Goal: Information Seeking & Learning: Learn about a topic

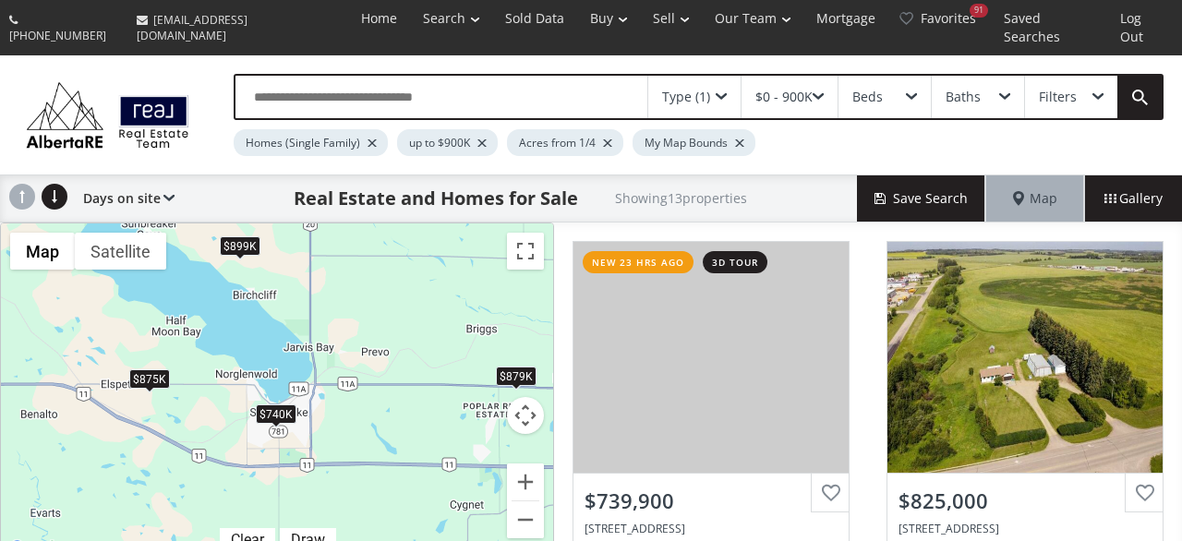
click at [248, 236] on div "$899K" at bounding box center [240, 245] width 41 height 19
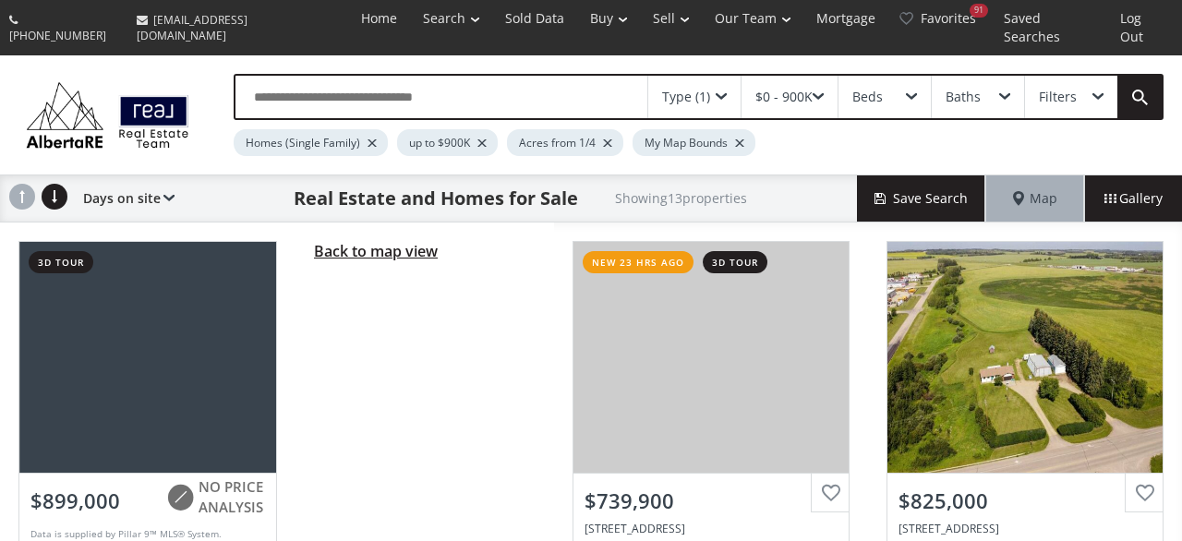
click at [374, 241] on span "Back to map view" at bounding box center [376, 251] width 124 height 20
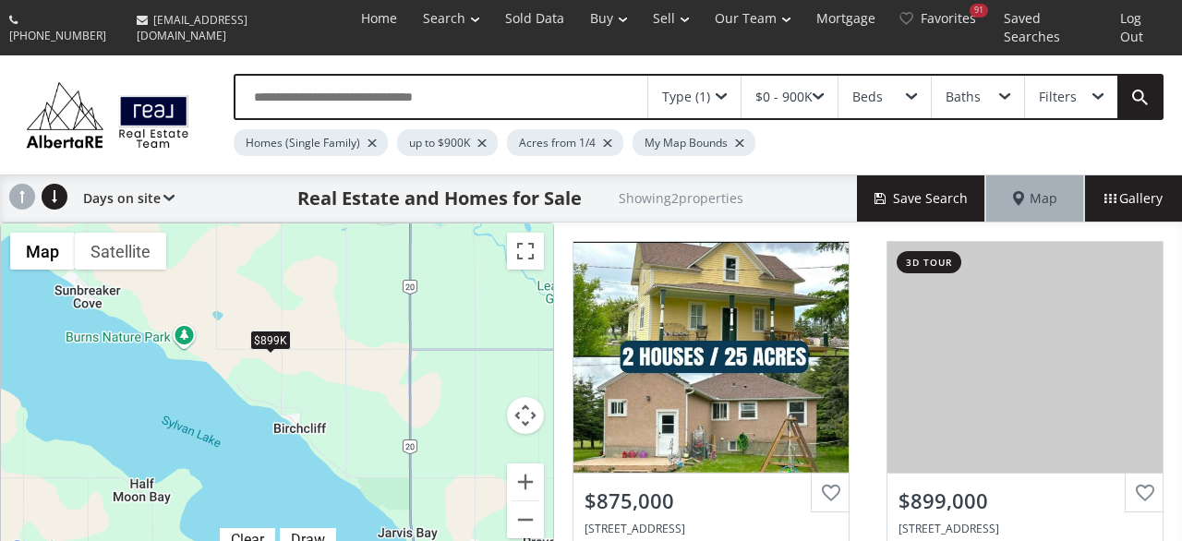
drag, startPoint x: 242, startPoint y: 226, endPoint x: 269, endPoint y: 325, distance: 102.4
click at [269, 332] on div "$899K" at bounding box center [270, 341] width 41 height 19
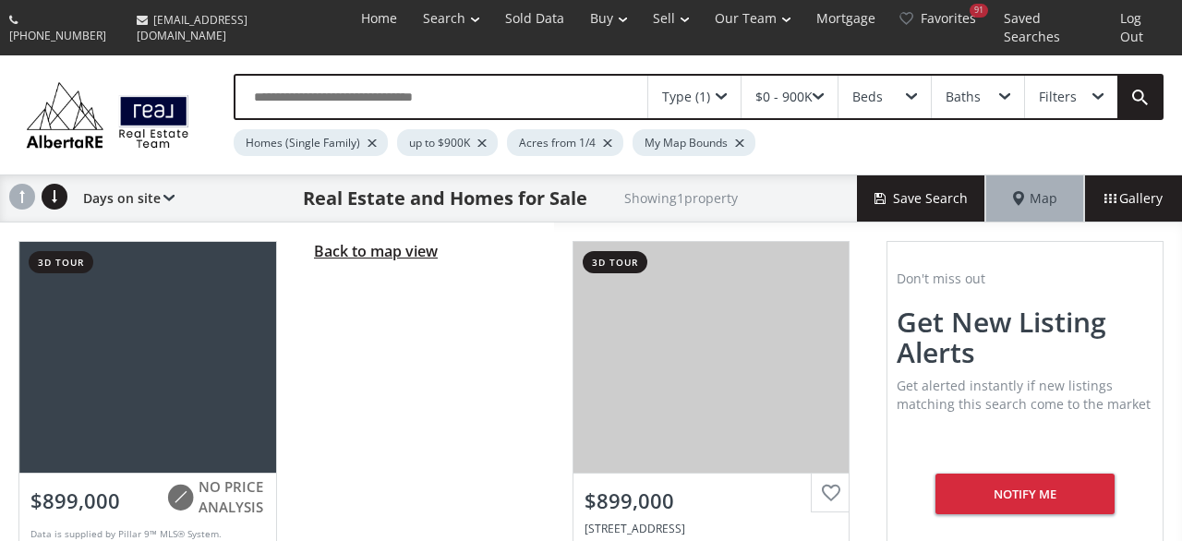
click at [374, 241] on span "Back to map view" at bounding box center [376, 251] width 124 height 20
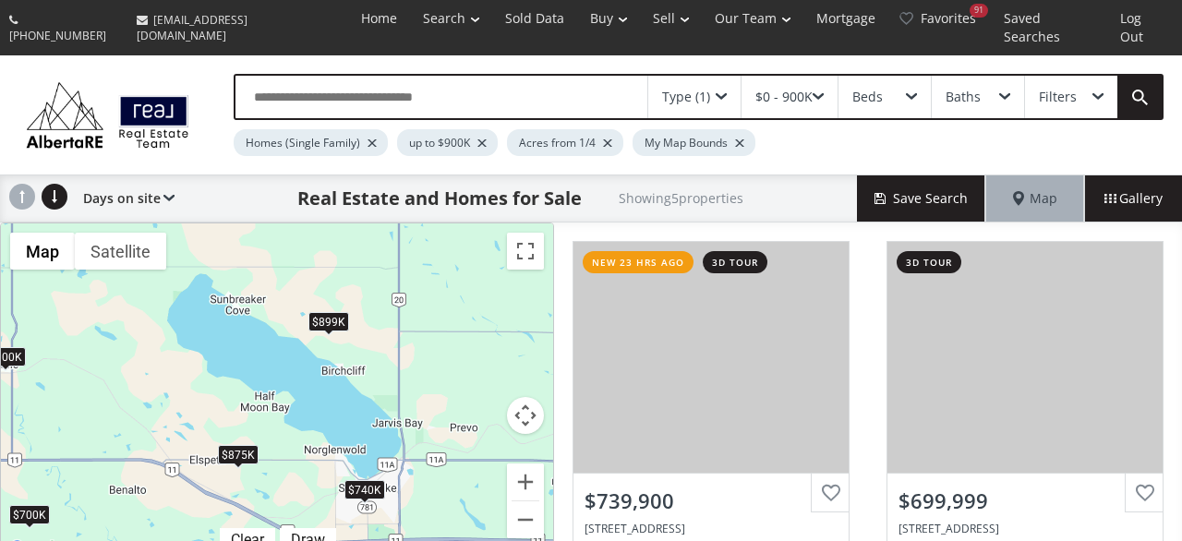
click at [372, 406] on div "$740K $700K $875K $899K $300K" at bounding box center [277, 392] width 552 height 337
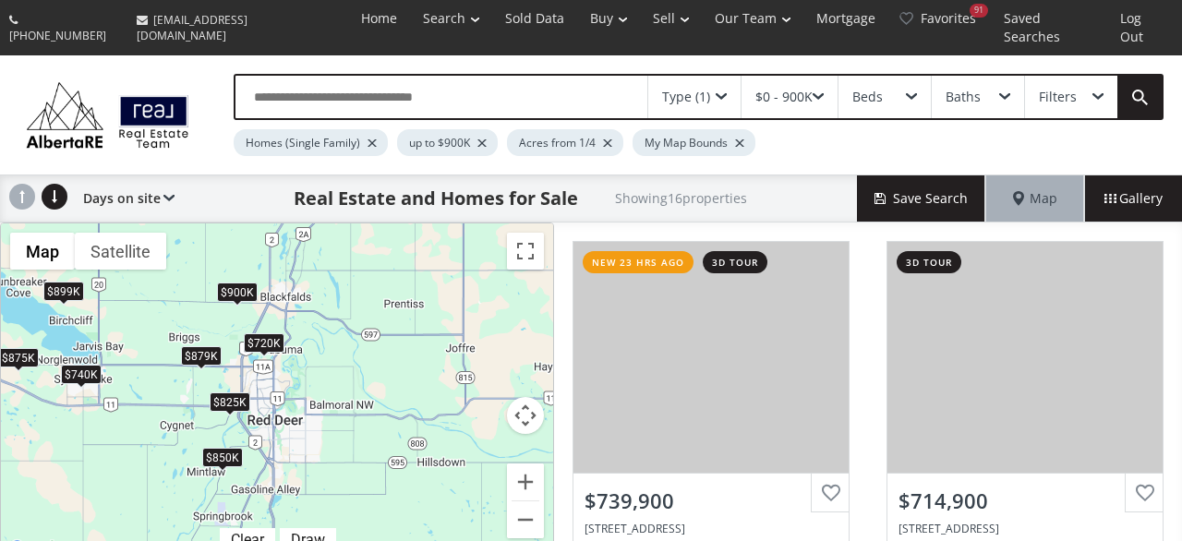
drag, startPoint x: 444, startPoint y: 377, endPoint x: 158, endPoint y: 300, distance: 296.5
click at [158, 300] on div "$740K $715K $340K $350K $825K $660K $850K $700K $875K $879K $430K $899K $300K $…" at bounding box center [277, 392] width 552 height 337
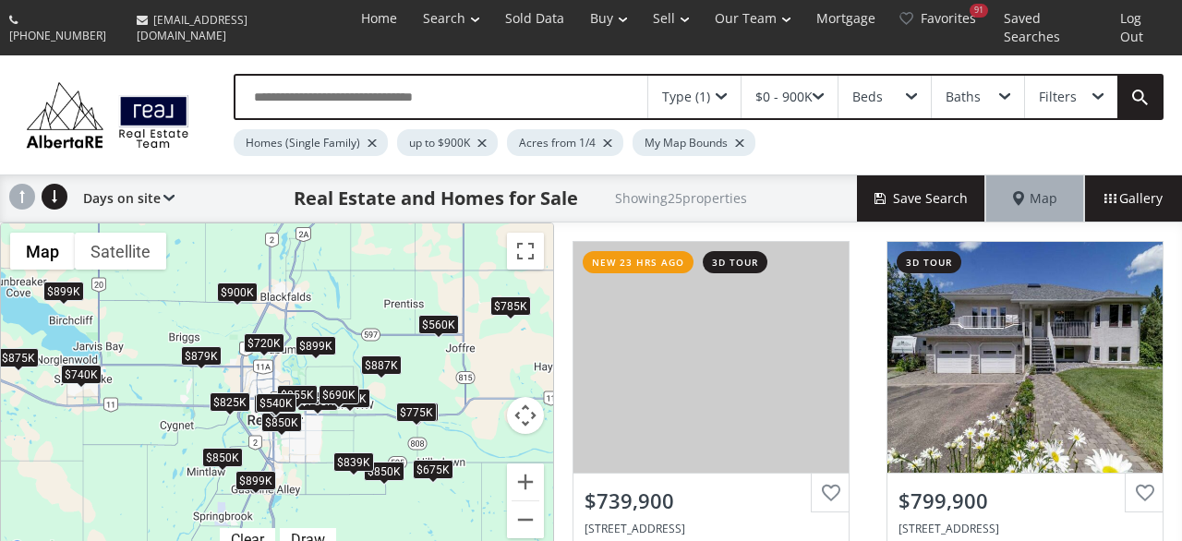
click at [485, 139] on div at bounding box center [482, 142] width 9 height 7
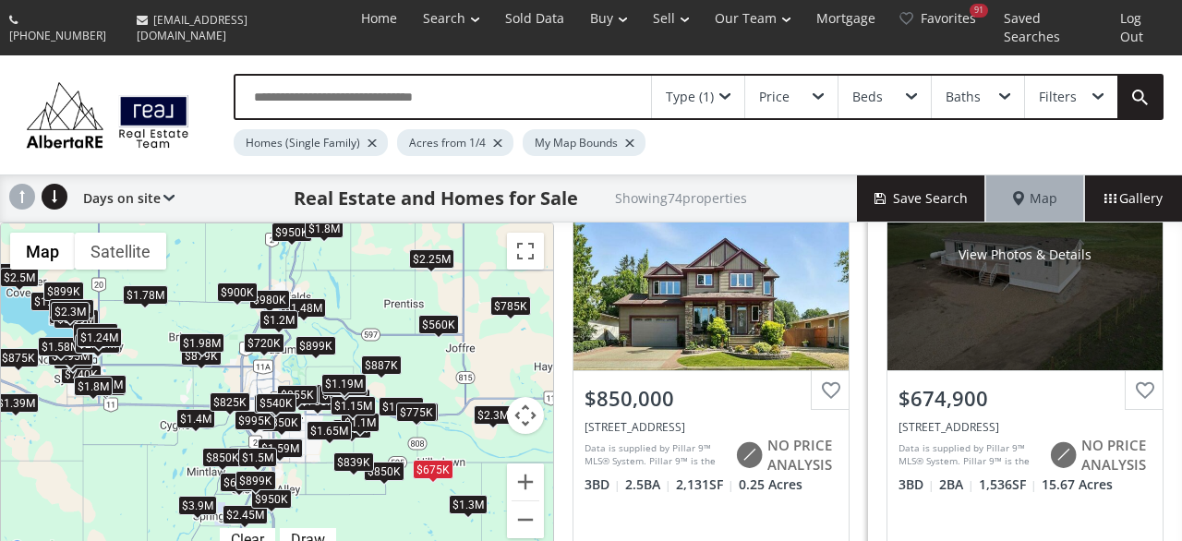
scroll to position [1957, 0]
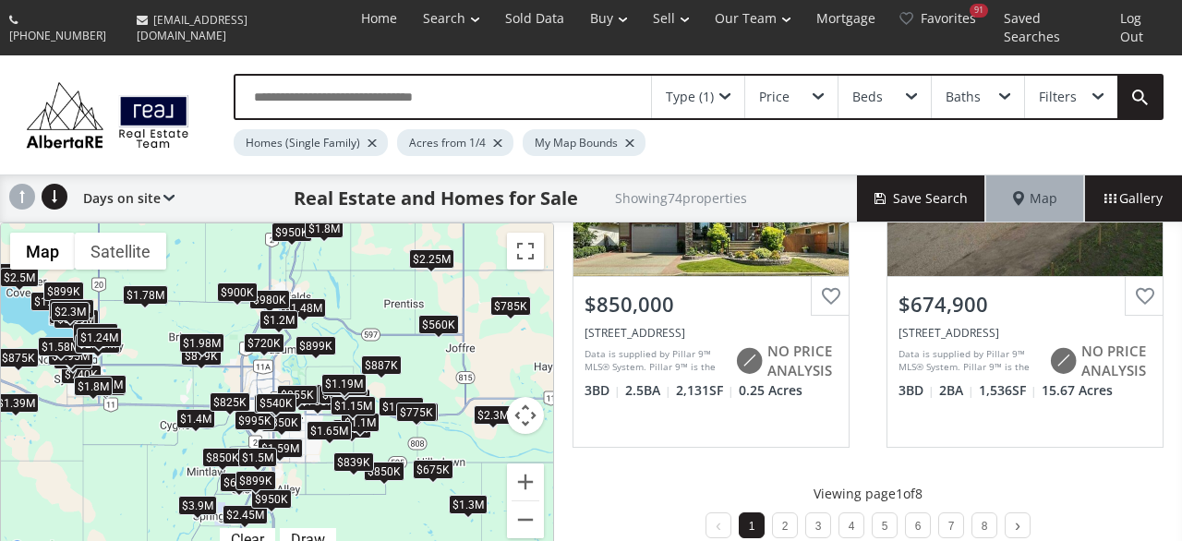
click at [789, 513] on li "2" at bounding box center [785, 526] width 26 height 26
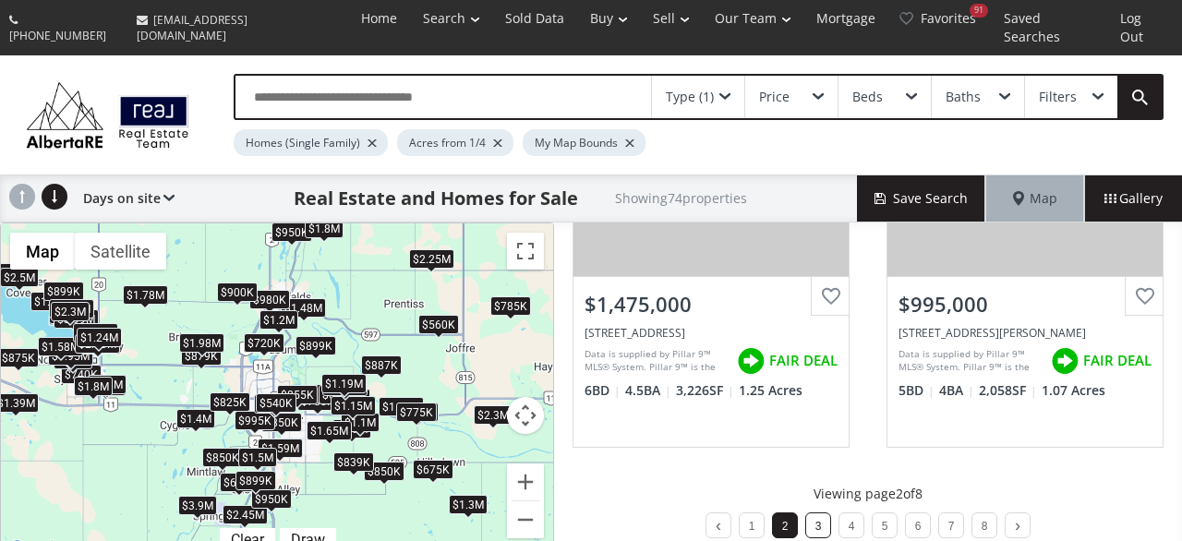
click at [821, 520] on link "3" at bounding box center [819, 526] width 6 height 13
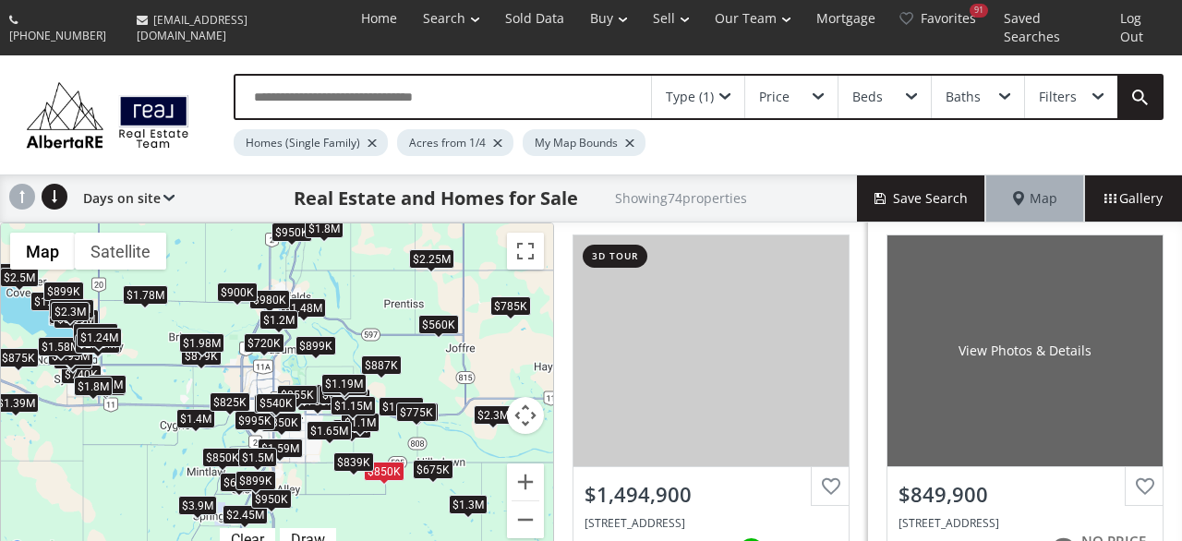
scroll to position [414, 0]
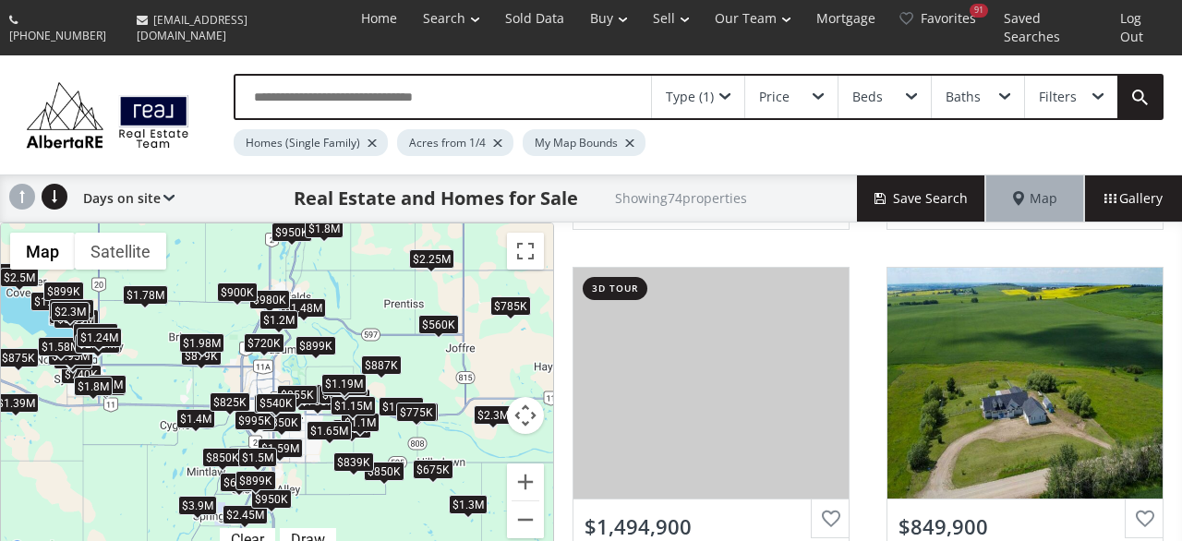
click at [1091, 127] on div "Type (1) Price Beds Baths Filters Homes (Single Family) Acres from 1/4 My Map B…" at bounding box center [680, 115] width 967 height 82
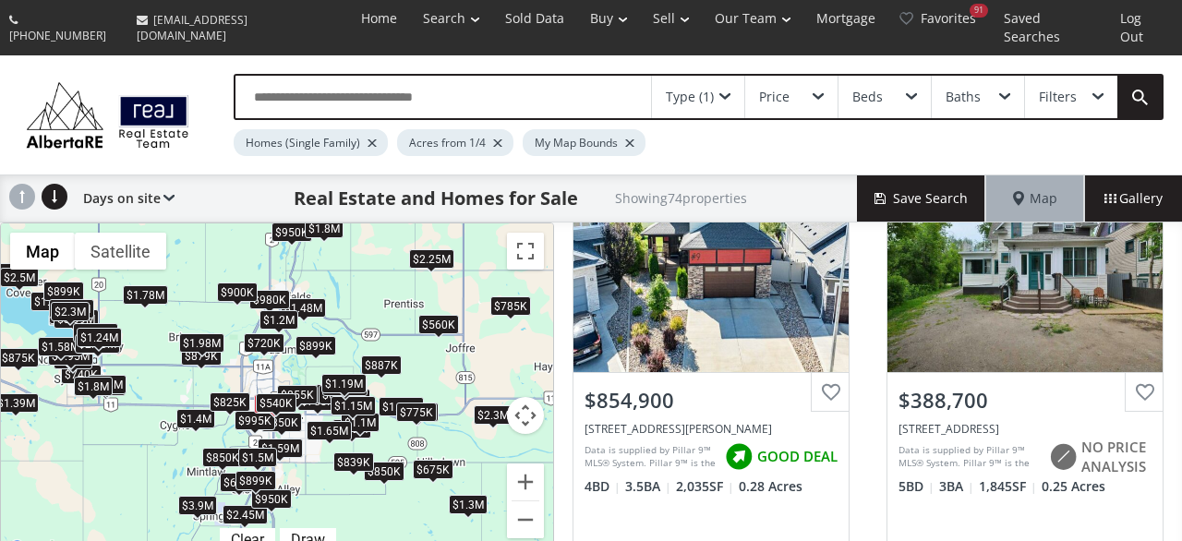
scroll to position [1862, 0]
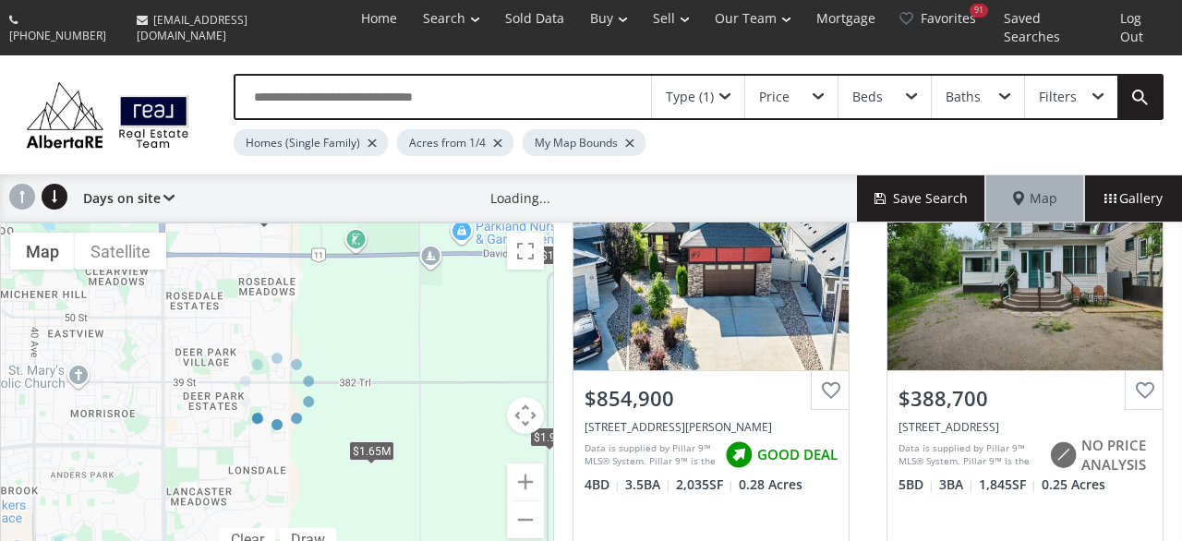
scroll to position [539, 0]
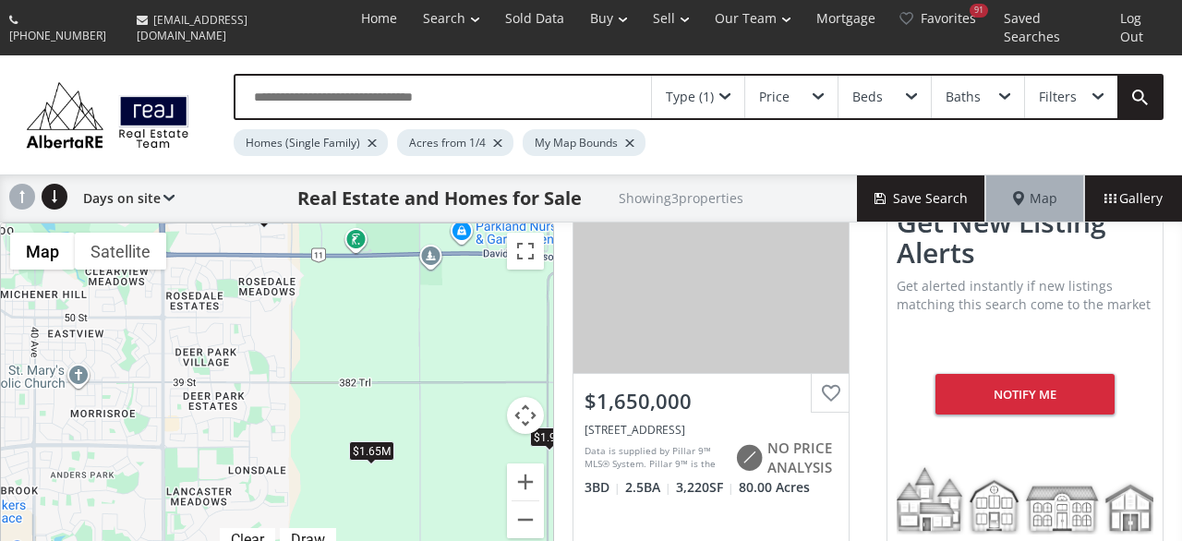
click at [493, 139] on div at bounding box center [497, 142] width 9 height 7
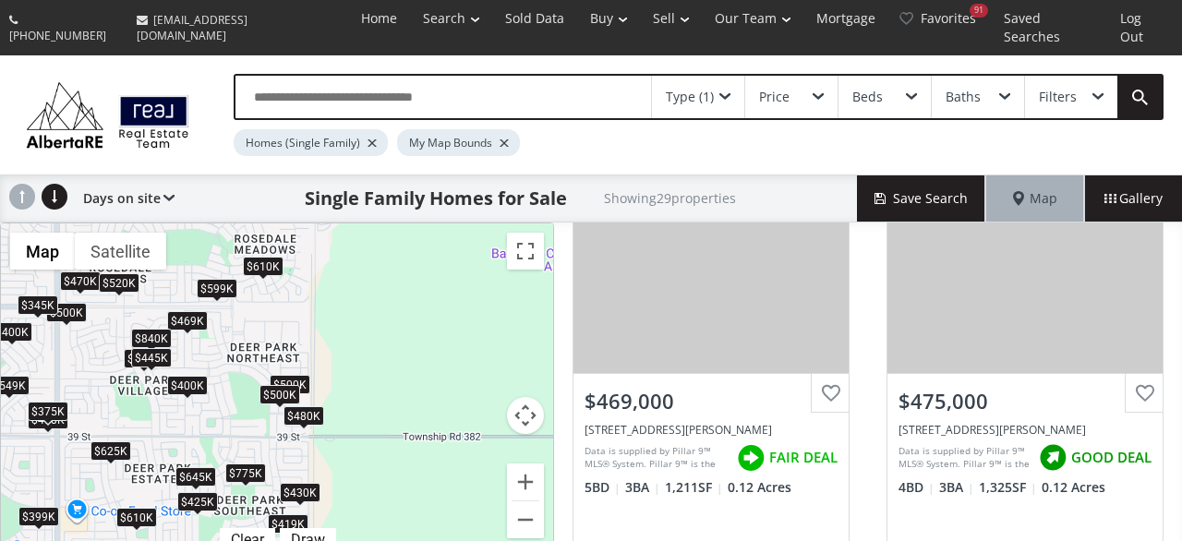
drag, startPoint x: 352, startPoint y: 309, endPoint x: 361, endPoint y: 343, distance: 35.4
click at [361, 343] on div "$599K $500K $469K $475K $840K $470K $610K $400K $520K $625K $610K $645K $500K $…" at bounding box center [277, 392] width 552 height 337
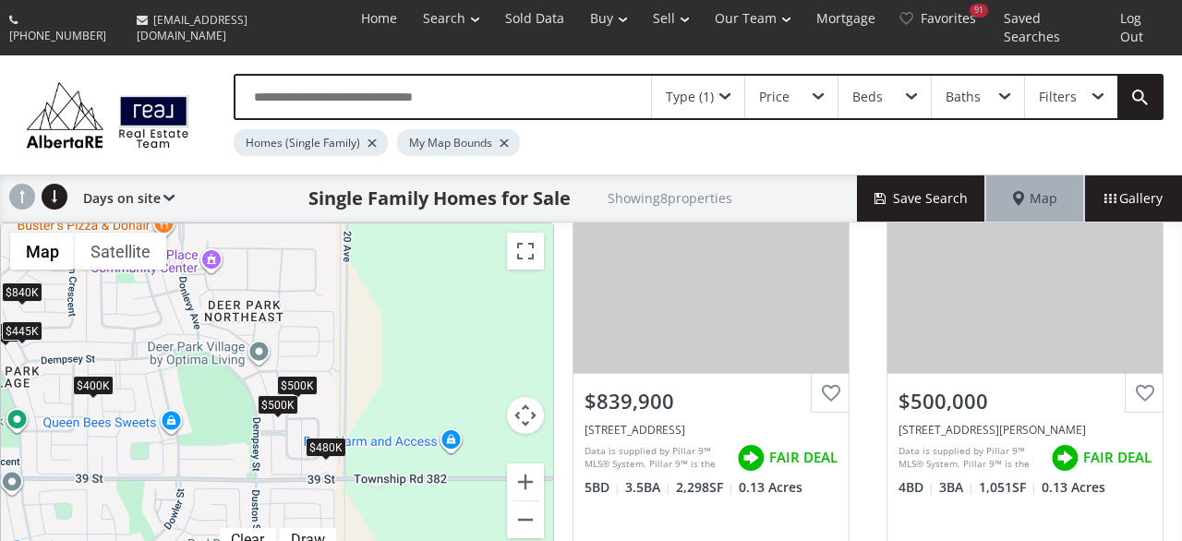
click at [275, 395] on div "$500K" at bounding box center [278, 404] width 41 height 19
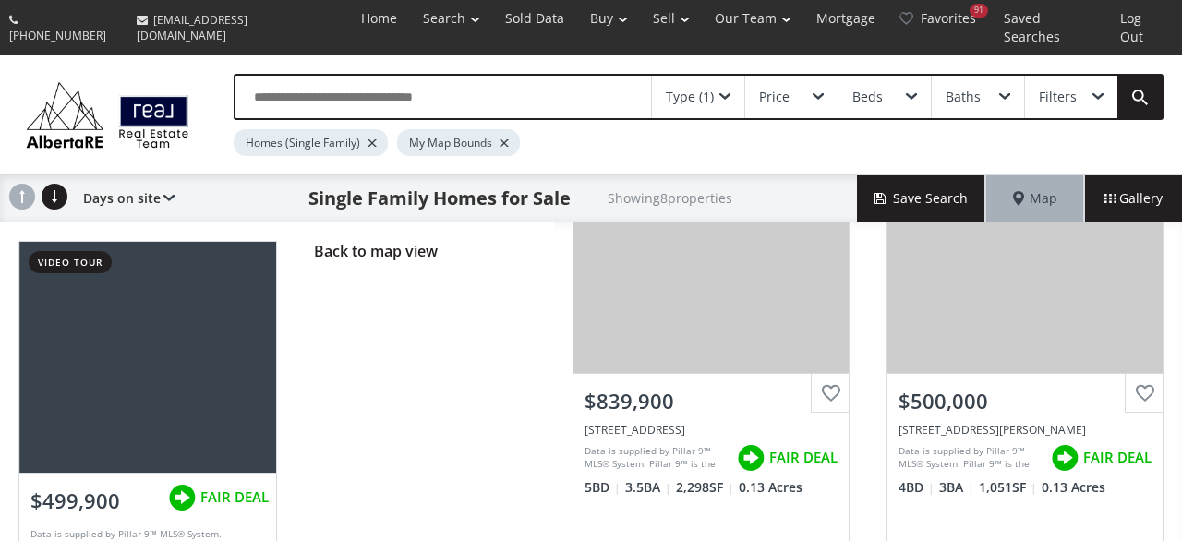
click at [352, 241] on span "Back to map view" at bounding box center [376, 251] width 124 height 20
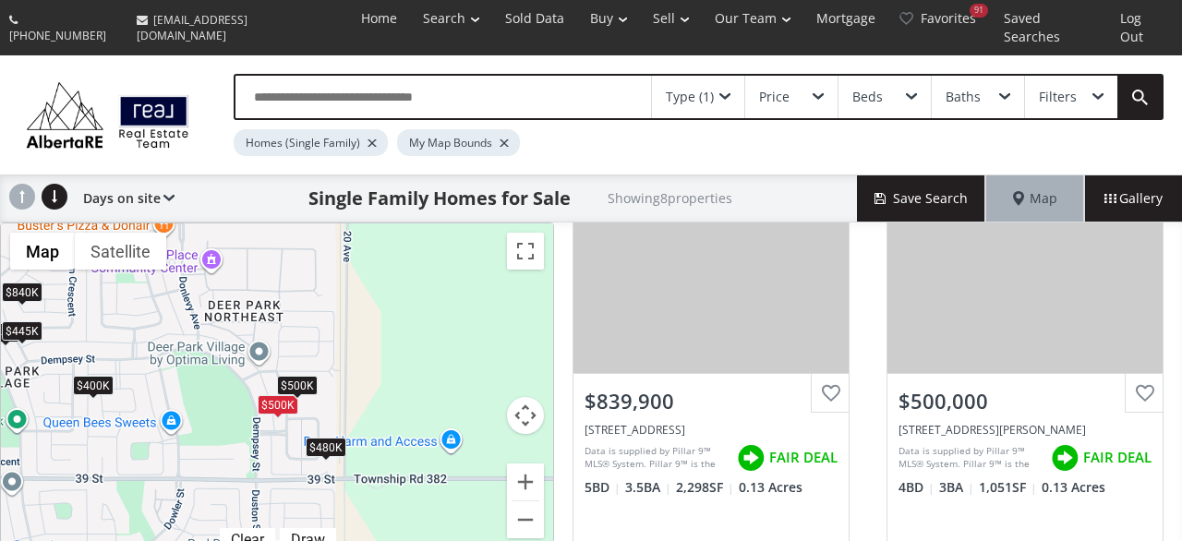
click at [309, 376] on div "$500K" at bounding box center [297, 385] width 41 height 19
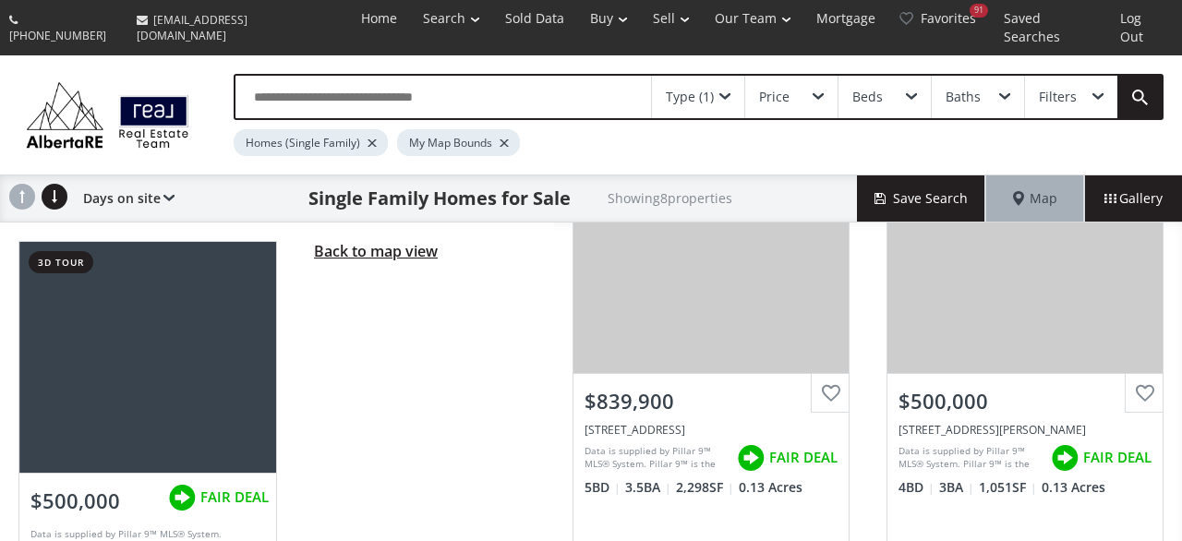
click at [356, 241] on span "Back to map view" at bounding box center [376, 251] width 124 height 20
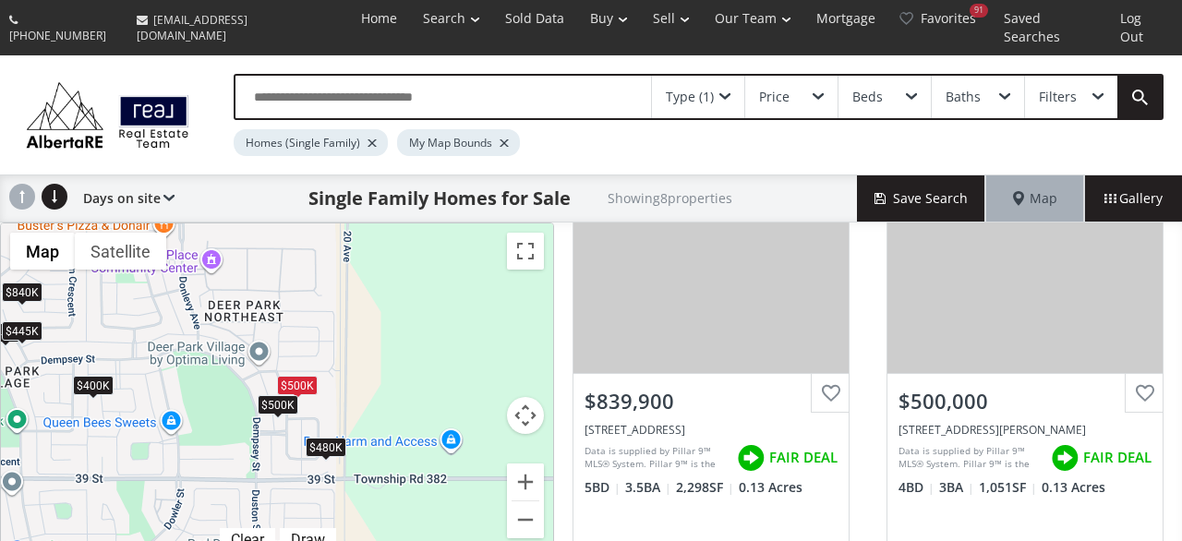
click at [309, 438] on div "$480K" at bounding box center [326, 447] width 41 height 19
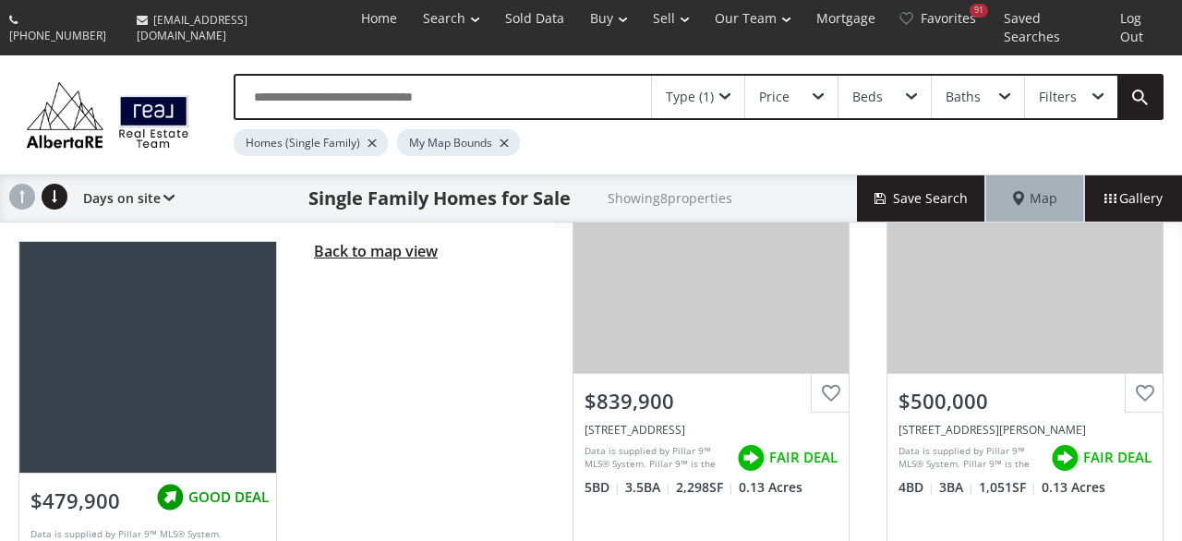
click at [351, 241] on span "Back to map view" at bounding box center [376, 251] width 124 height 20
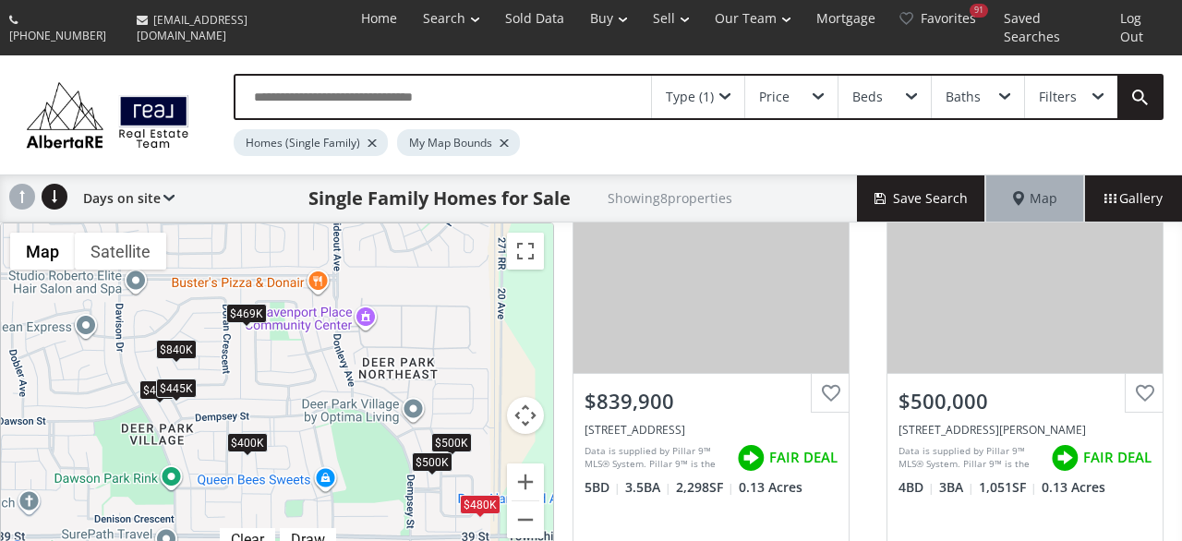
drag, startPoint x: 245, startPoint y: 304, endPoint x: 410, endPoint y: 365, distance: 176.2
click at [410, 365] on div "$469K $475K $840K $500K $400K $480K $500K $445K" at bounding box center [277, 392] width 552 height 337
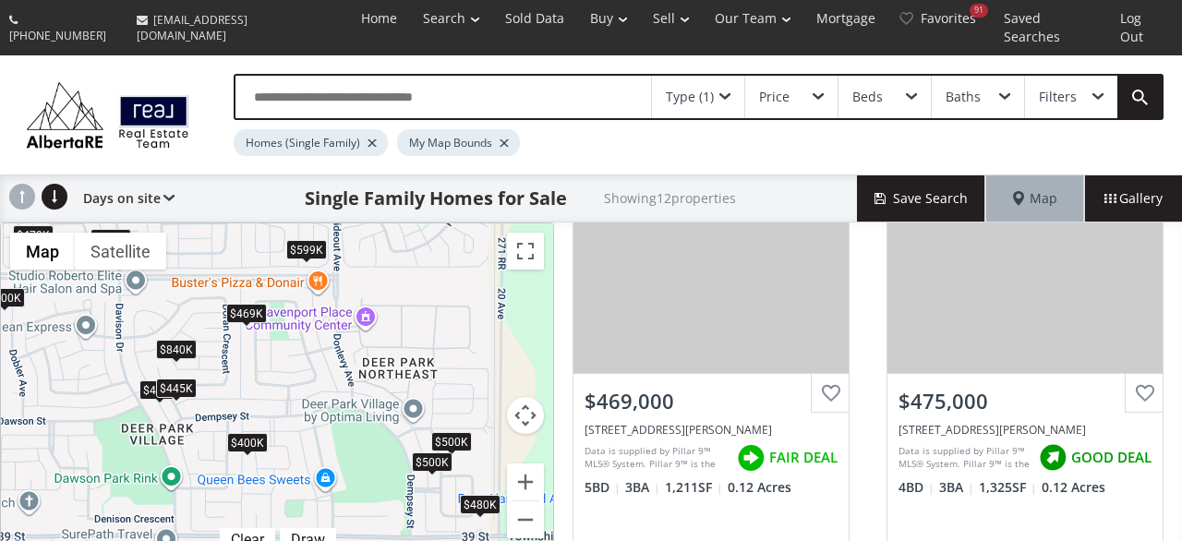
click at [169, 340] on div "$840K" at bounding box center [176, 349] width 41 height 19
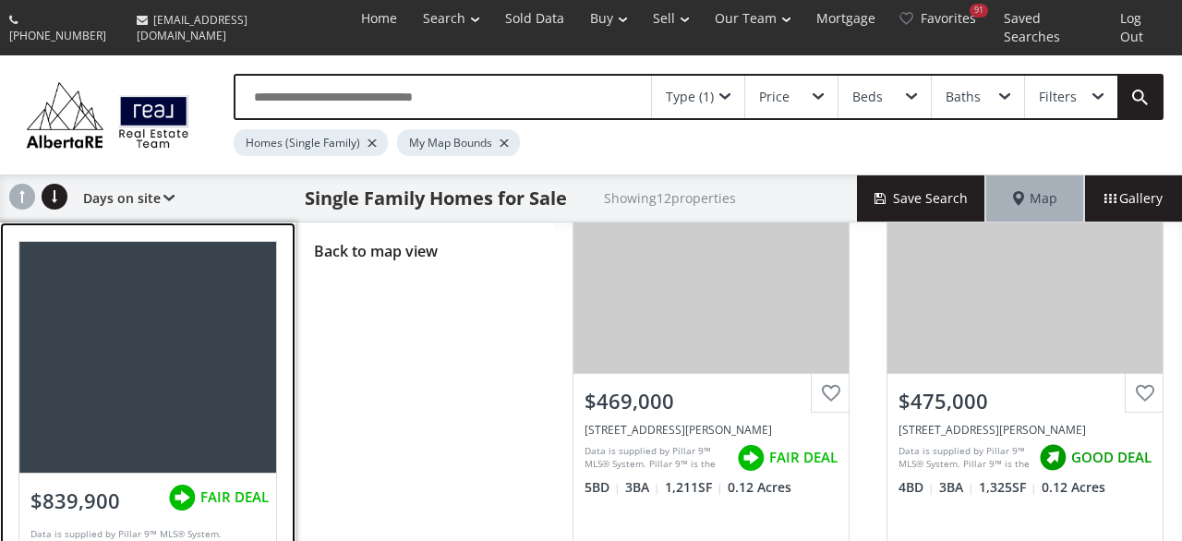
click at [169, 342] on div at bounding box center [148, 357] width 258 height 231
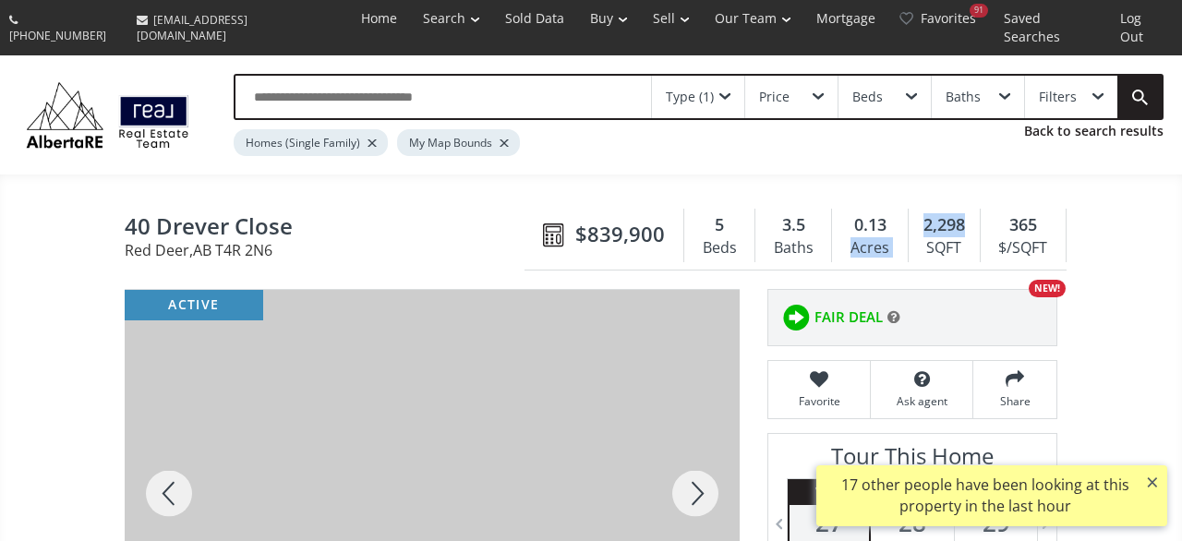
drag, startPoint x: 972, startPoint y: 207, endPoint x: 908, endPoint y: 204, distance: 63.8
click at [908, 204] on div "$839,900 5 Beds 3.5 Baths 0.13 Acres 2,298 SQFT 365 $/SQFT" at bounding box center [796, 235] width 542 height 69
click at [889, 236] on div "Acres" at bounding box center [870, 249] width 56 height 28
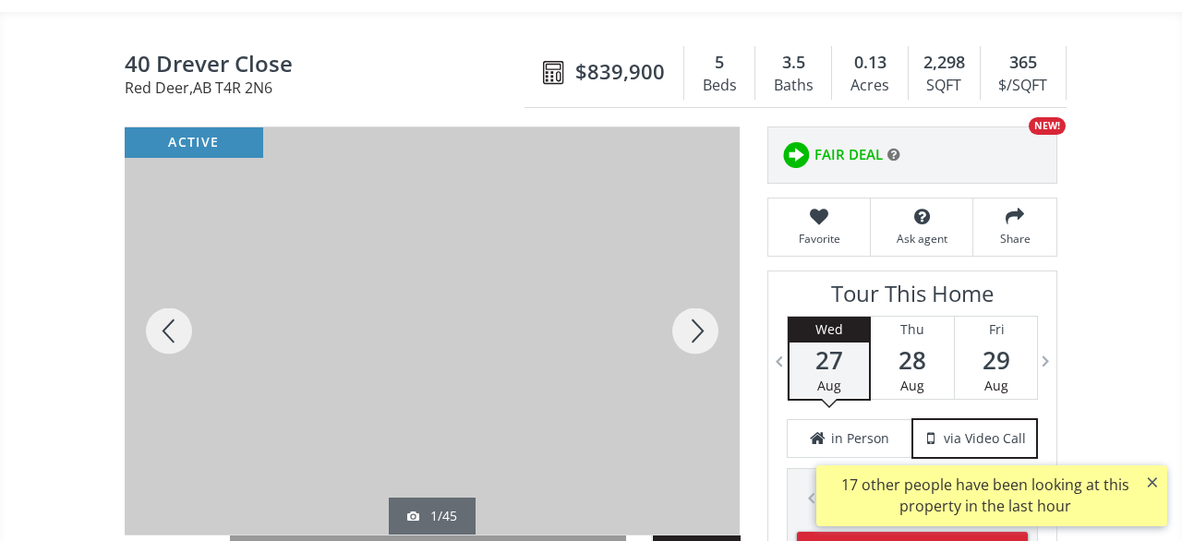
scroll to position [192, 0]
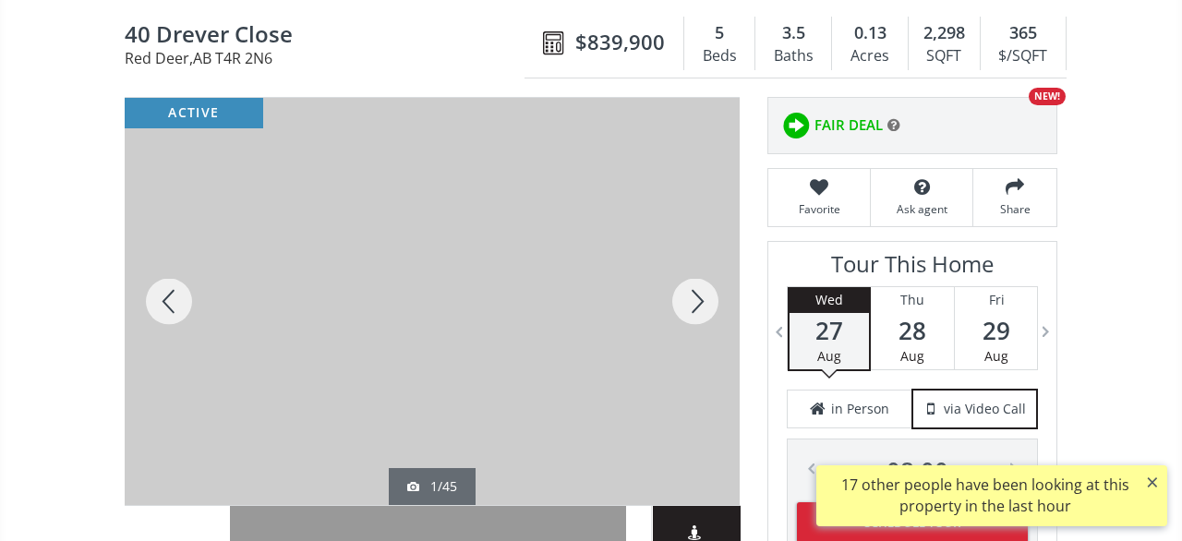
click at [717, 279] on div at bounding box center [695, 301] width 89 height 407
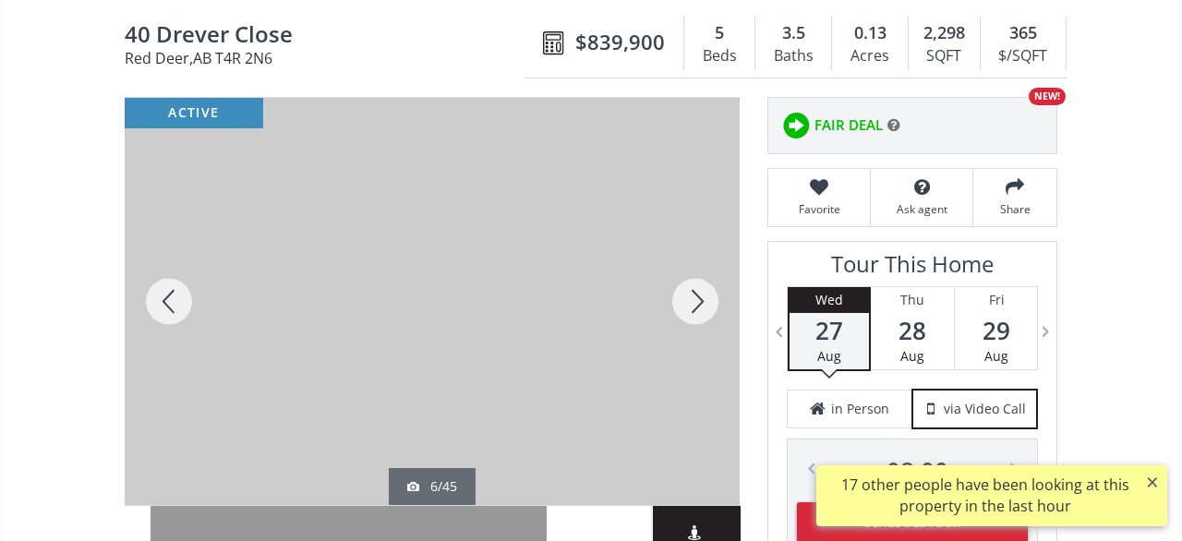
click at [717, 279] on div at bounding box center [695, 301] width 89 height 407
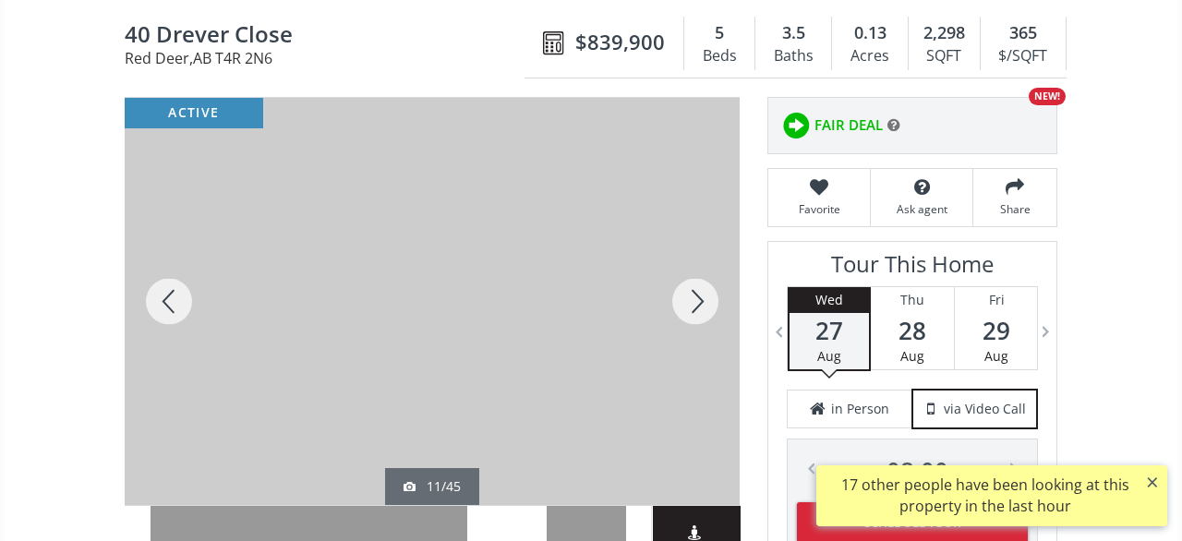
click at [717, 279] on div at bounding box center [695, 301] width 89 height 407
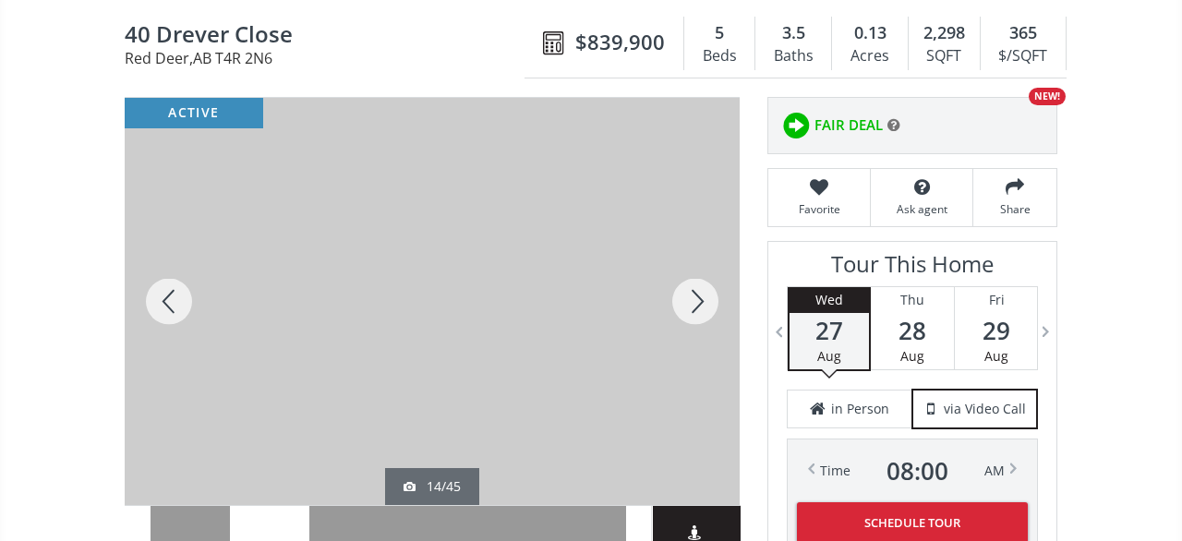
click at [717, 279] on div at bounding box center [695, 301] width 89 height 407
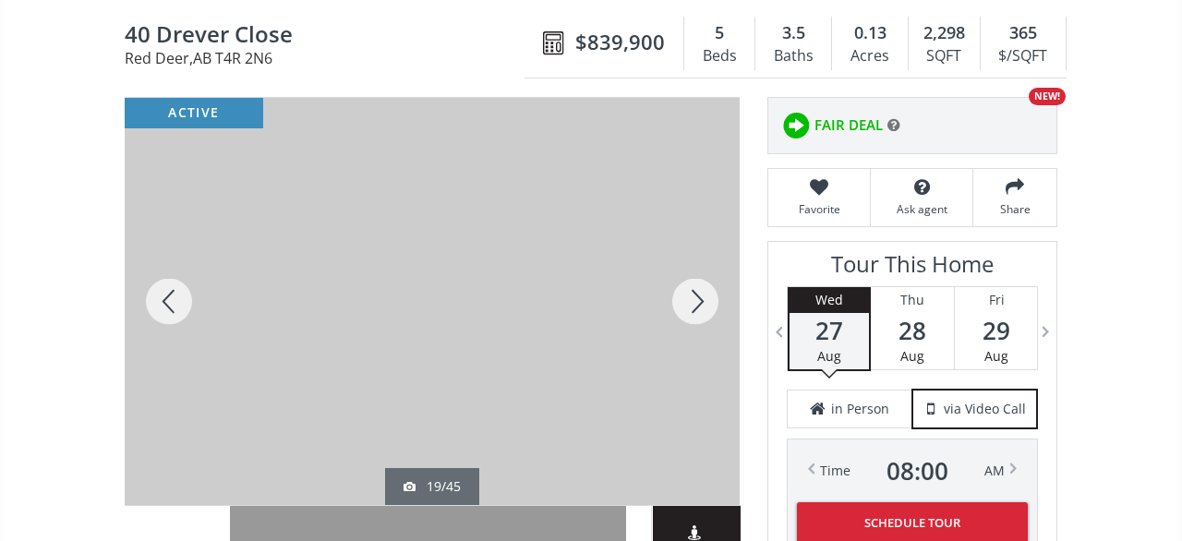
click at [717, 279] on div at bounding box center [695, 301] width 89 height 407
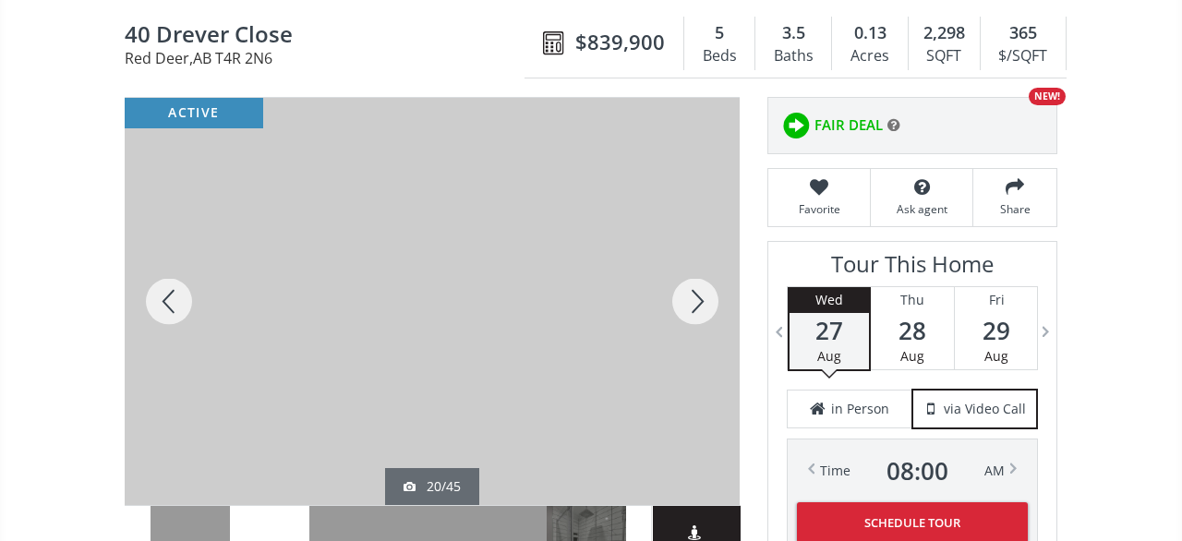
click at [717, 279] on div at bounding box center [695, 301] width 89 height 407
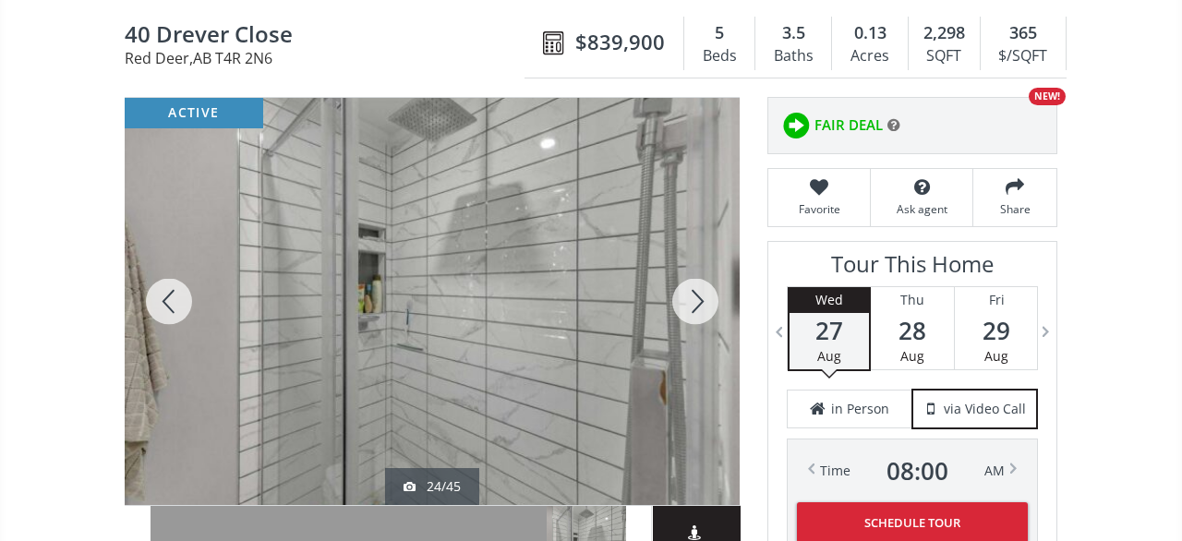
click at [717, 279] on div at bounding box center [695, 301] width 89 height 407
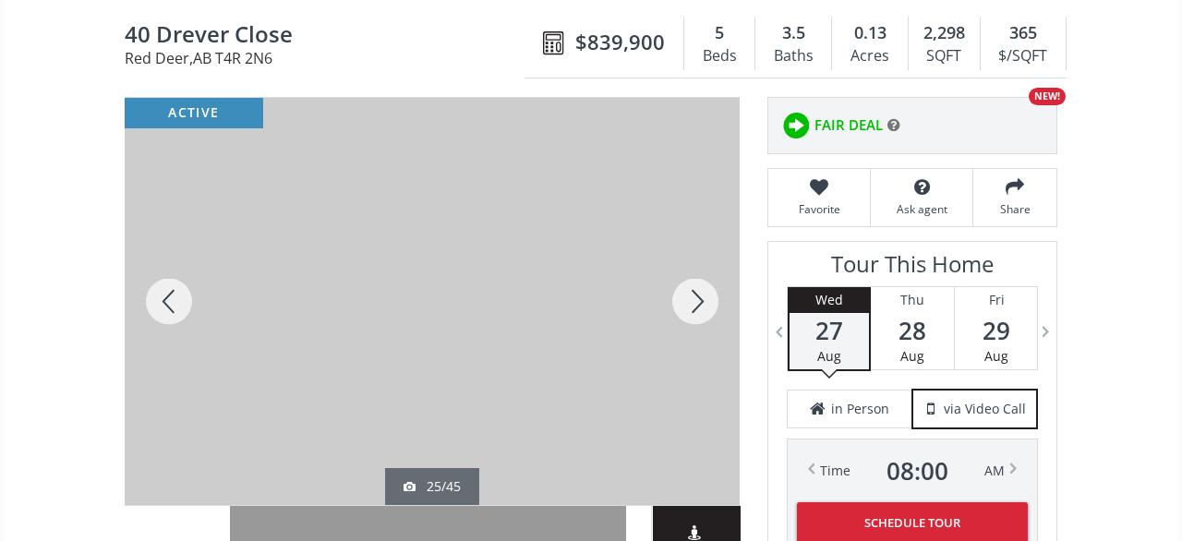
click at [717, 279] on div at bounding box center [695, 301] width 89 height 407
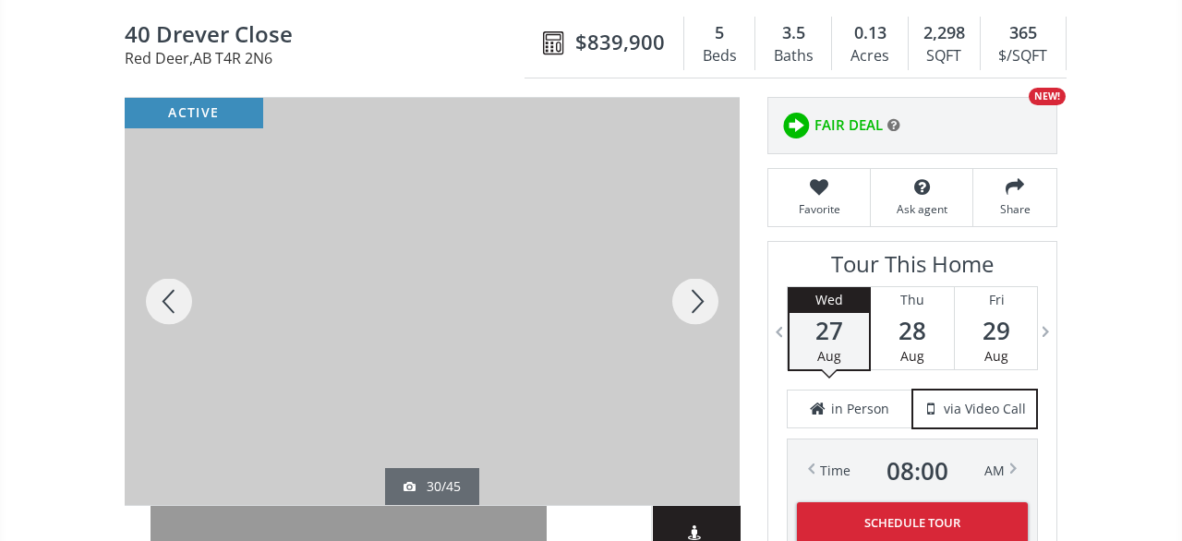
click at [717, 279] on div at bounding box center [695, 301] width 89 height 407
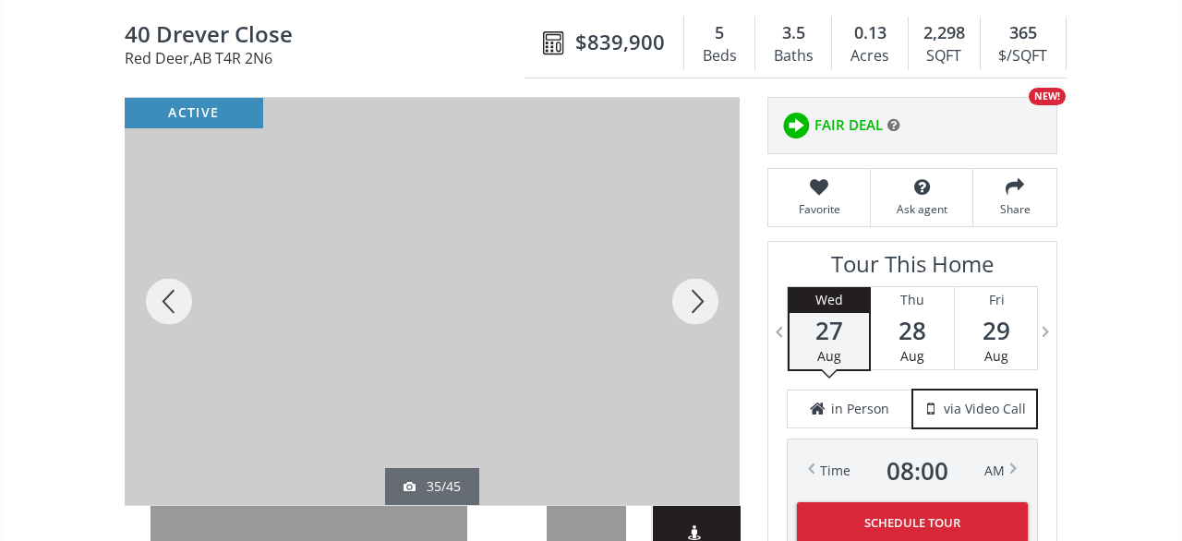
click at [717, 279] on div at bounding box center [695, 301] width 89 height 407
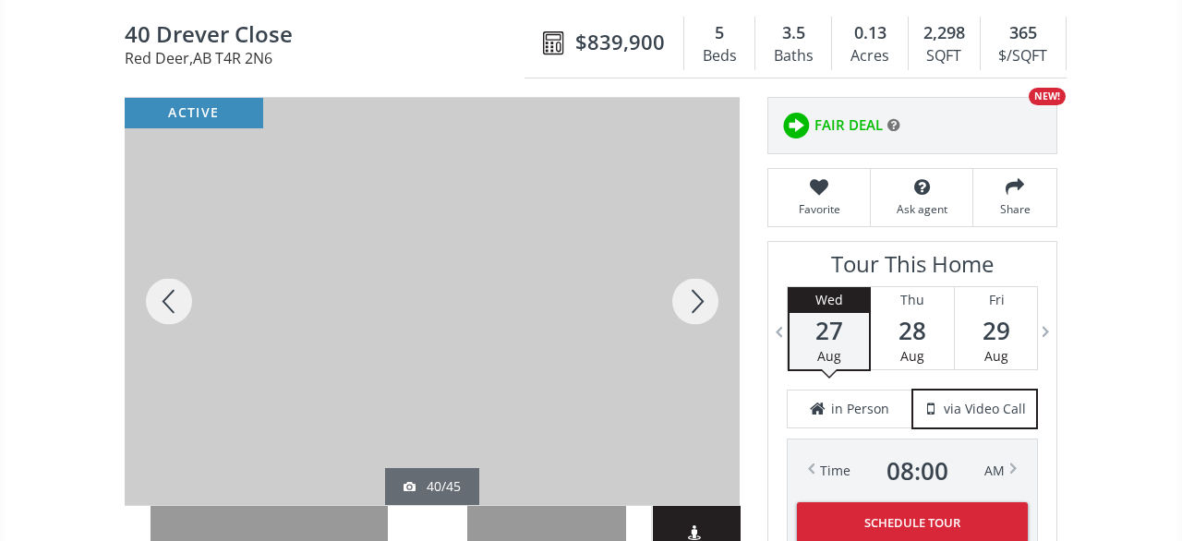
click at [717, 279] on div at bounding box center [695, 301] width 89 height 407
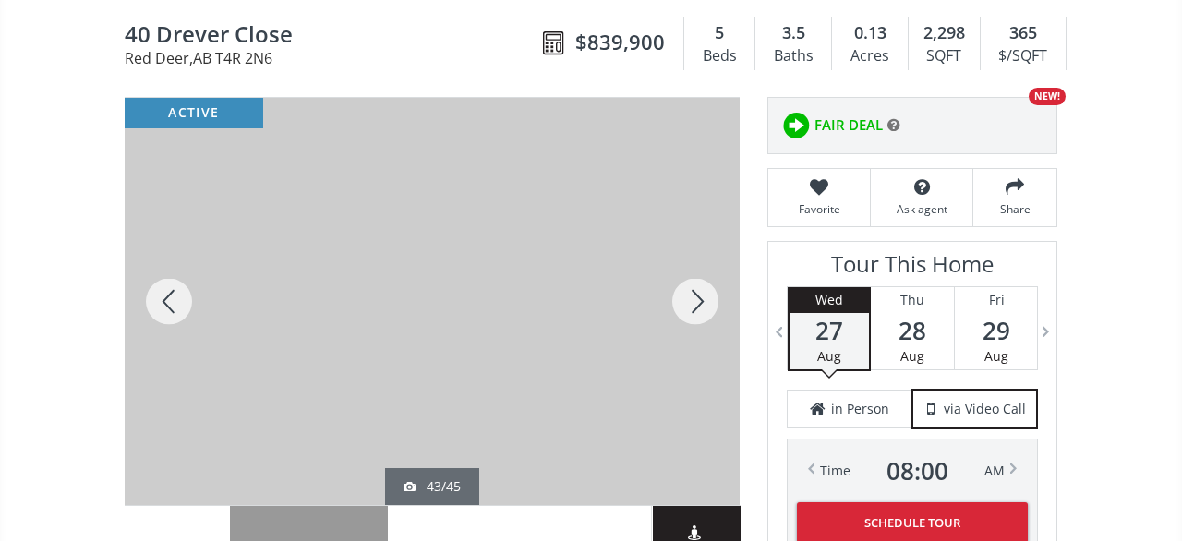
click at [717, 279] on div at bounding box center [695, 301] width 89 height 407
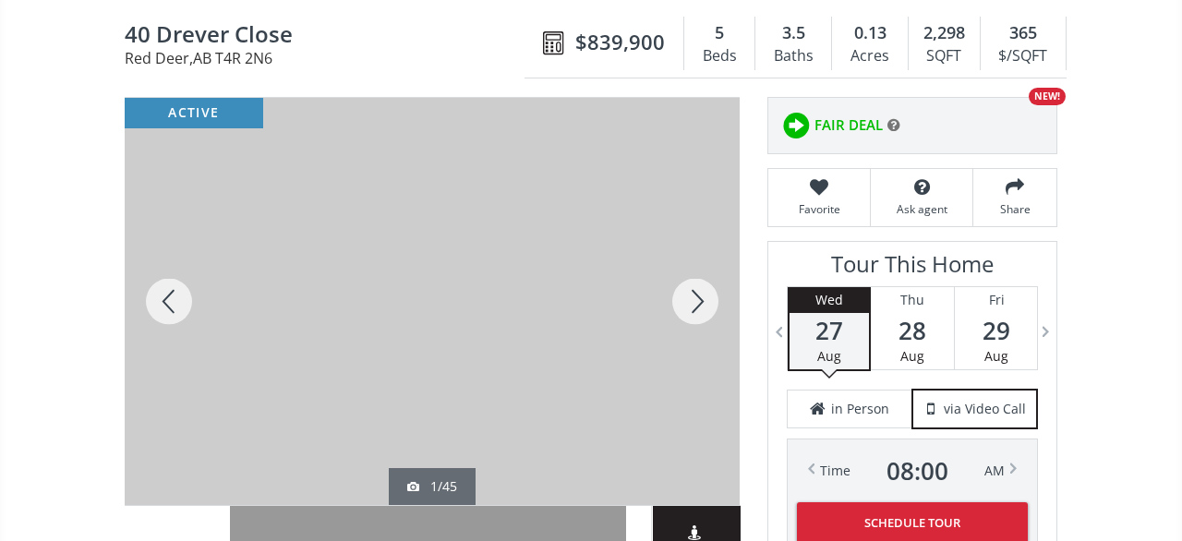
click at [717, 279] on div at bounding box center [695, 301] width 89 height 407
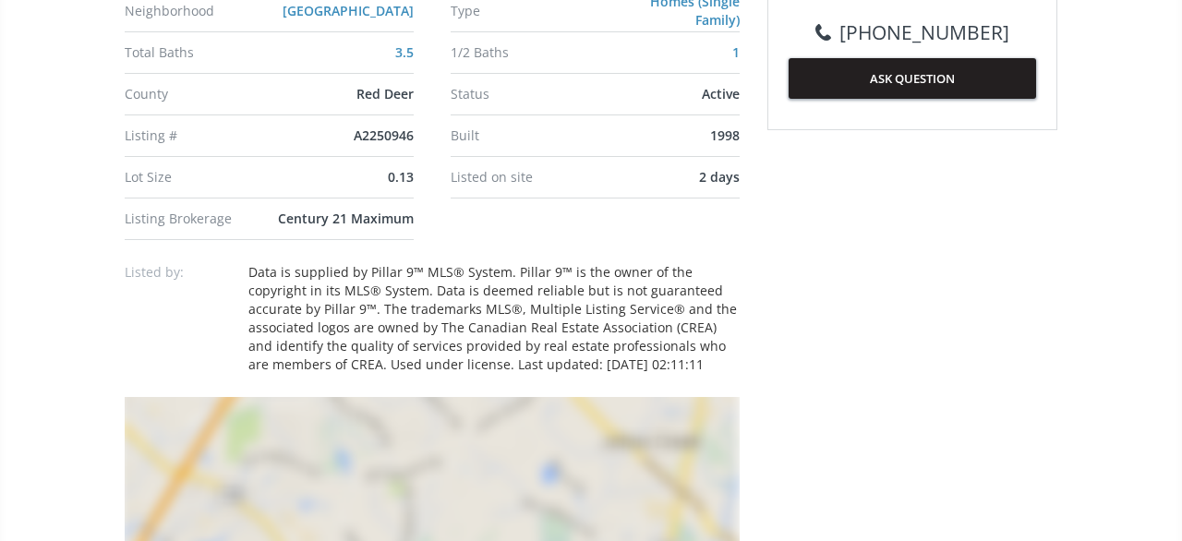
scroll to position [1153, 0]
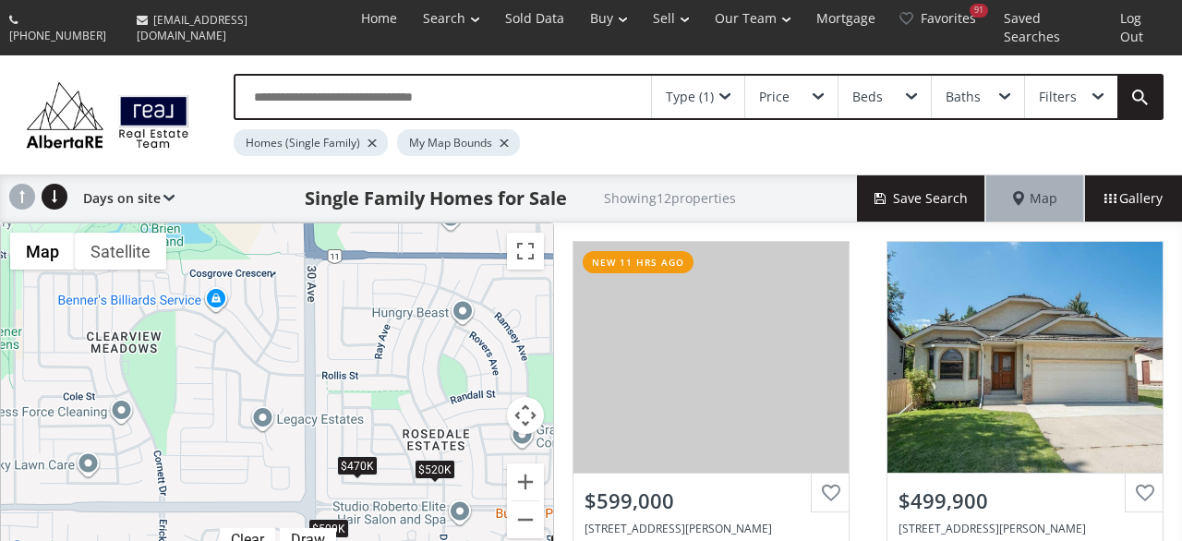
drag, startPoint x: 219, startPoint y: 302, endPoint x: 544, endPoint y: 535, distance: 399.9
click at [544, 535] on div "$599K $500K $469K $475K $840K $470K $520K $500K $400K $480K $500K $445K Map Ter…" at bounding box center [277, 392] width 552 height 337
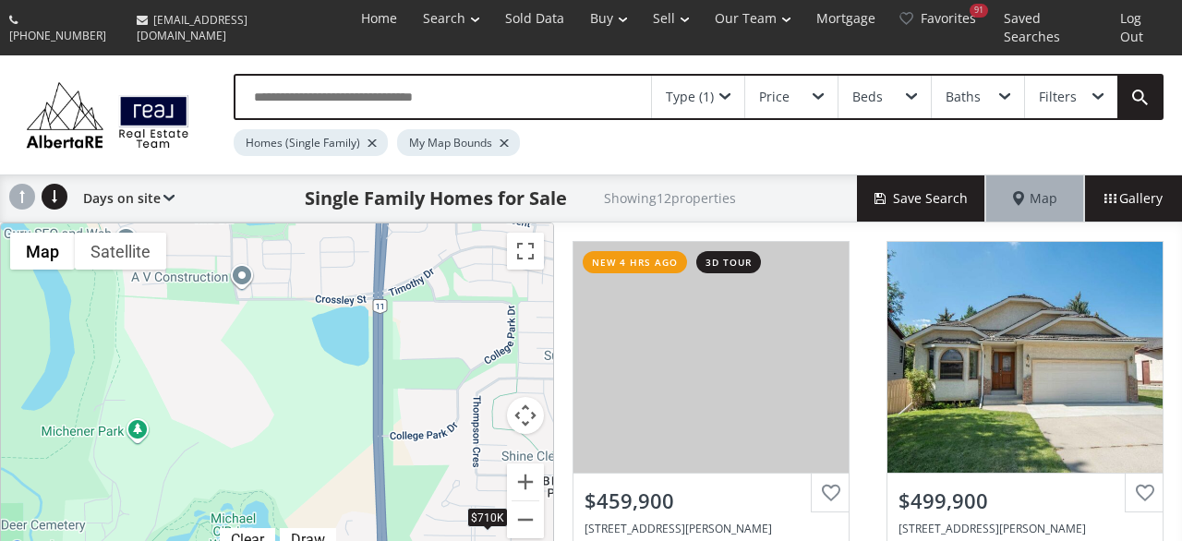
drag, startPoint x: 277, startPoint y: 267, endPoint x: 355, endPoint y: 577, distance: 319.9
click at [355, 540] on div "$460K $500K $459K $470K $710K $415K $520K $506K $560K $319K $345K $400K" at bounding box center [277, 392] width 552 height 337
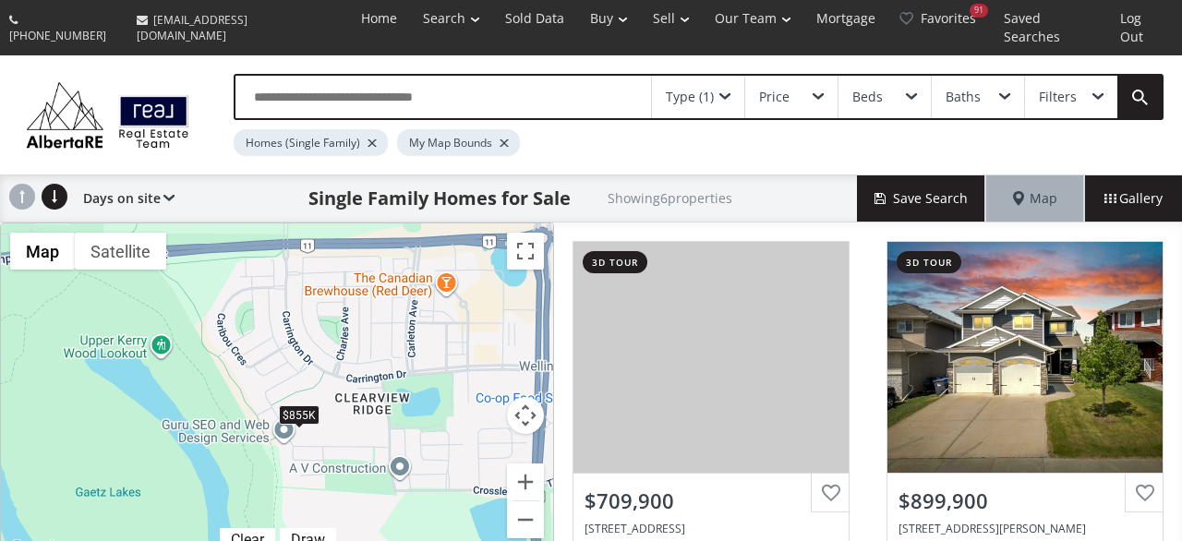
drag, startPoint x: 278, startPoint y: 261, endPoint x: 446, endPoint y: 466, distance: 265.2
click at [446, 466] on div "$710K $900K $655K $865K $855K $800K" at bounding box center [277, 392] width 552 height 337
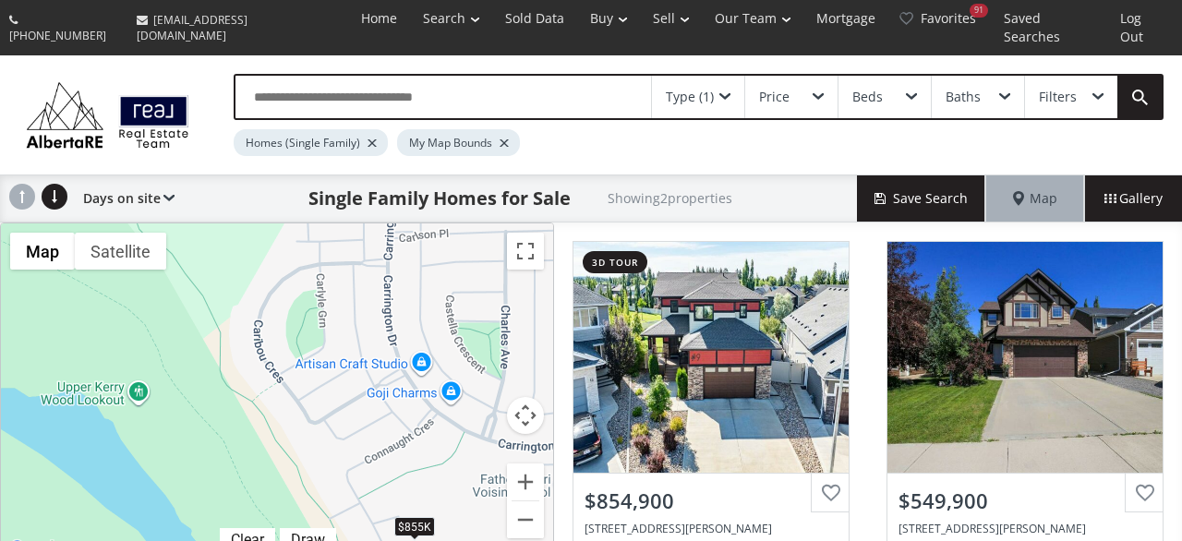
drag, startPoint x: 241, startPoint y: 369, endPoint x: 291, endPoint y: 461, distance: 105.0
click at [291, 461] on div "$855K $550K" at bounding box center [277, 392] width 552 height 337
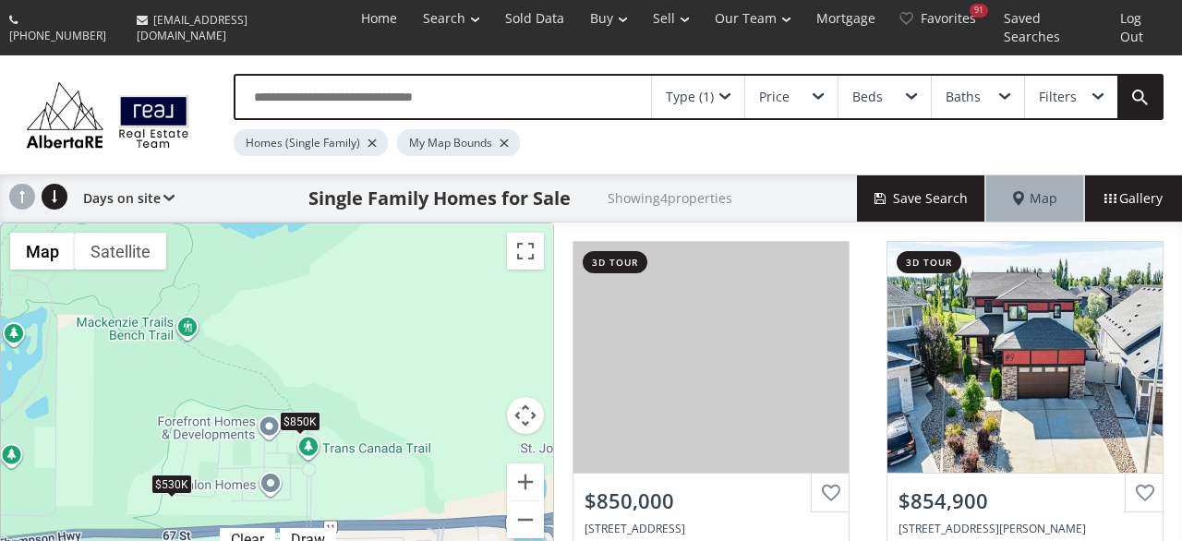
drag, startPoint x: 380, startPoint y: 315, endPoint x: 350, endPoint y: 520, distance: 207.2
click at [350, 520] on div "$850K $855K $550K $530K" at bounding box center [277, 392] width 552 height 337
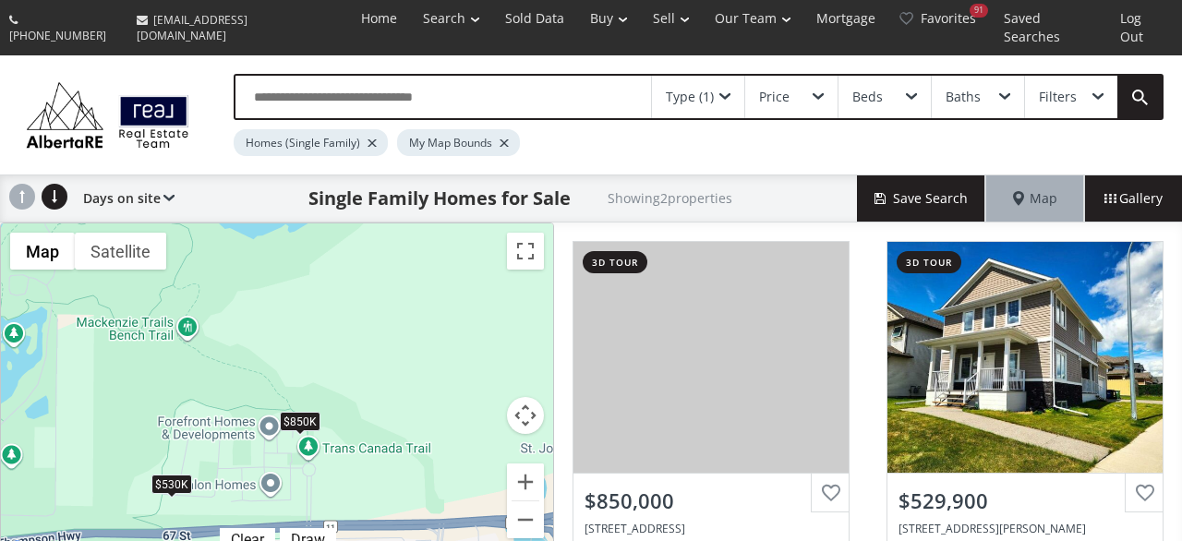
click at [306, 418] on div "$850K $530K" at bounding box center [277, 392] width 552 height 337
click at [306, 413] on div "$850K $530K" at bounding box center [277, 392] width 552 height 337
click at [304, 412] on div "$850K" at bounding box center [300, 421] width 41 height 19
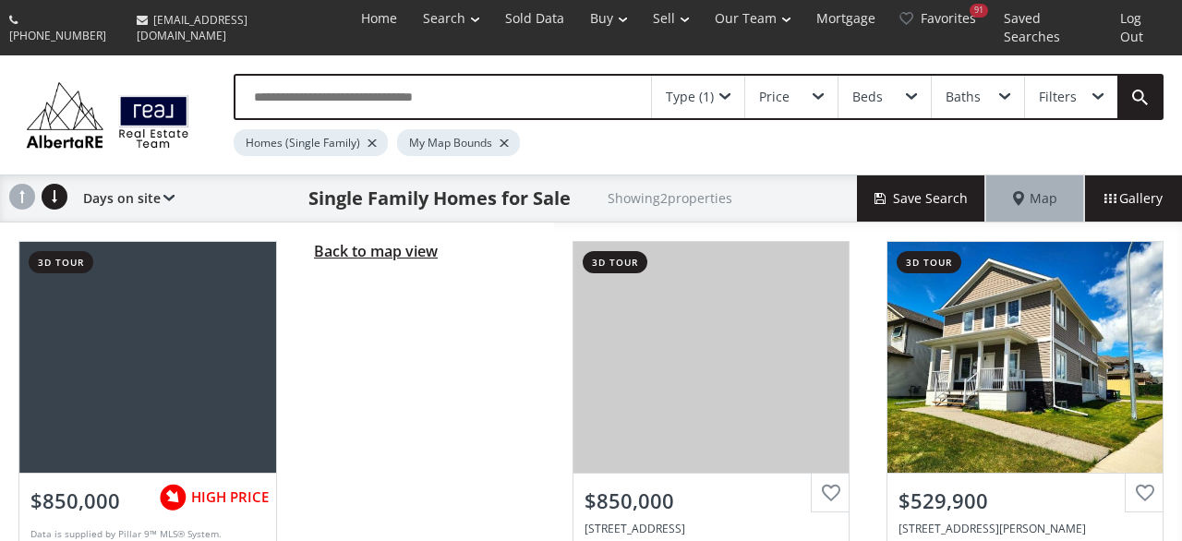
click at [339, 241] on span "Back to map view" at bounding box center [376, 251] width 124 height 20
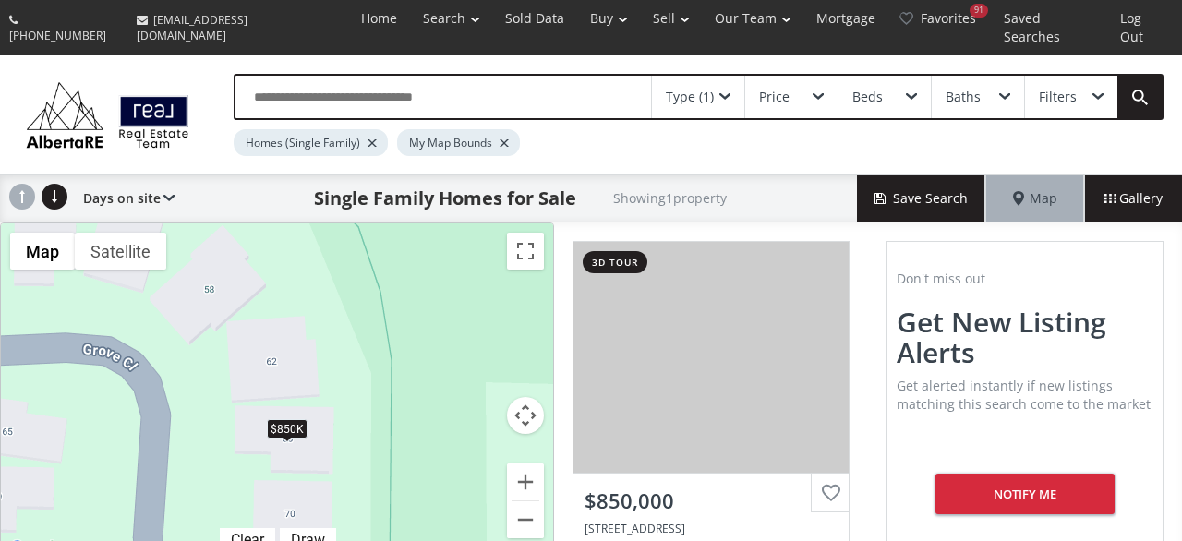
click at [291, 419] on div "$850K" at bounding box center [287, 428] width 41 height 19
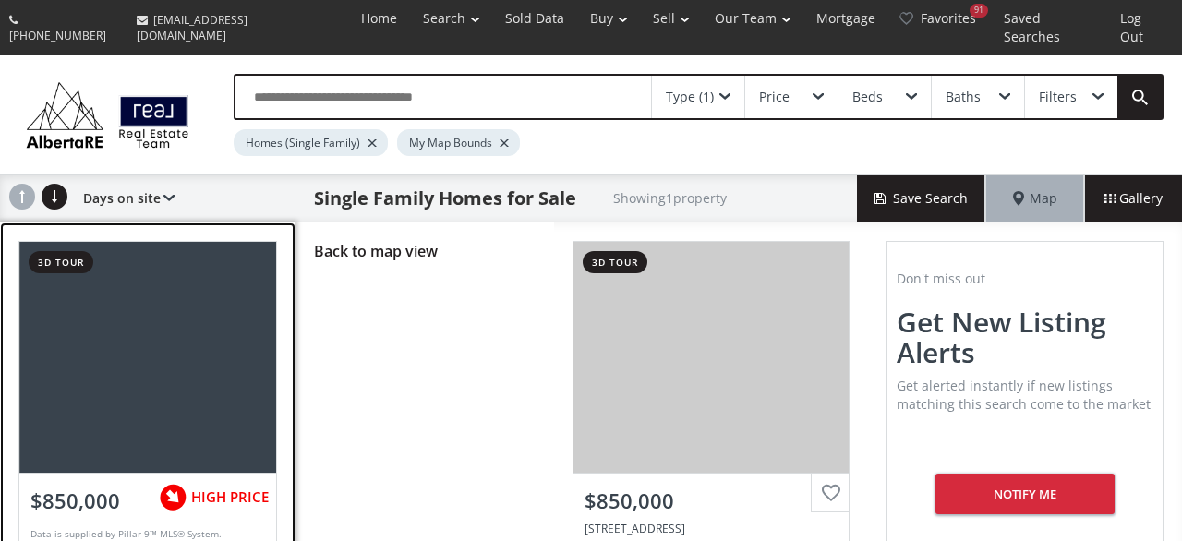
click at [164, 361] on div at bounding box center [148, 357] width 258 height 231
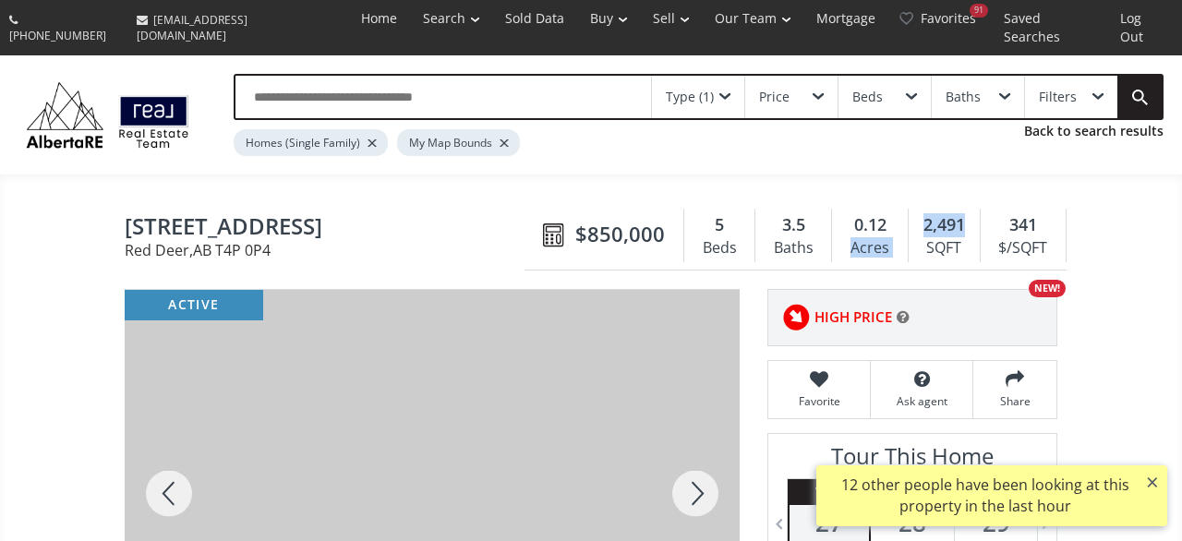
drag, startPoint x: 963, startPoint y: 202, endPoint x: 886, endPoint y: 195, distance: 77.9
click at [886, 201] on div "$850,000 5 Beds 3.5 Baths 0.12 Acres 2,491 SQFT 341 $/SQFT" at bounding box center [796, 235] width 542 height 69
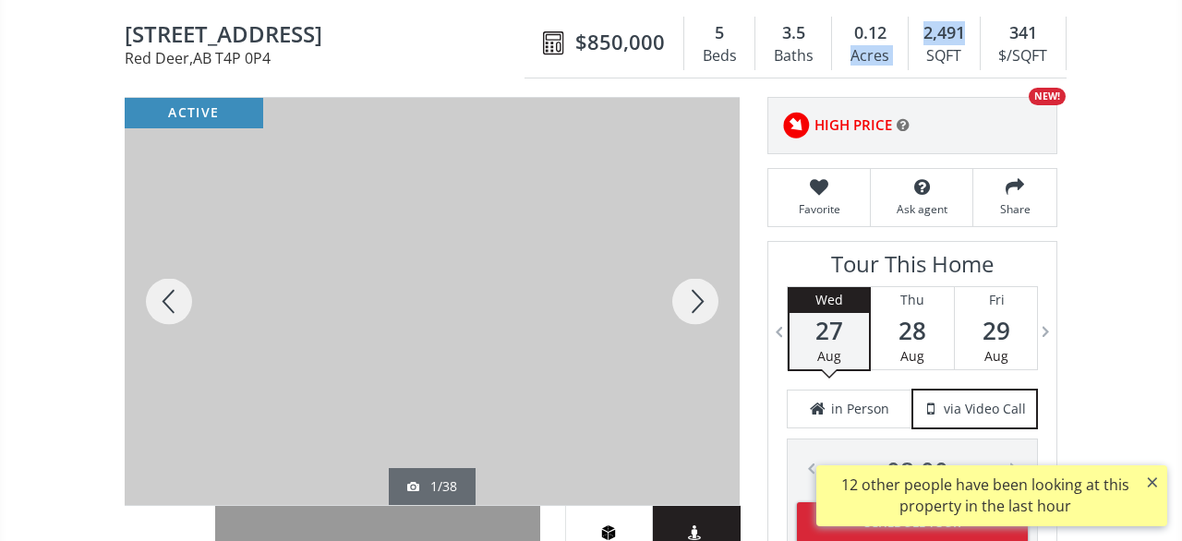
click at [684, 290] on div at bounding box center [695, 301] width 89 height 407
click at [690, 291] on div at bounding box center [695, 301] width 89 height 407
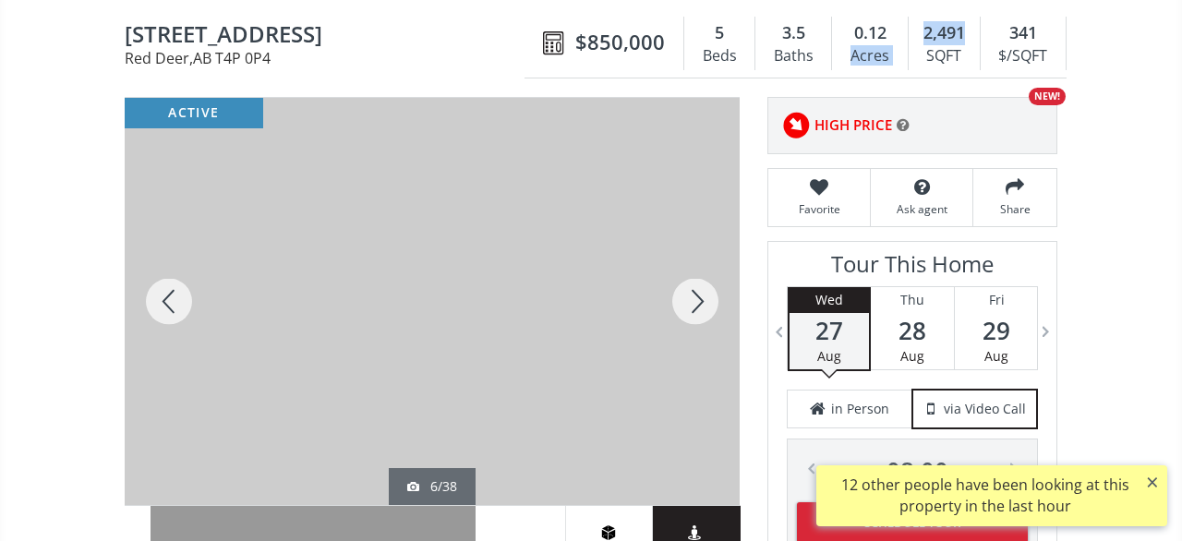
click at [690, 291] on div at bounding box center [695, 301] width 89 height 407
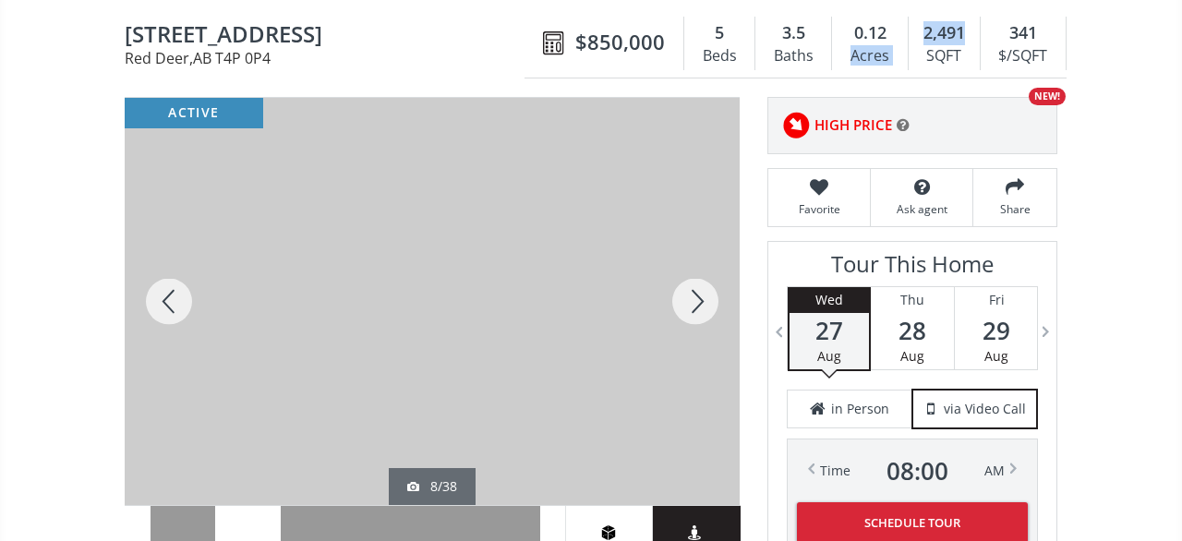
click at [690, 291] on div at bounding box center [695, 301] width 89 height 407
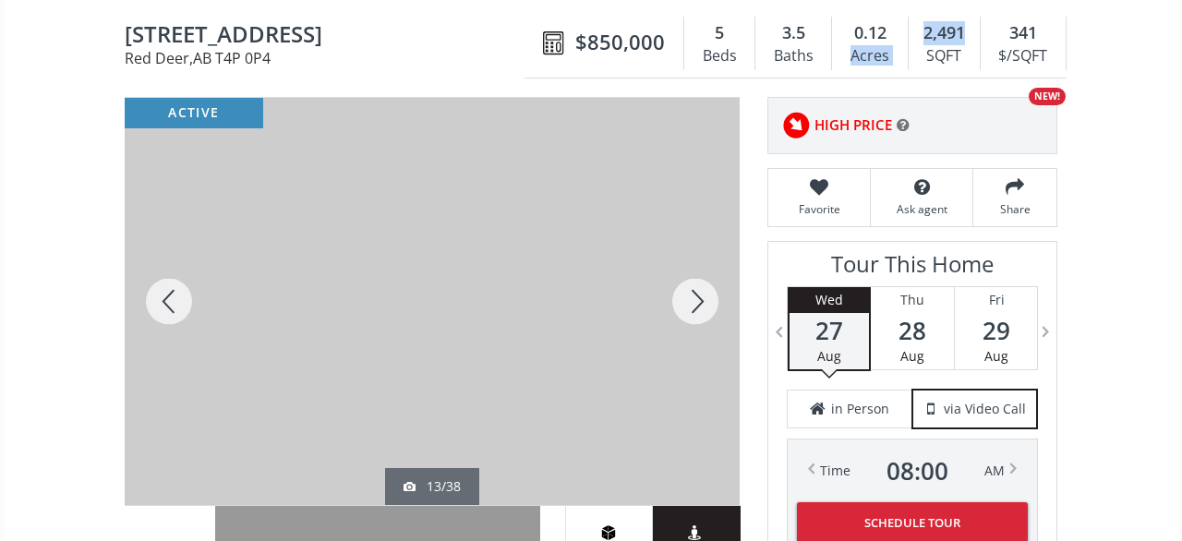
click at [690, 291] on div at bounding box center [695, 301] width 89 height 407
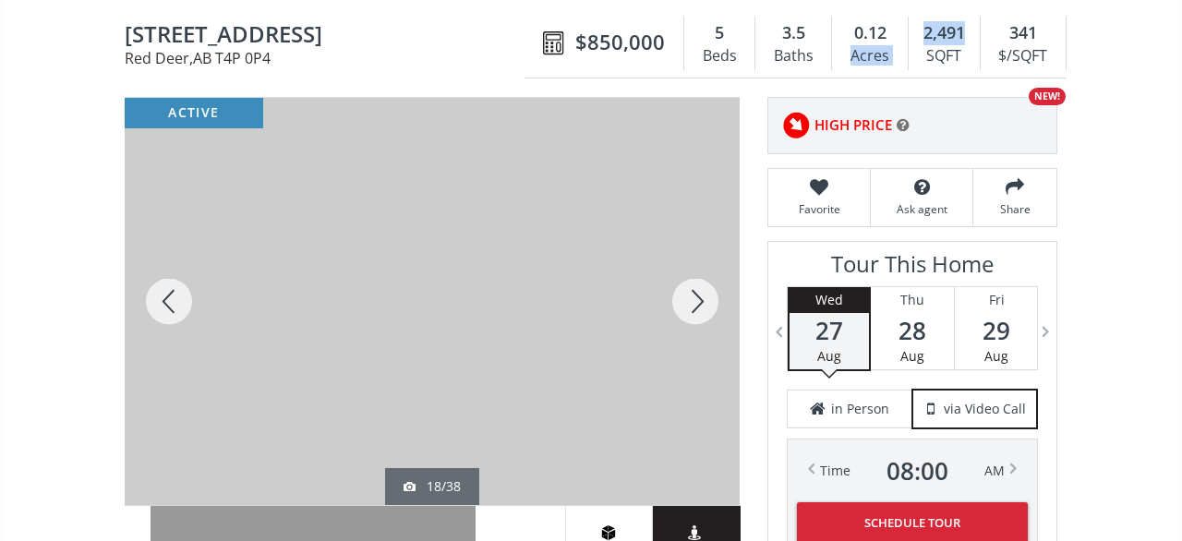
click at [690, 291] on div at bounding box center [695, 301] width 89 height 407
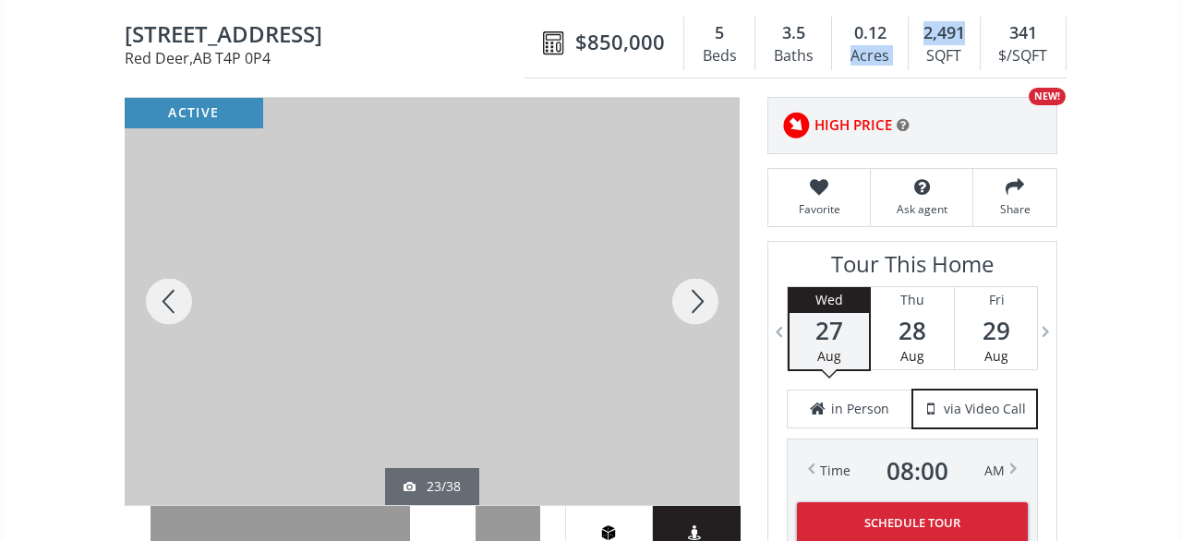
click at [690, 291] on div at bounding box center [695, 301] width 89 height 407
click at [195, 293] on div at bounding box center [169, 301] width 89 height 407
click at [706, 287] on div at bounding box center [695, 301] width 89 height 407
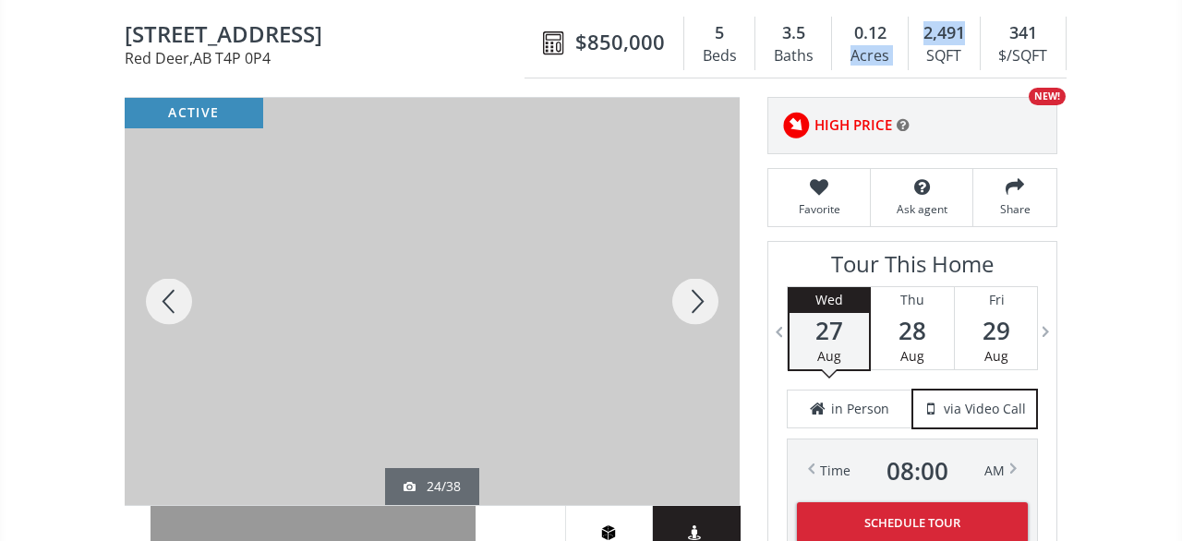
click at [706, 287] on div at bounding box center [695, 301] width 89 height 407
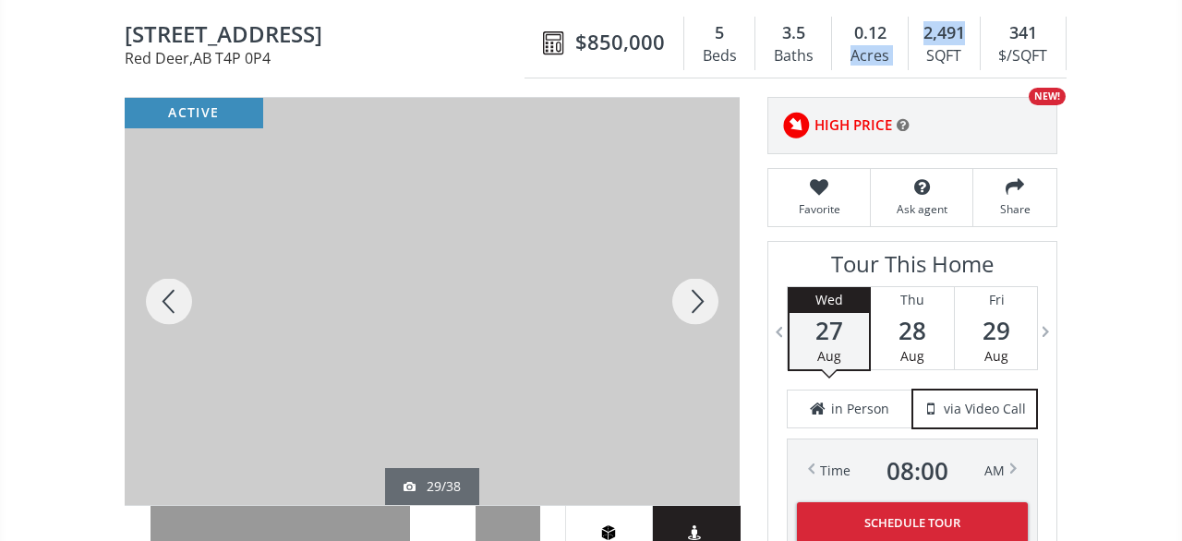
click at [706, 287] on div at bounding box center [695, 301] width 89 height 407
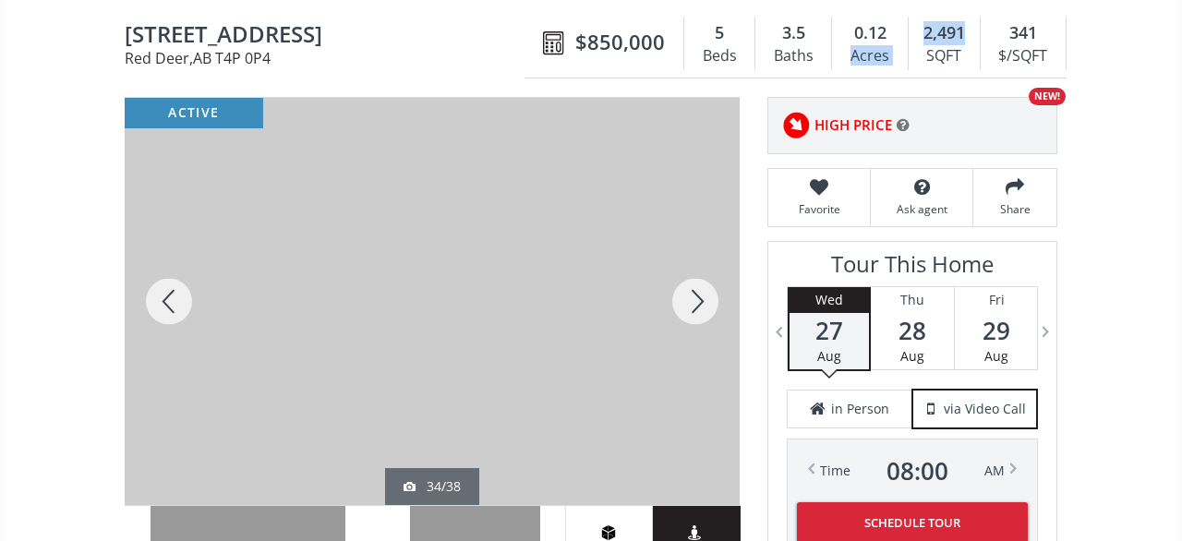
click at [706, 287] on div at bounding box center [695, 301] width 89 height 407
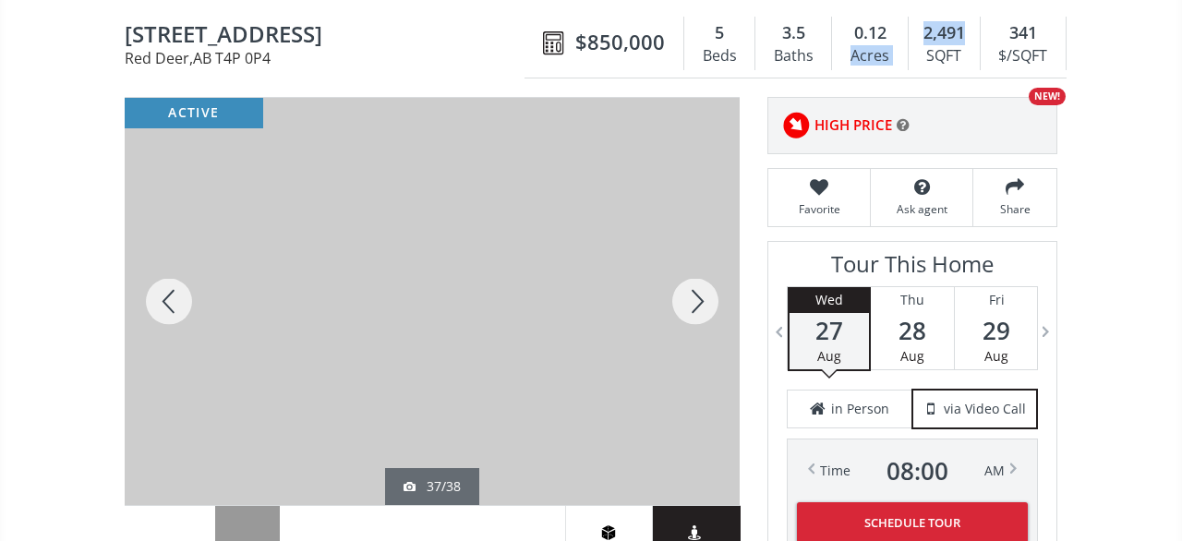
click at [706, 287] on div at bounding box center [695, 301] width 89 height 407
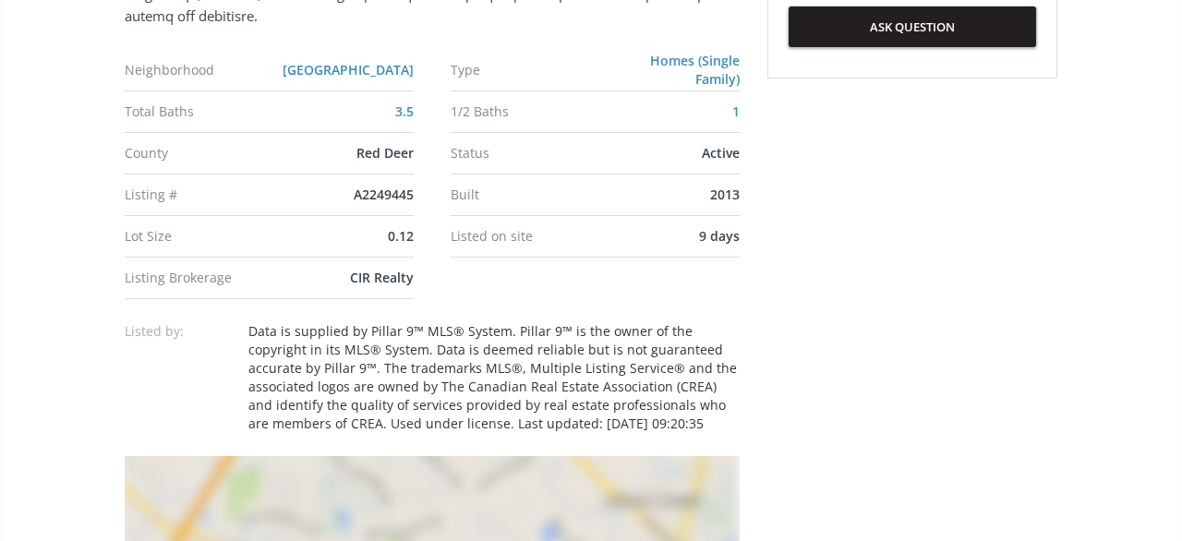
scroll to position [1537, 0]
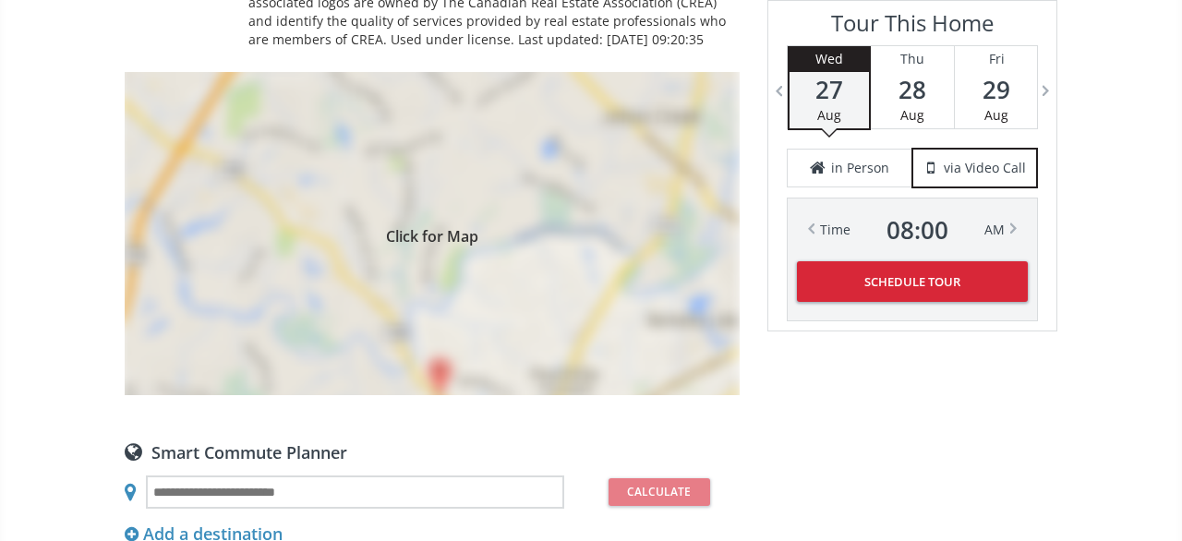
click at [200, 345] on div "Click for Map" at bounding box center [432, 233] width 615 height 323
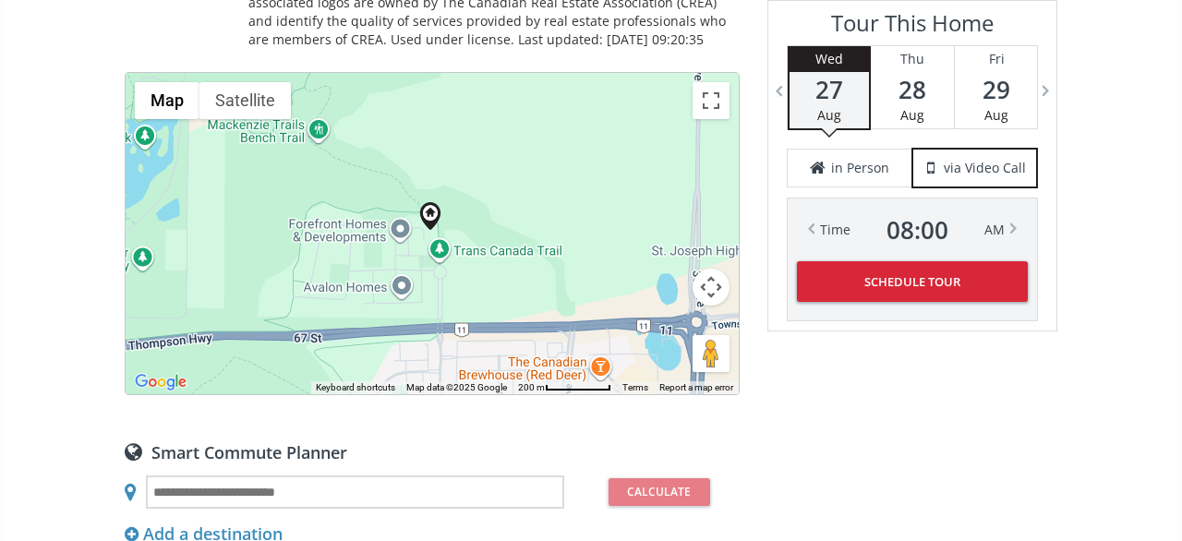
click at [712, 288] on div at bounding box center [432, 233] width 613 height 321
click at [697, 269] on button "Map camera controls" at bounding box center [711, 287] width 37 height 37
click at [660, 223] on button "Zoom in" at bounding box center [665, 241] width 37 height 37
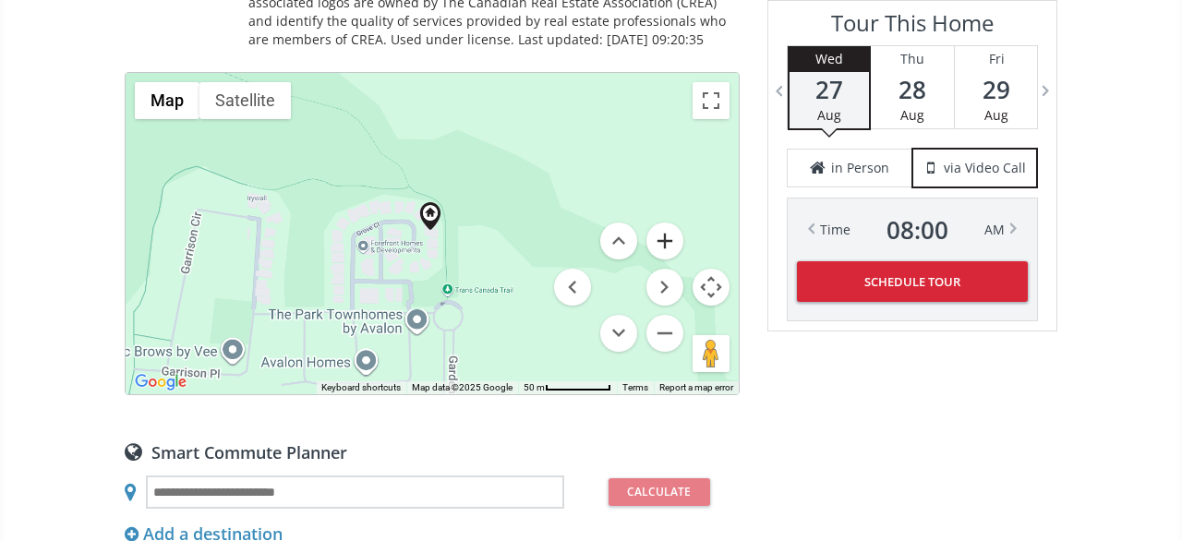
click at [660, 223] on button "Zoom in" at bounding box center [665, 241] width 37 height 37
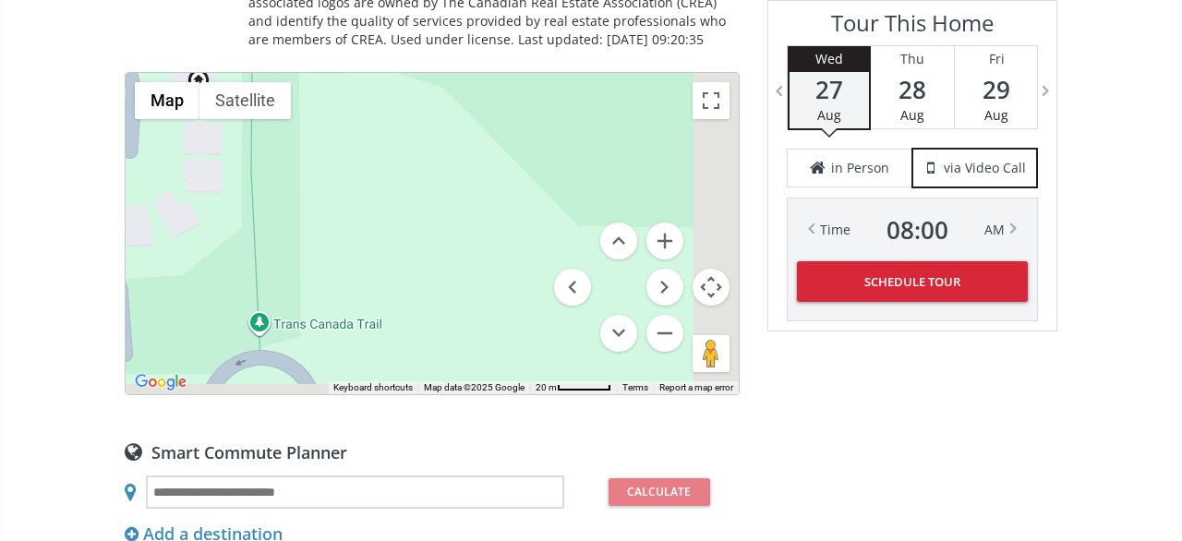
drag, startPoint x: 487, startPoint y: 323, endPoint x: 220, endPoint y: 173, distance: 306.5
click at [228, 188] on div at bounding box center [432, 233] width 613 height 321
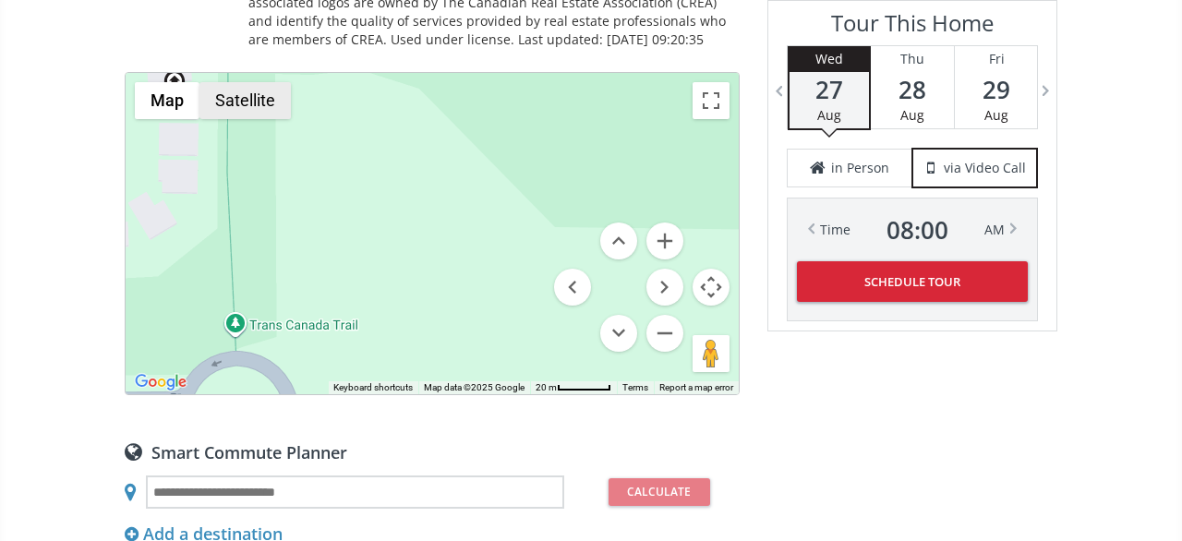
click at [234, 88] on button "Satellite" at bounding box center [245, 100] width 91 height 37
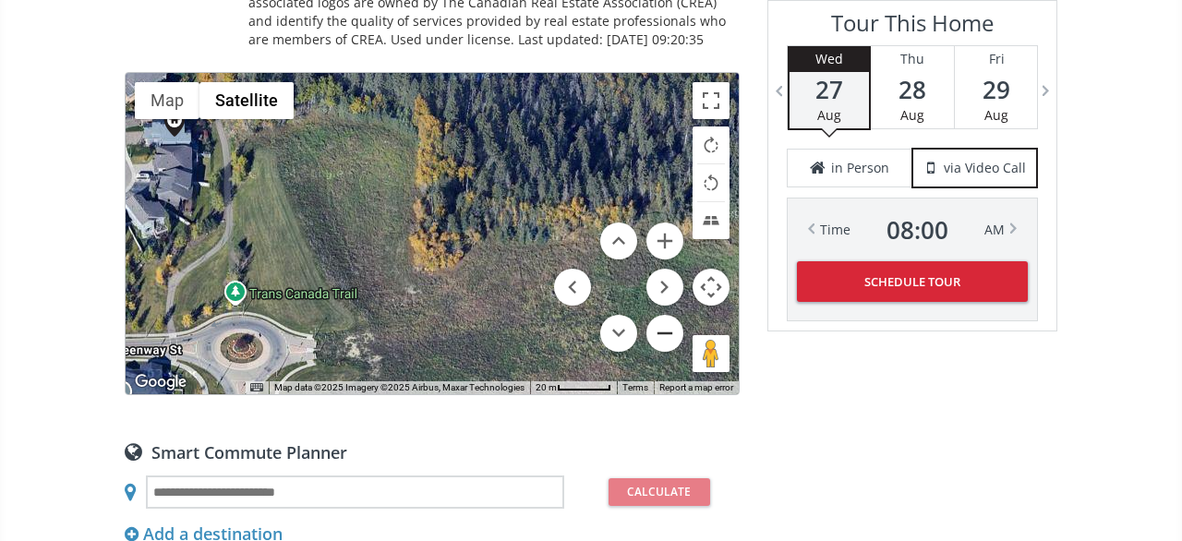
click at [654, 317] on button "Zoom out" at bounding box center [665, 333] width 37 height 37
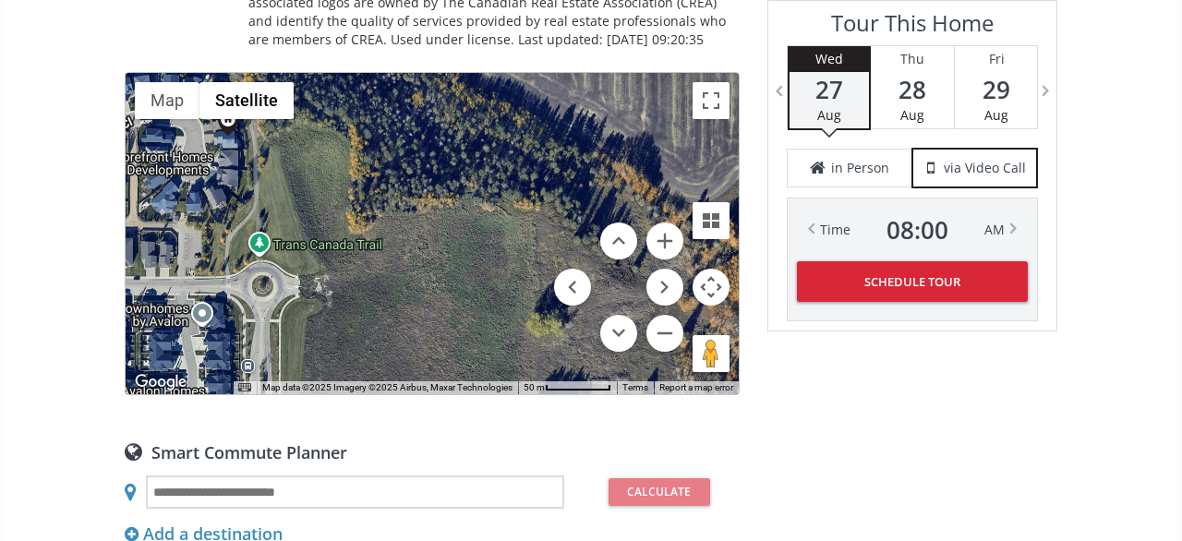
drag, startPoint x: 396, startPoint y: 265, endPoint x: 324, endPoint y: 270, distance: 72.2
click at [356, 259] on div at bounding box center [432, 233] width 613 height 321
click at [661, 315] on button "Zoom out" at bounding box center [665, 333] width 37 height 37
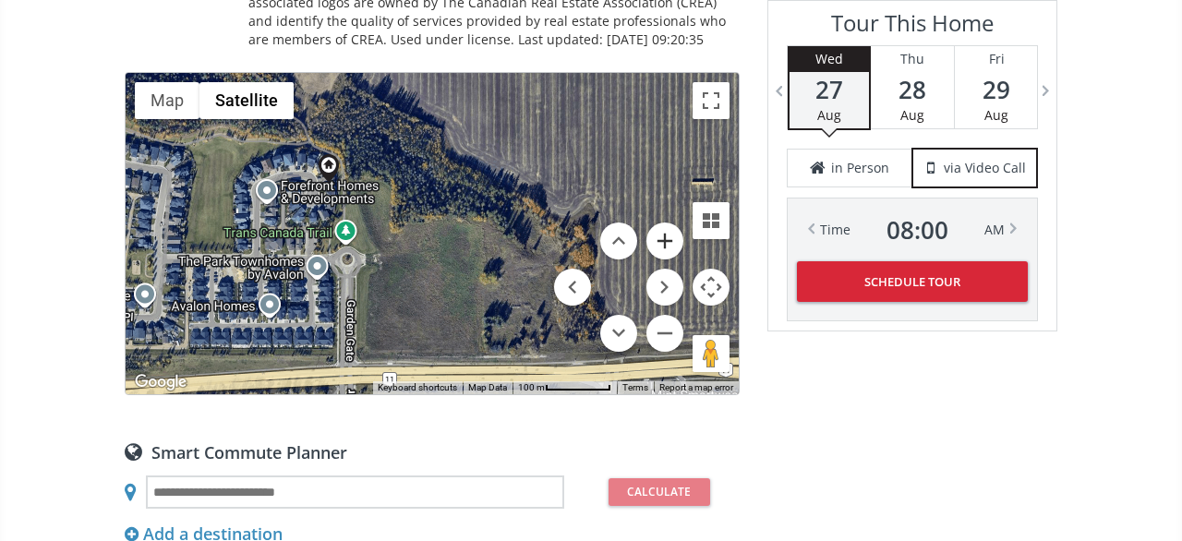
click at [670, 224] on button "Zoom in" at bounding box center [665, 241] width 37 height 37
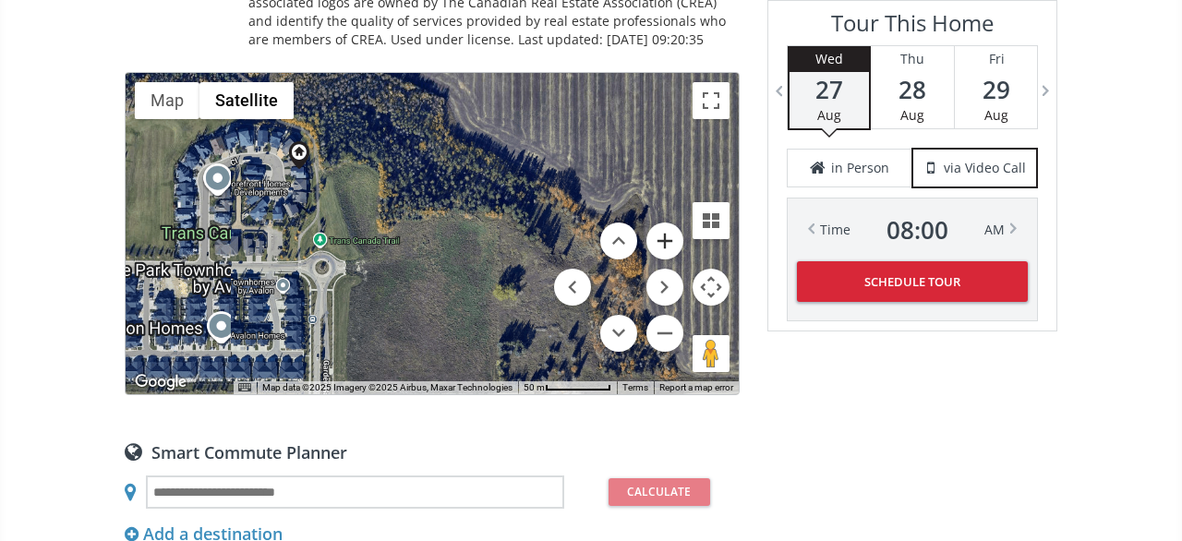
click at [670, 226] on button "Zoom in" at bounding box center [665, 241] width 37 height 37
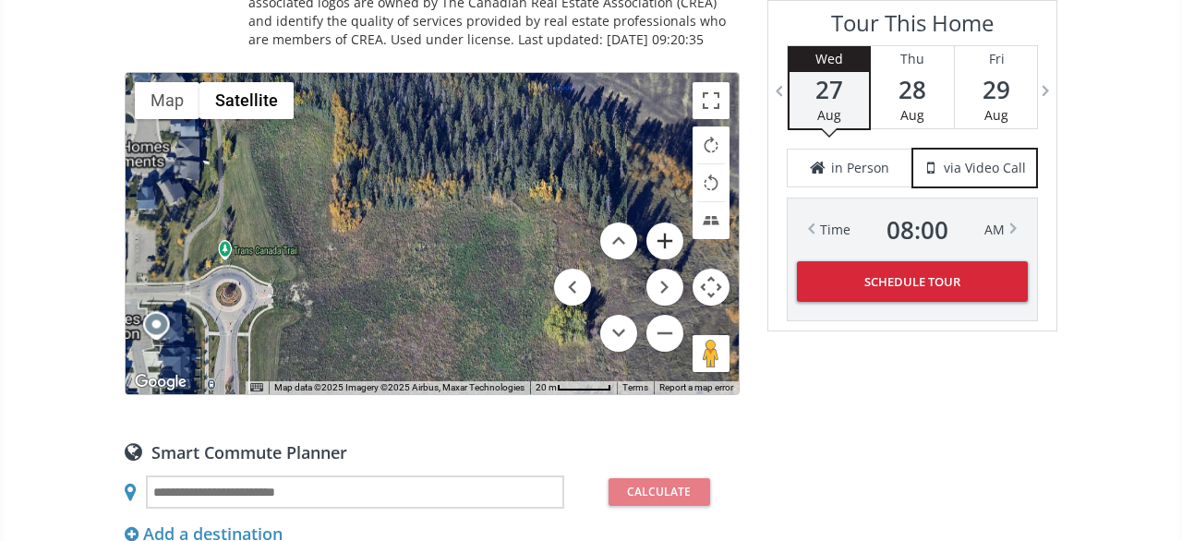
click at [670, 226] on button "Zoom in" at bounding box center [665, 241] width 37 height 37
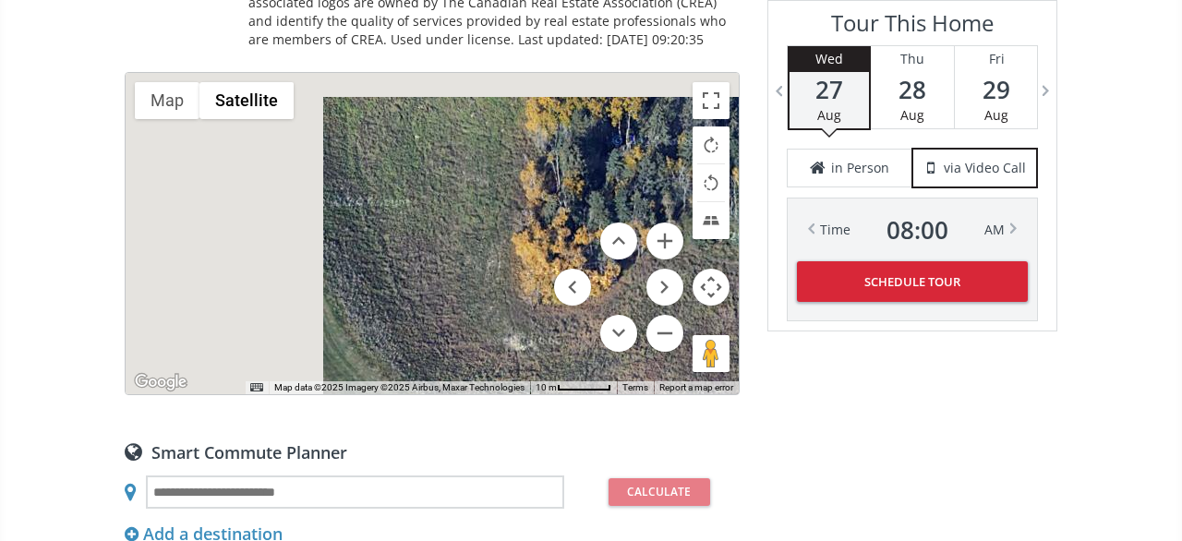
drag, startPoint x: 359, startPoint y: 236, endPoint x: 691, endPoint y: 271, distance: 333.4
click at [691, 271] on div at bounding box center [432, 233] width 613 height 321
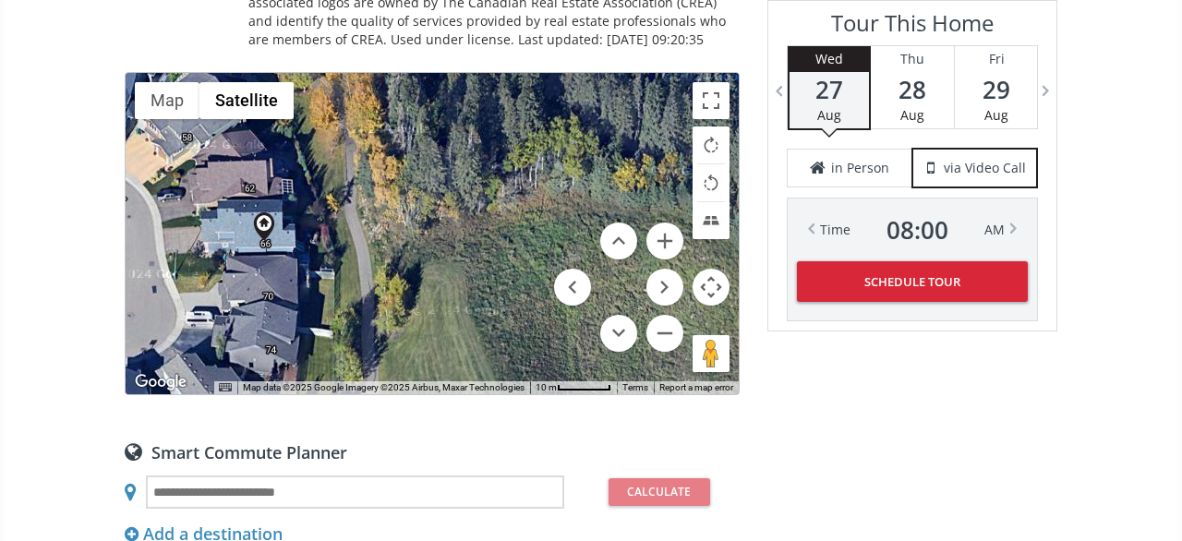
drag, startPoint x: 520, startPoint y: 205, endPoint x: 341, endPoint y: 378, distance: 248.9
click at [341, 378] on div at bounding box center [432, 233] width 613 height 321
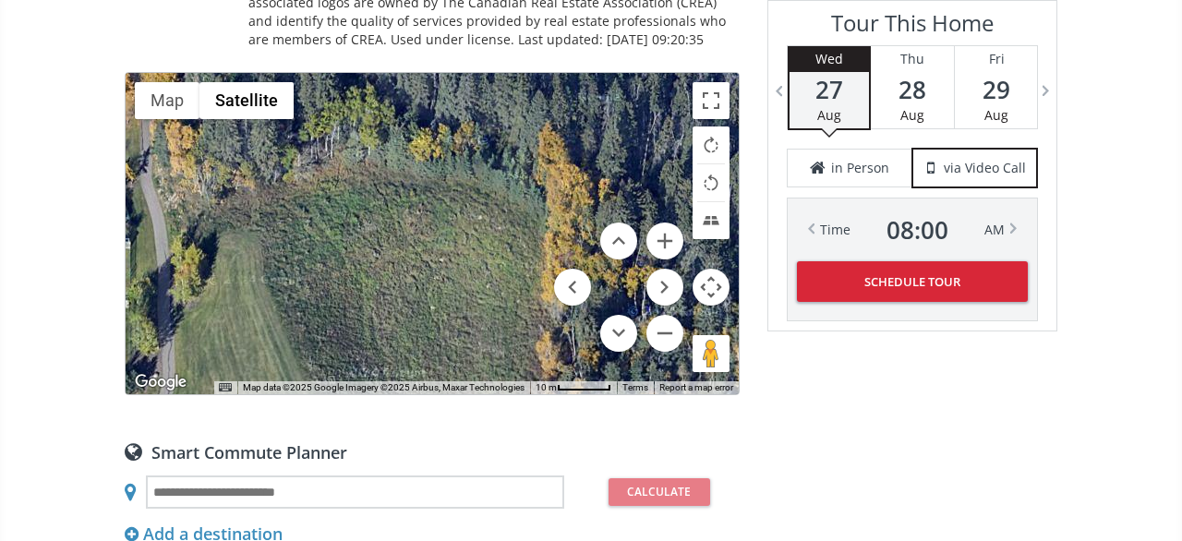
drag, startPoint x: 482, startPoint y: 241, endPoint x: 271, endPoint y: 209, distance: 214.0
click at [271, 209] on div at bounding box center [432, 233] width 613 height 321
click at [664, 316] on button "Zoom out" at bounding box center [665, 333] width 37 height 37
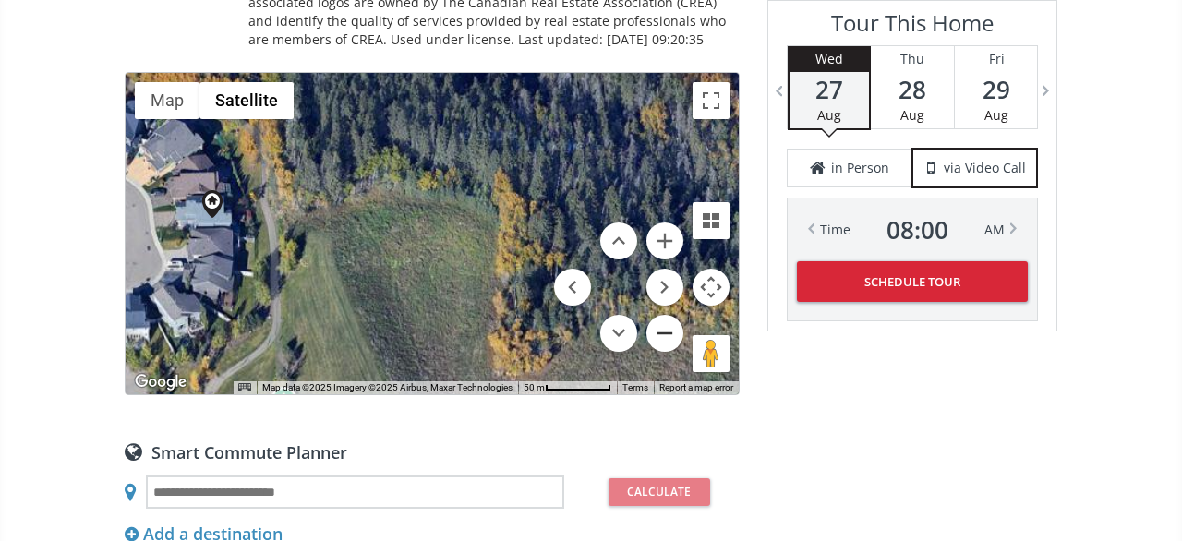
click at [664, 316] on button "Zoom out" at bounding box center [665, 333] width 37 height 37
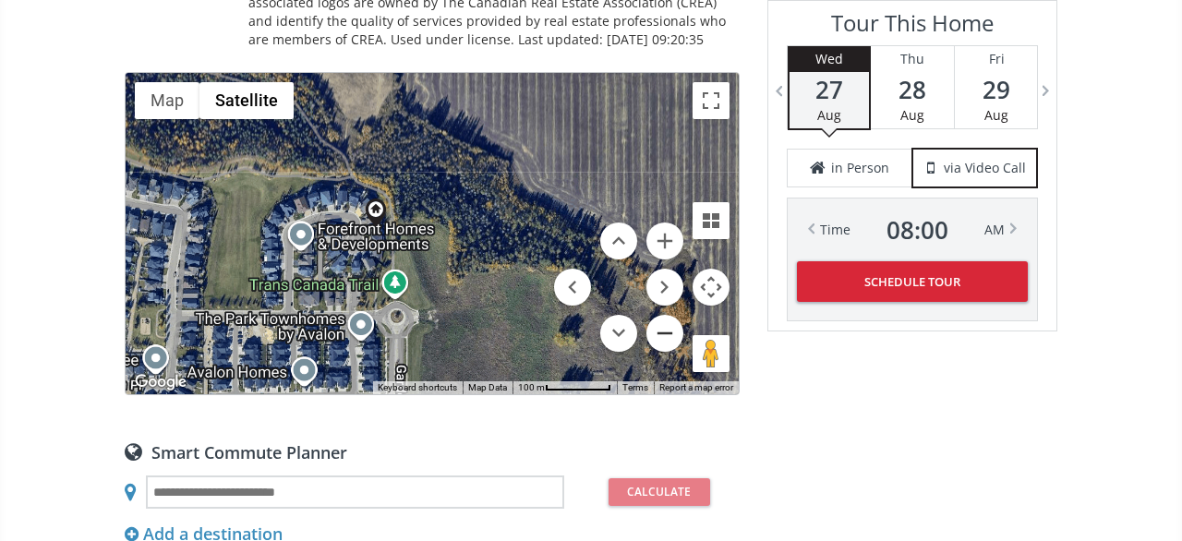
click at [664, 316] on button "Zoom out" at bounding box center [665, 333] width 37 height 37
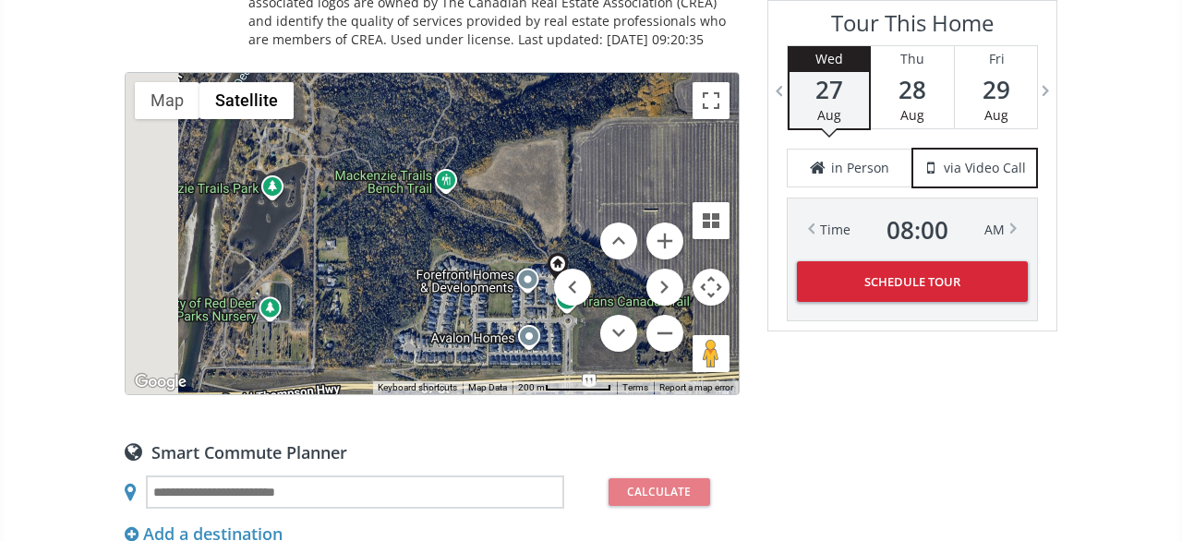
drag, startPoint x: 389, startPoint y: 215, endPoint x: 554, endPoint y: 277, distance: 176.6
click at [554, 277] on div at bounding box center [432, 233] width 613 height 321
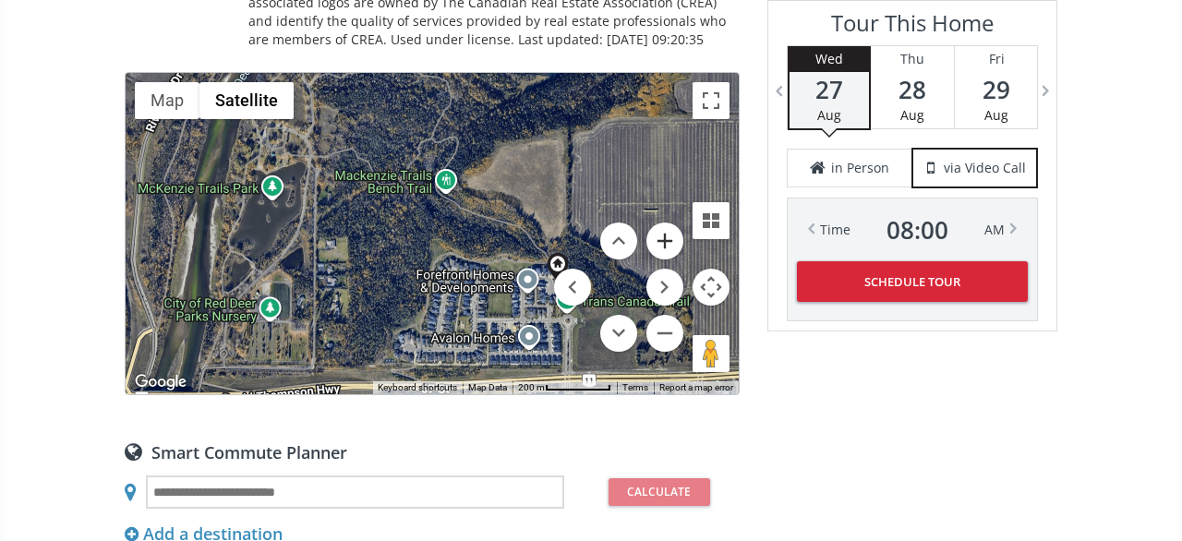
click at [660, 223] on button "Zoom in" at bounding box center [665, 241] width 37 height 37
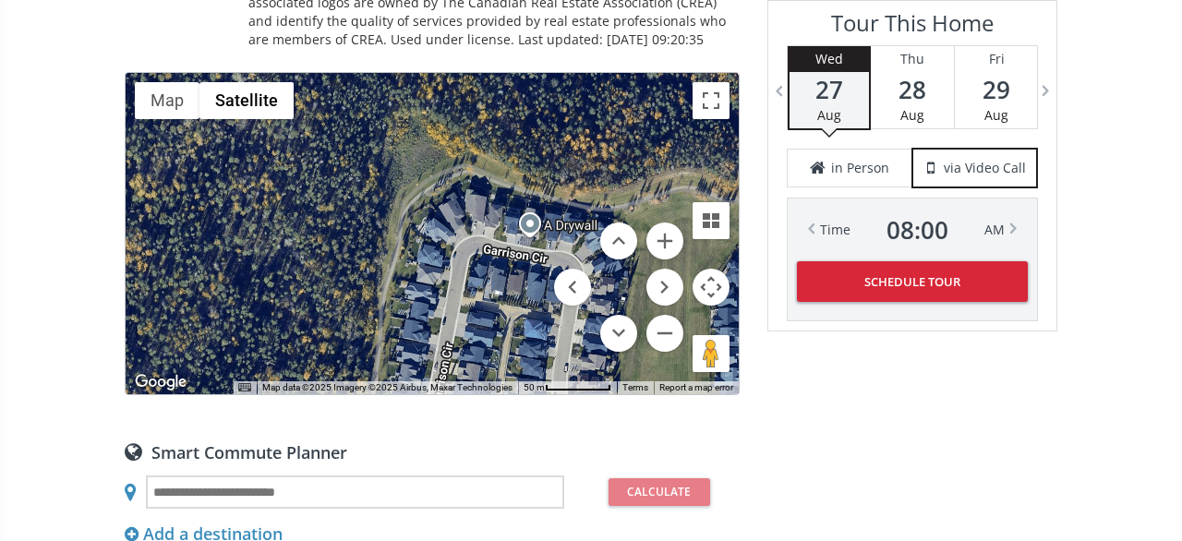
drag, startPoint x: 454, startPoint y: 336, endPoint x: 418, endPoint y: 198, distance: 143.2
click at [418, 198] on div at bounding box center [432, 233] width 613 height 321
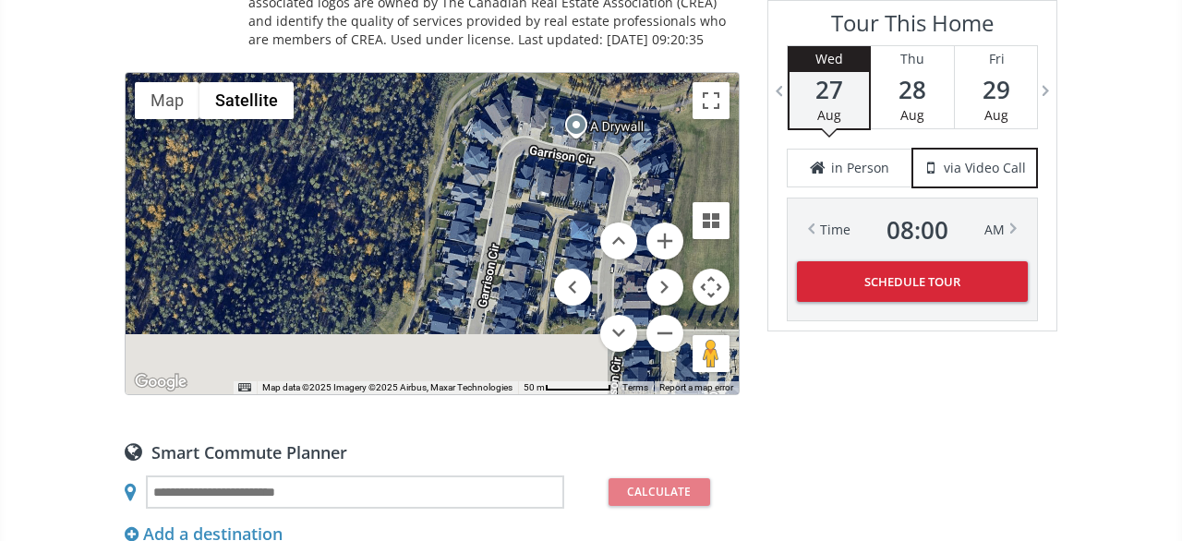
drag, startPoint x: 444, startPoint y: 269, endPoint x: 479, endPoint y: 114, distance: 159.1
click at [489, 170] on div at bounding box center [432, 233] width 613 height 321
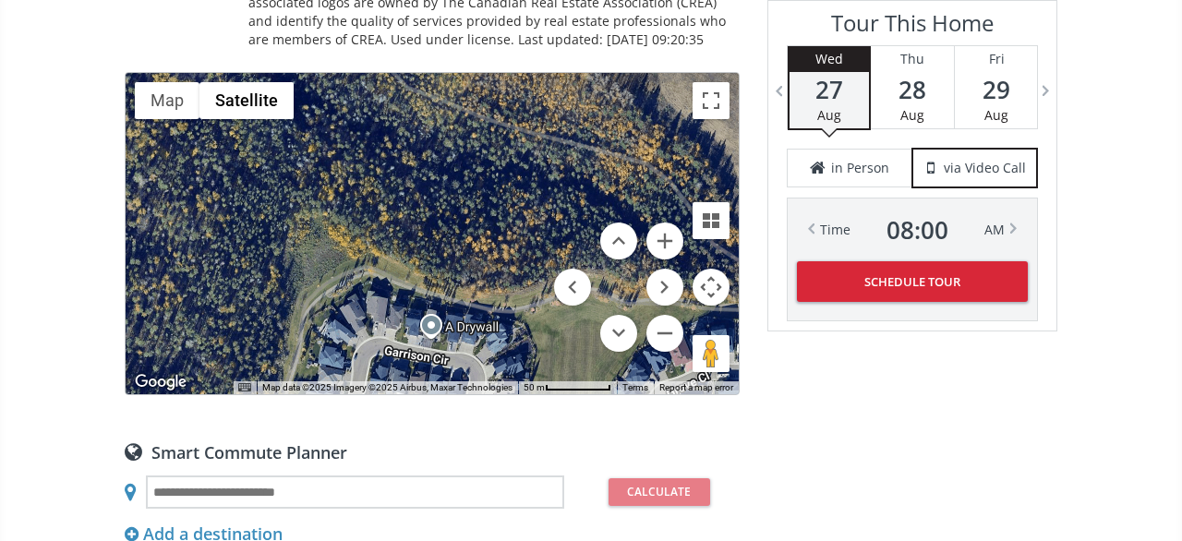
drag, startPoint x: 474, startPoint y: 152, endPoint x: 330, endPoint y: 355, distance: 248.4
click at [330, 355] on div at bounding box center [432, 233] width 613 height 321
click at [665, 315] on button "Zoom out" at bounding box center [665, 333] width 37 height 37
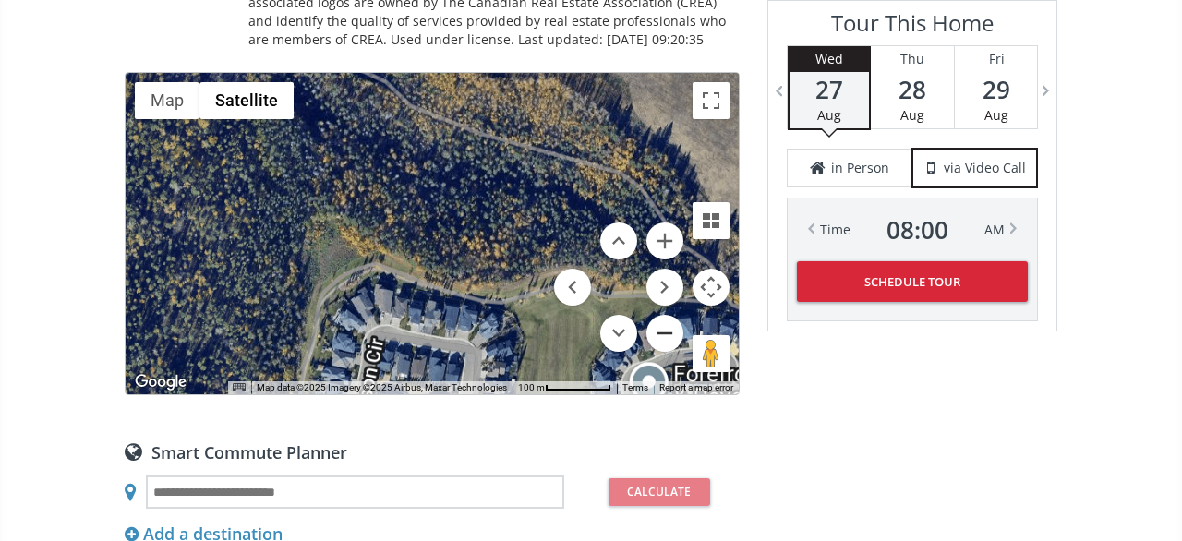
click at [665, 315] on button "Zoom out" at bounding box center [665, 333] width 37 height 37
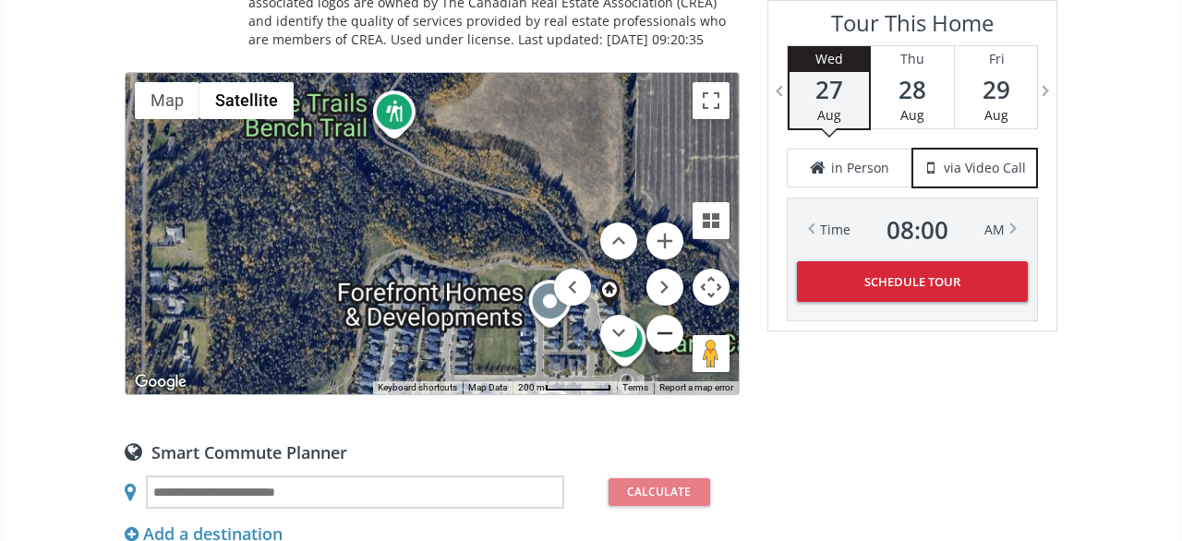
click at [665, 315] on button "Zoom out" at bounding box center [665, 333] width 37 height 37
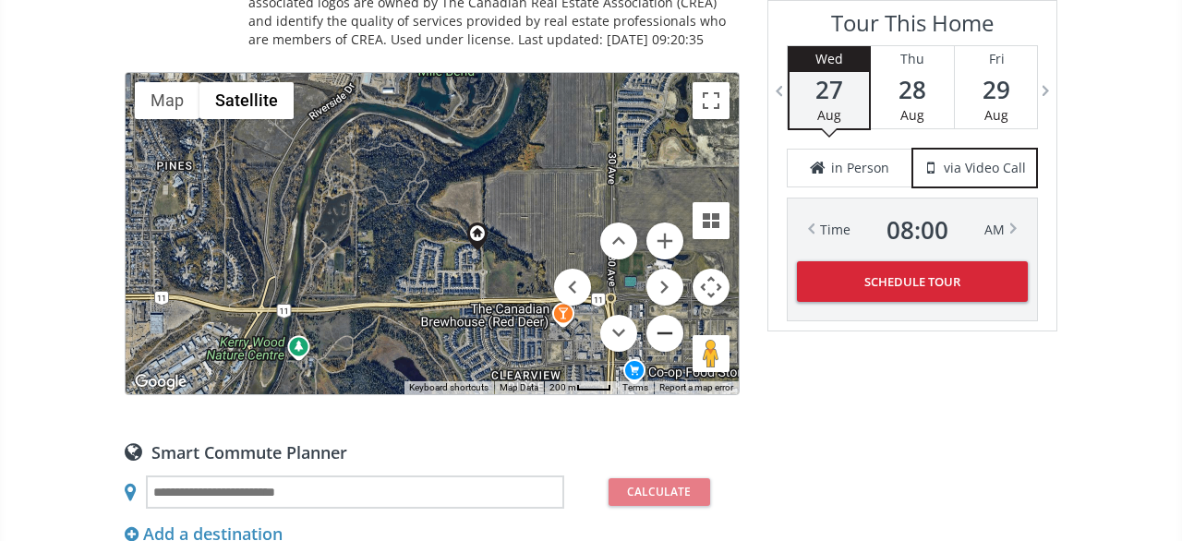
click at [665, 315] on button "Zoom out" at bounding box center [665, 333] width 37 height 37
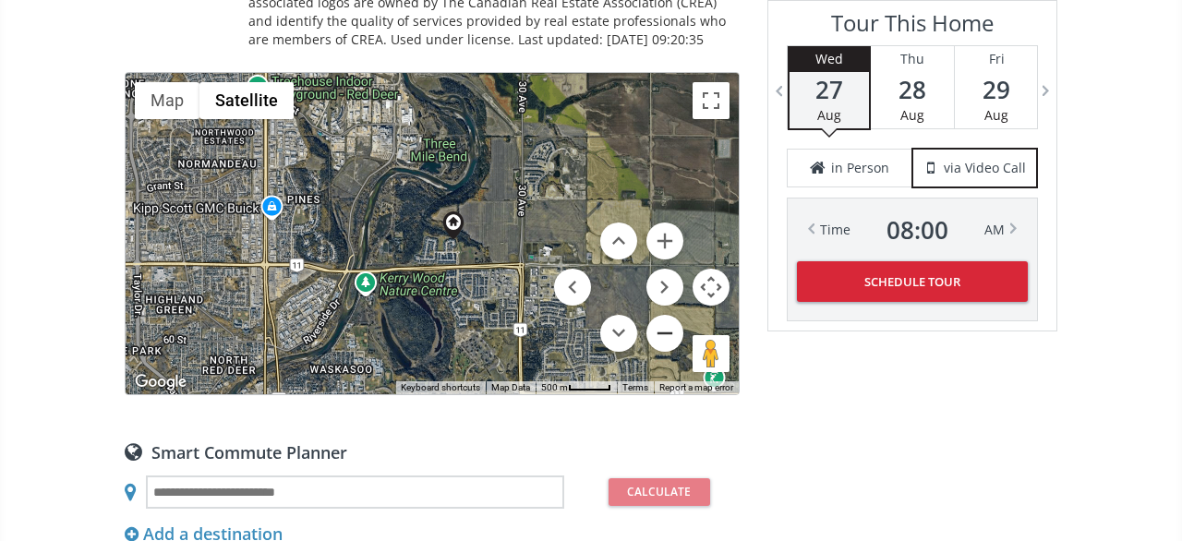
click at [665, 315] on button "Zoom out" at bounding box center [665, 333] width 37 height 37
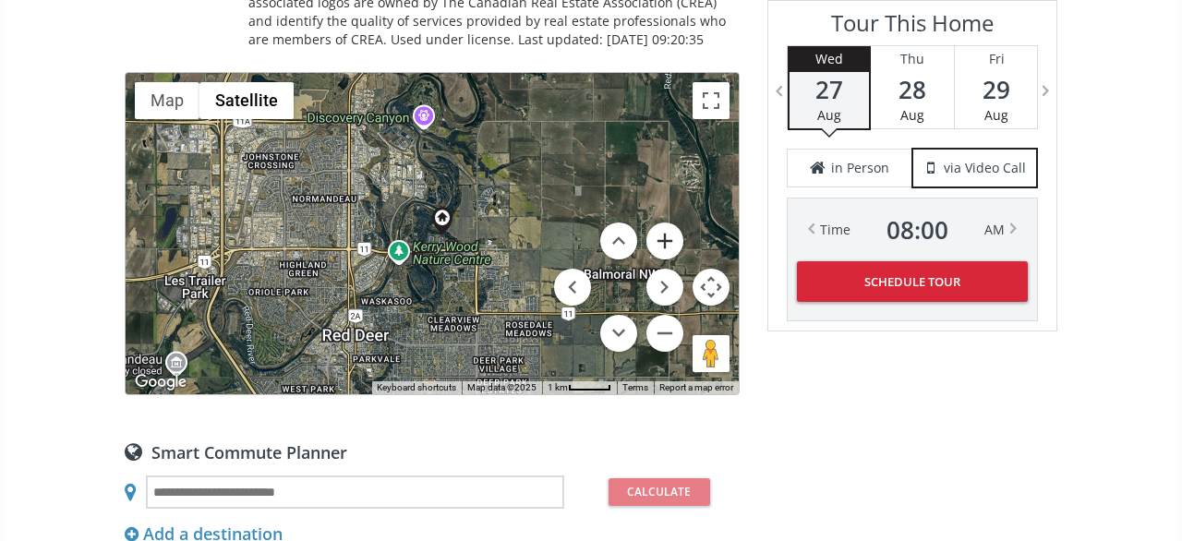
click at [672, 229] on button "Zoom in" at bounding box center [665, 241] width 37 height 37
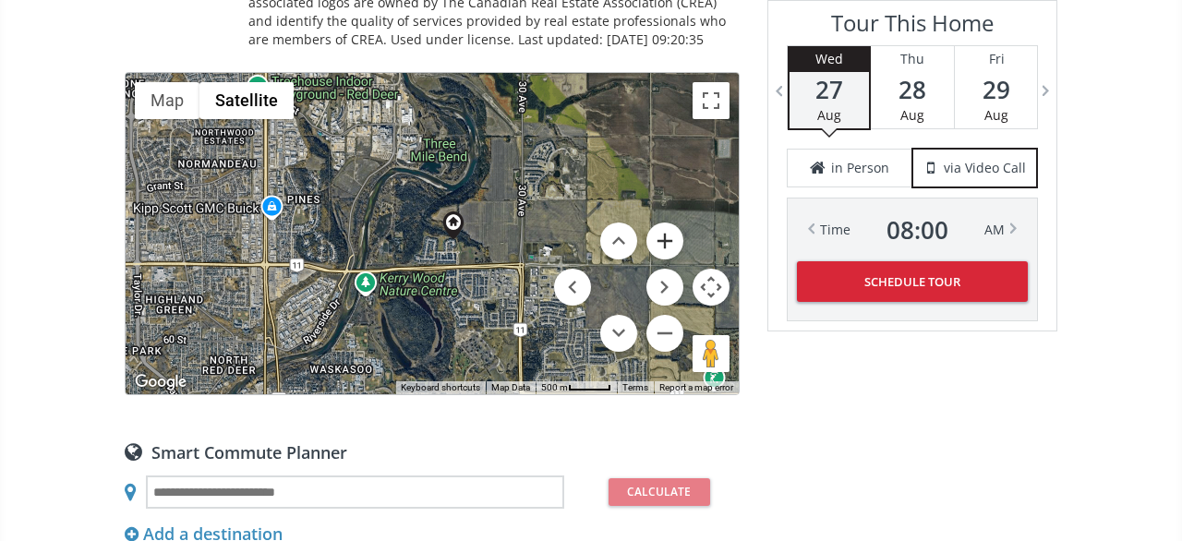
click at [672, 229] on button "Zoom in" at bounding box center [665, 241] width 37 height 37
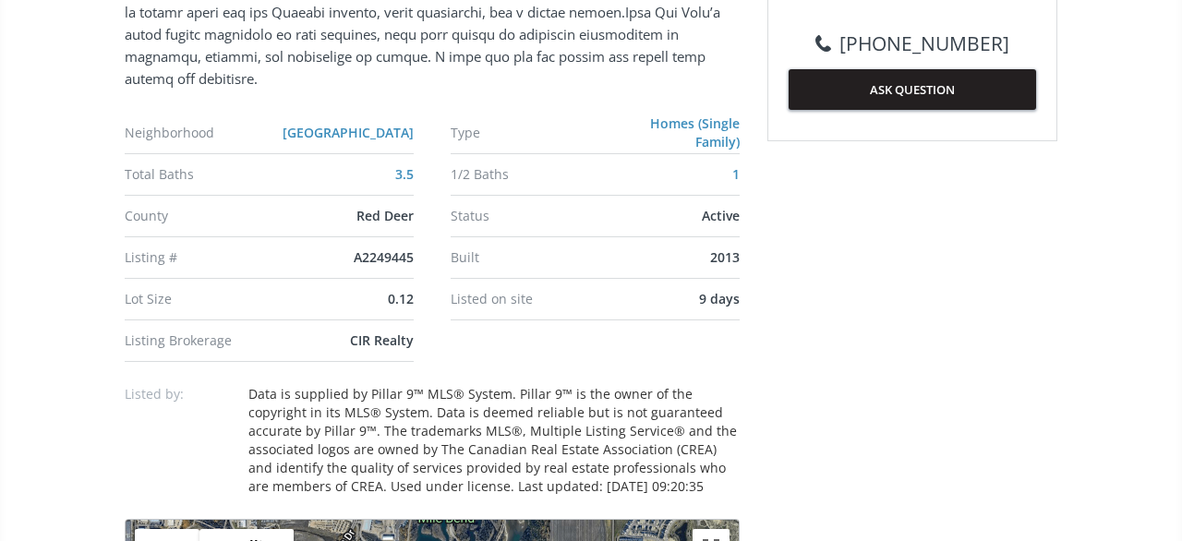
scroll to position [1057, 0]
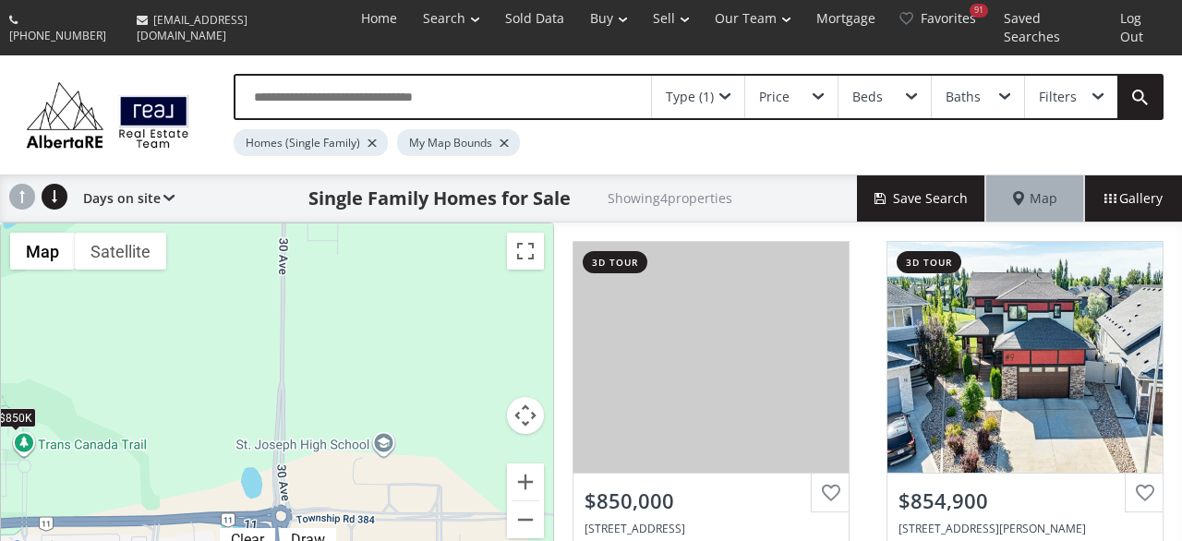
drag, startPoint x: 478, startPoint y: 275, endPoint x: 130, endPoint y: 498, distance: 412.6
click at [130, 498] on div "$850K $855K $550K $530K" at bounding box center [277, 392] width 552 height 337
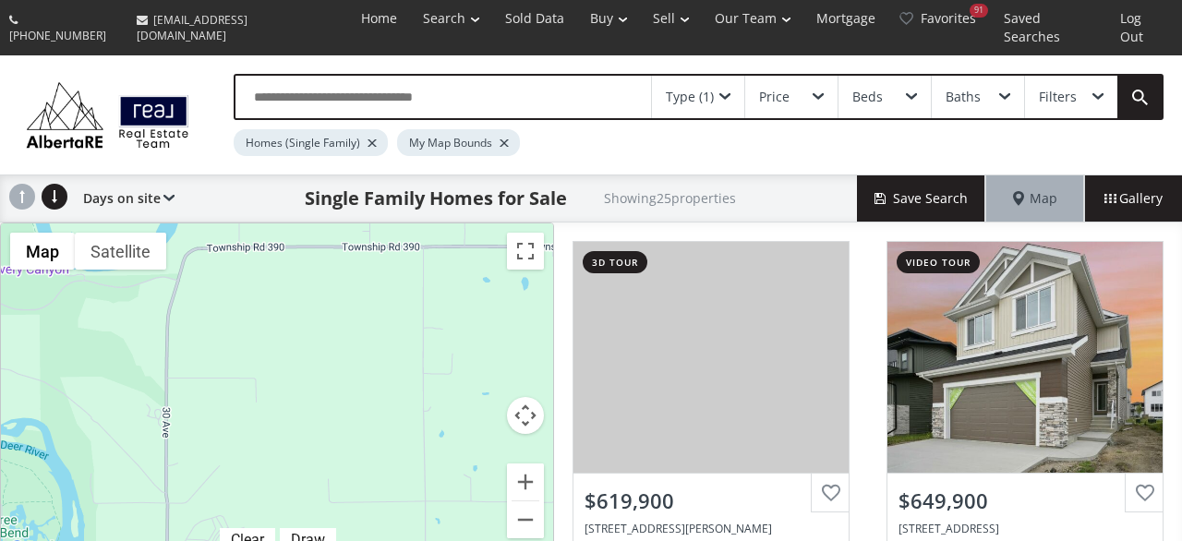
drag, startPoint x: 333, startPoint y: 251, endPoint x: 237, endPoint y: 577, distance: 339.9
click at [237, 540] on div "$620K $650K $799K $850K $849K $690K $750K $650K $1.29M $615K $855K $1.3M $550K …" at bounding box center [277, 392] width 552 height 337
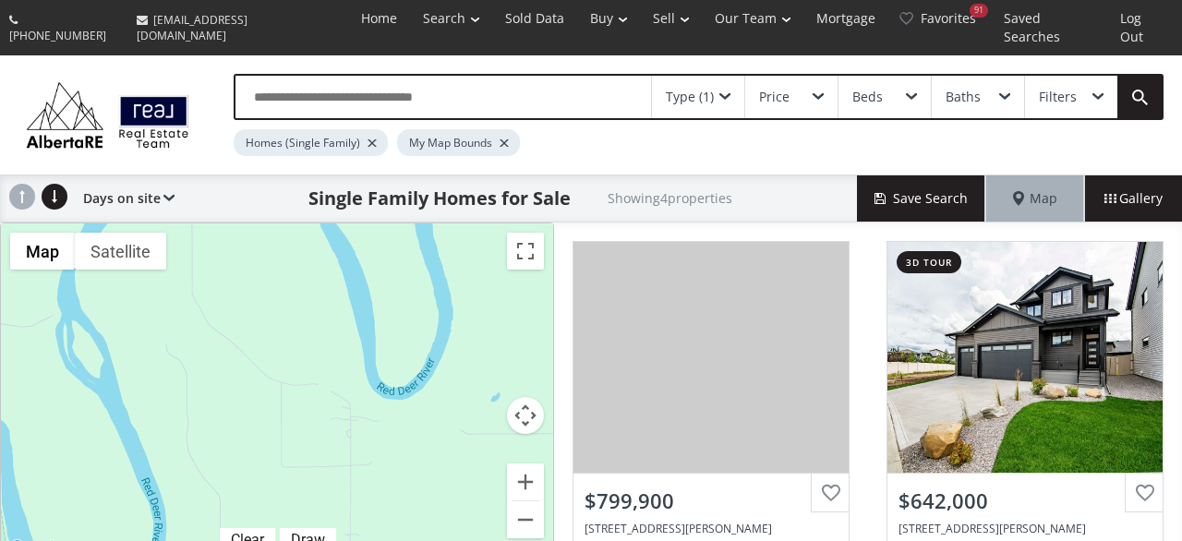
drag, startPoint x: 278, startPoint y: 221, endPoint x: 261, endPoint y: 577, distance: 357.0
click at [261, 540] on div "$800K $642K $640K $620K" at bounding box center [277, 392] width 552 height 337
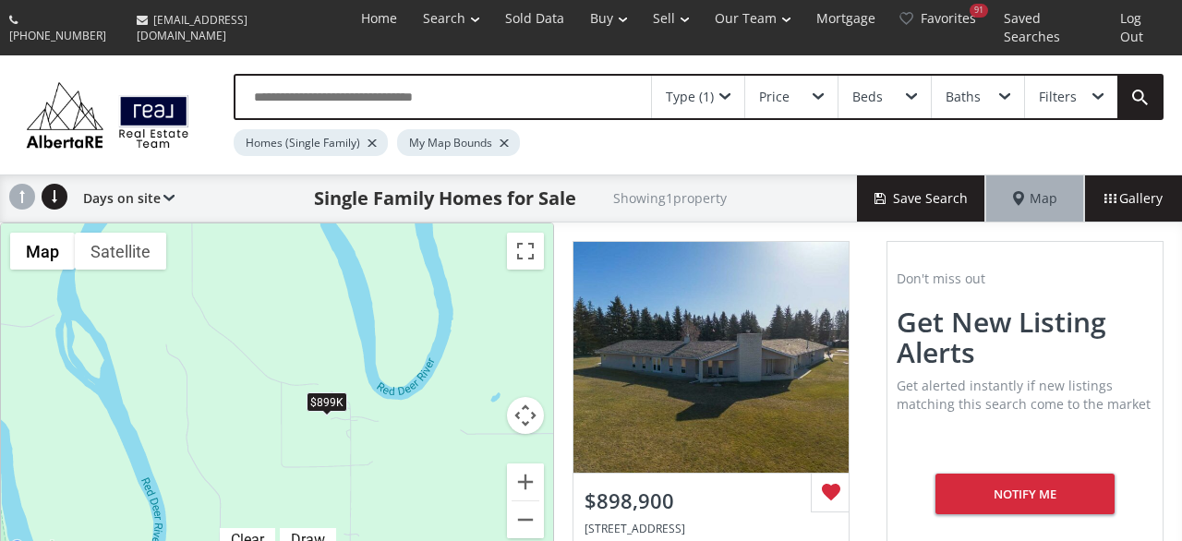
click at [331, 393] on div "$899K" at bounding box center [327, 402] width 41 height 19
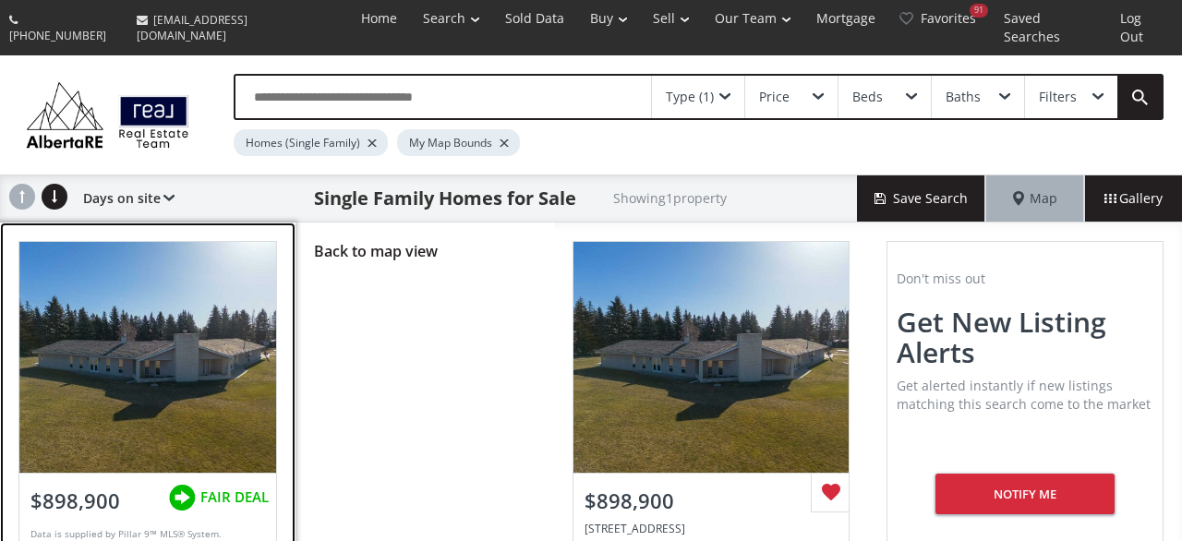
click at [177, 361] on div at bounding box center [148, 357] width 258 height 231
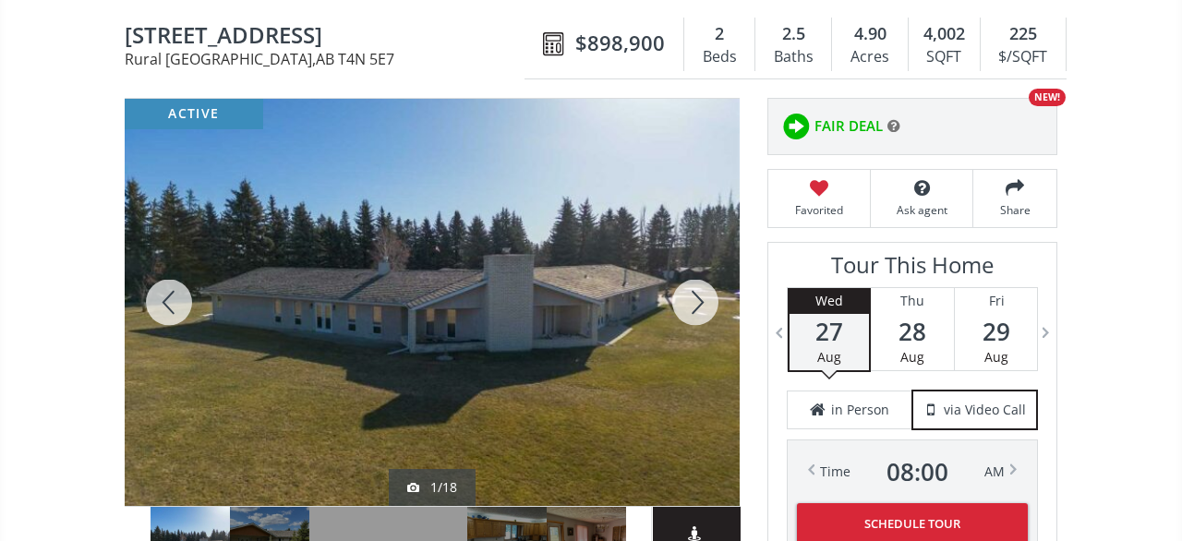
scroll to position [192, 0]
click at [694, 282] on div at bounding box center [695, 301] width 89 height 407
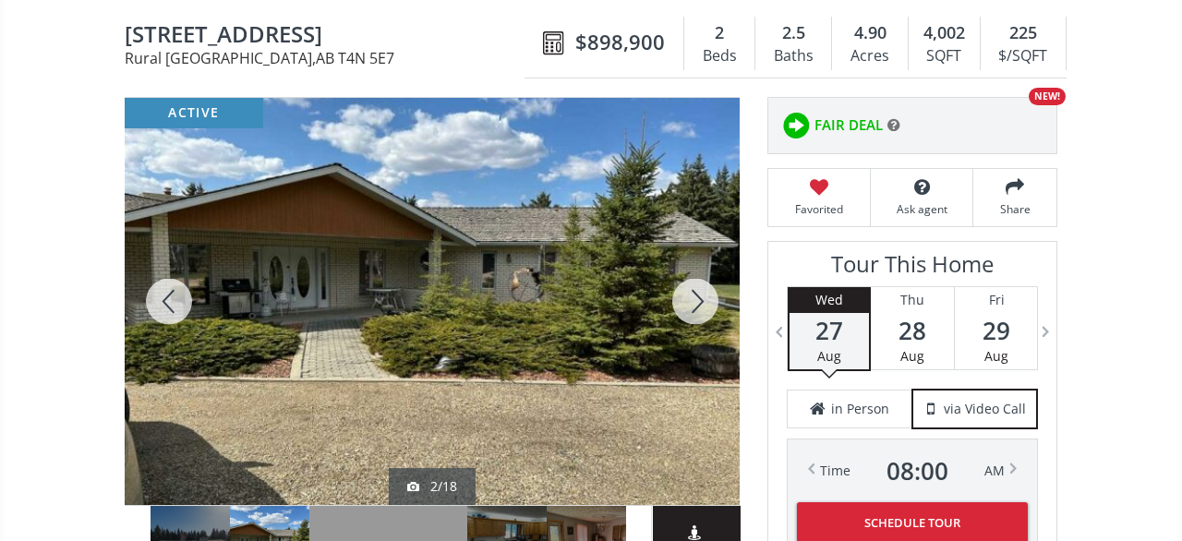
click at [694, 282] on div at bounding box center [695, 301] width 89 height 407
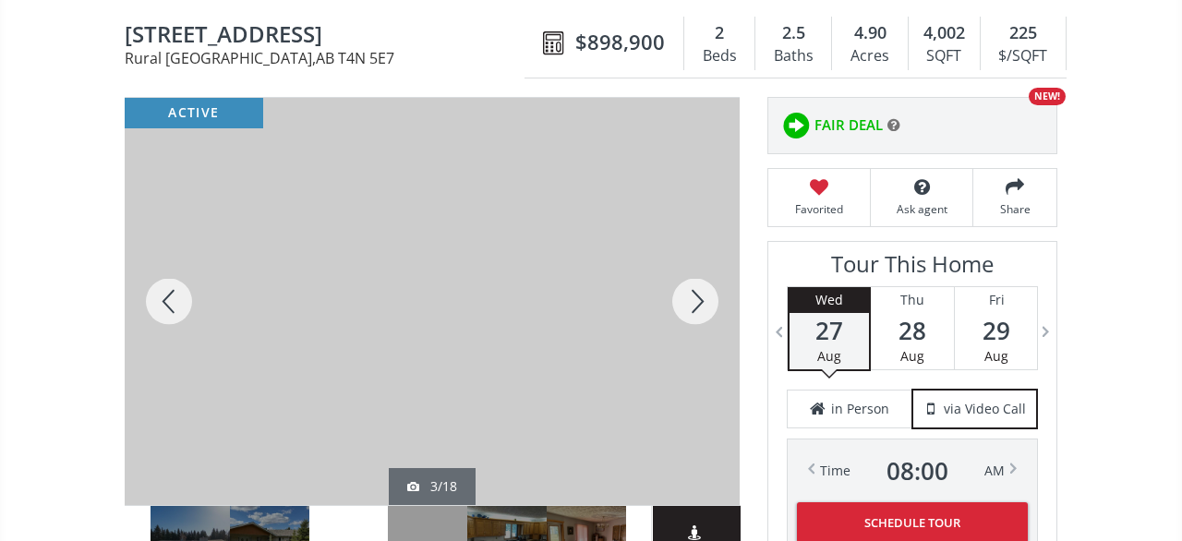
click at [694, 282] on div at bounding box center [695, 301] width 89 height 407
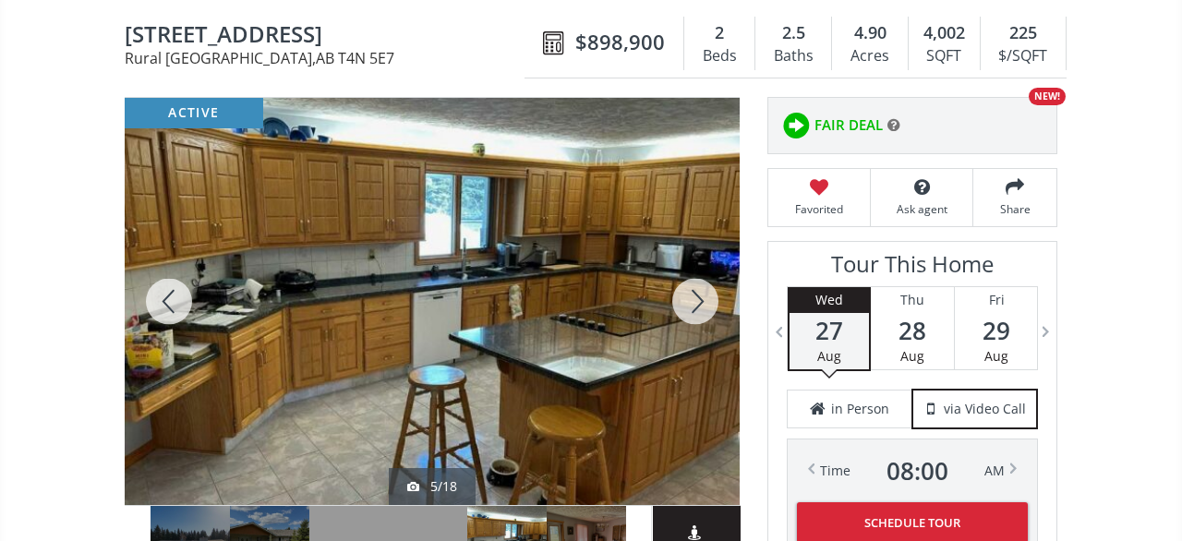
click at [694, 282] on div at bounding box center [695, 301] width 89 height 407
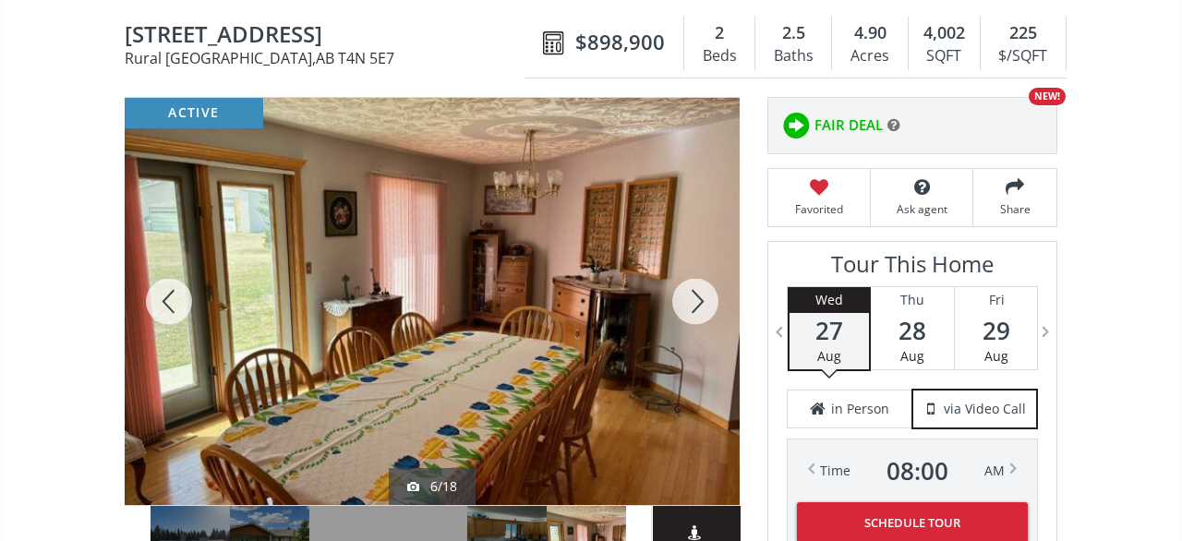
click at [694, 282] on div at bounding box center [695, 301] width 89 height 407
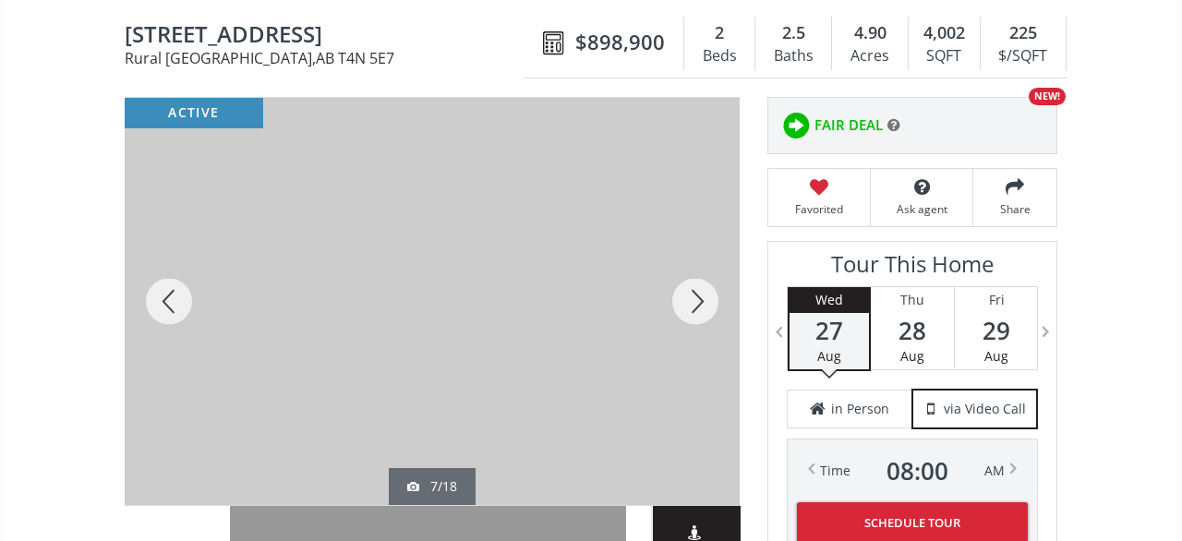
click at [694, 282] on div at bounding box center [695, 301] width 89 height 407
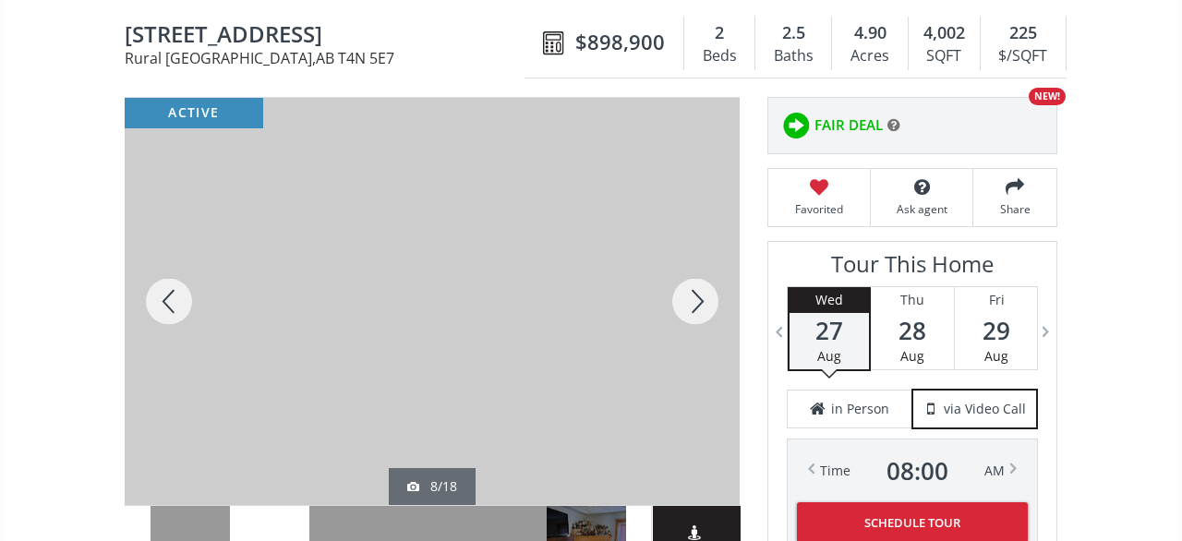
click at [694, 282] on div at bounding box center [695, 301] width 89 height 407
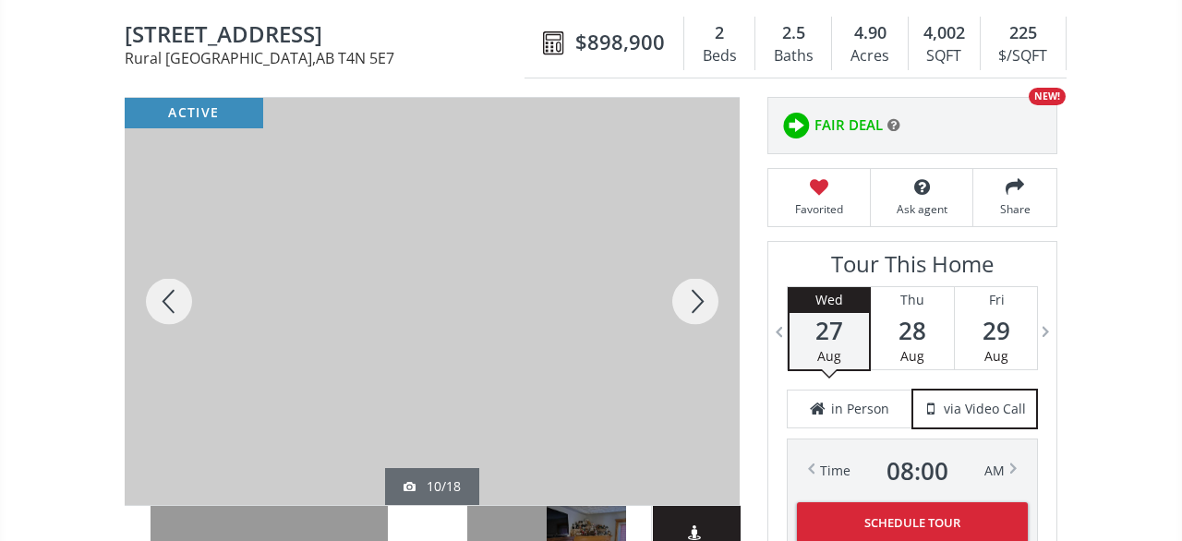
click at [694, 282] on div at bounding box center [695, 301] width 89 height 407
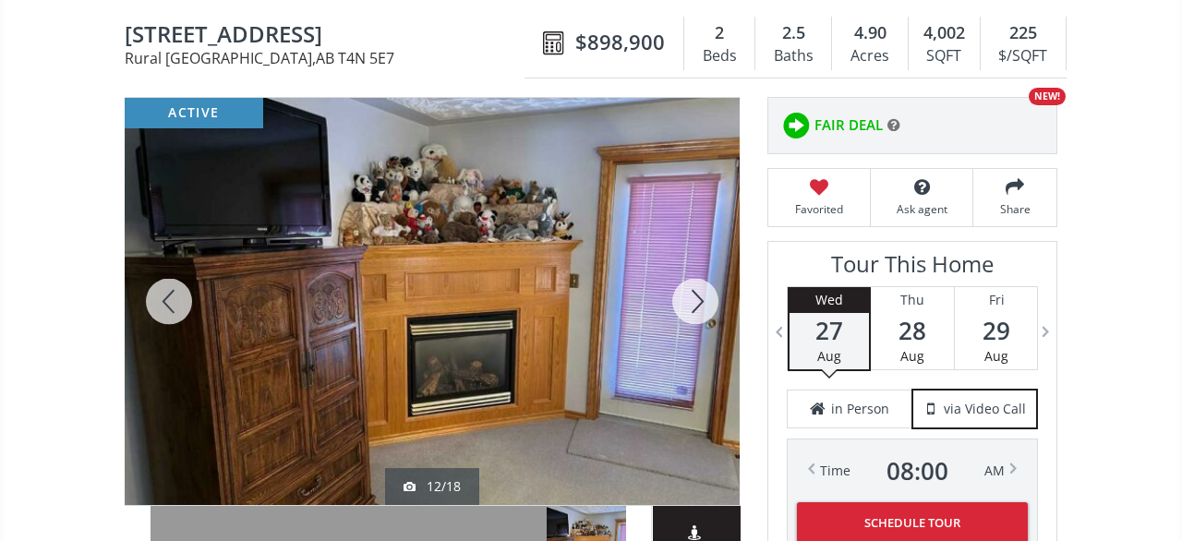
click at [694, 282] on div at bounding box center [695, 301] width 89 height 407
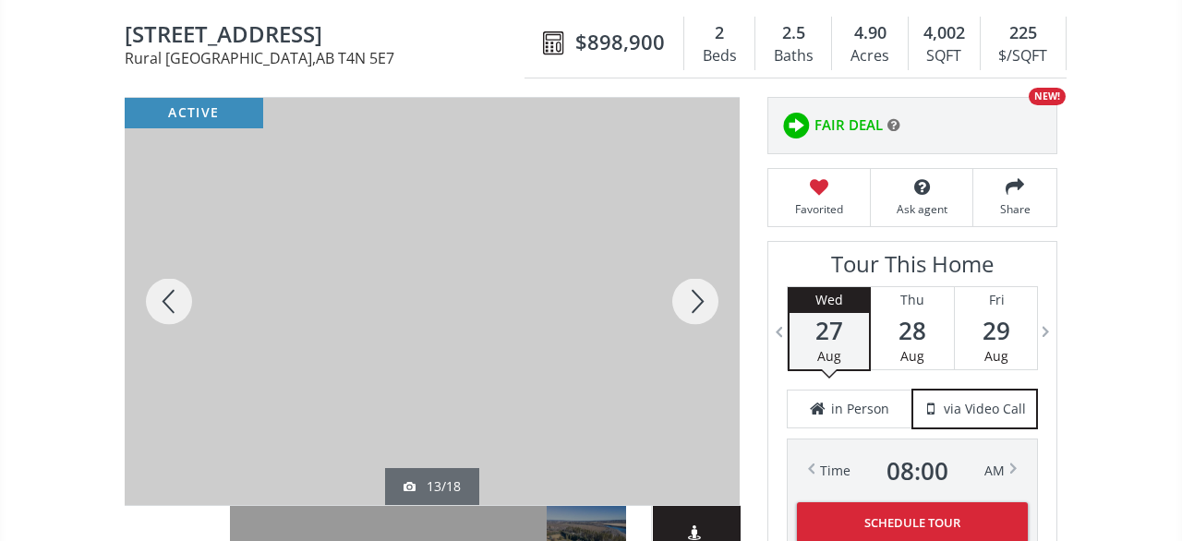
click at [694, 282] on div at bounding box center [695, 301] width 89 height 407
click at [681, 284] on div at bounding box center [695, 301] width 89 height 407
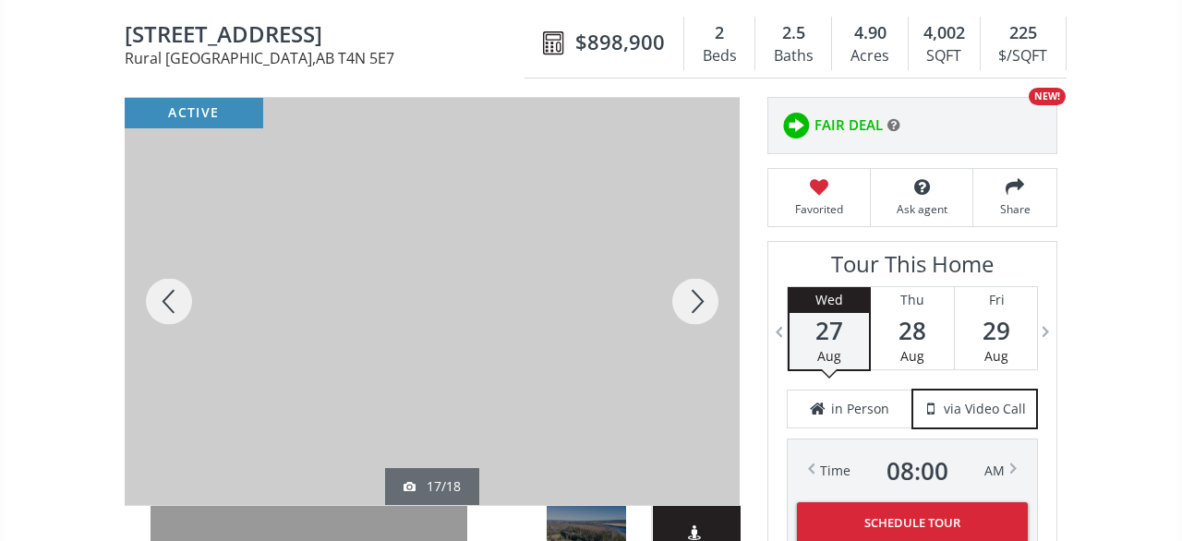
click at [696, 274] on div at bounding box center [695, 301] width 89 height 407
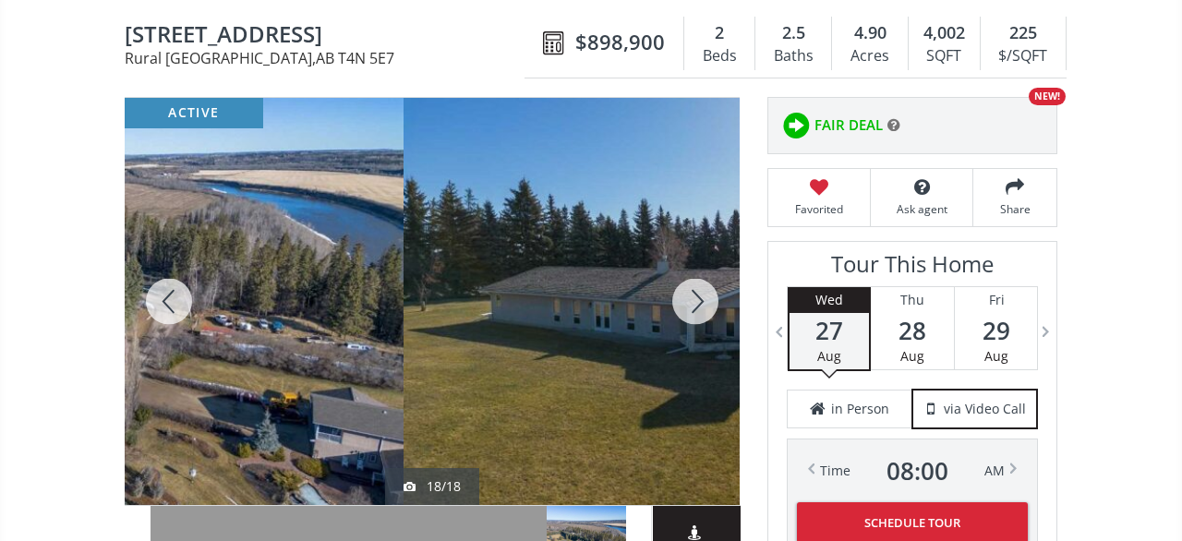
drag, startPoint x: 627, startPoint y: 281, endPoint x: 291, endPoint y: 232, distance: 339.8
click at [291, 232] on div at bounding box center [95, 301] width 615 height 407
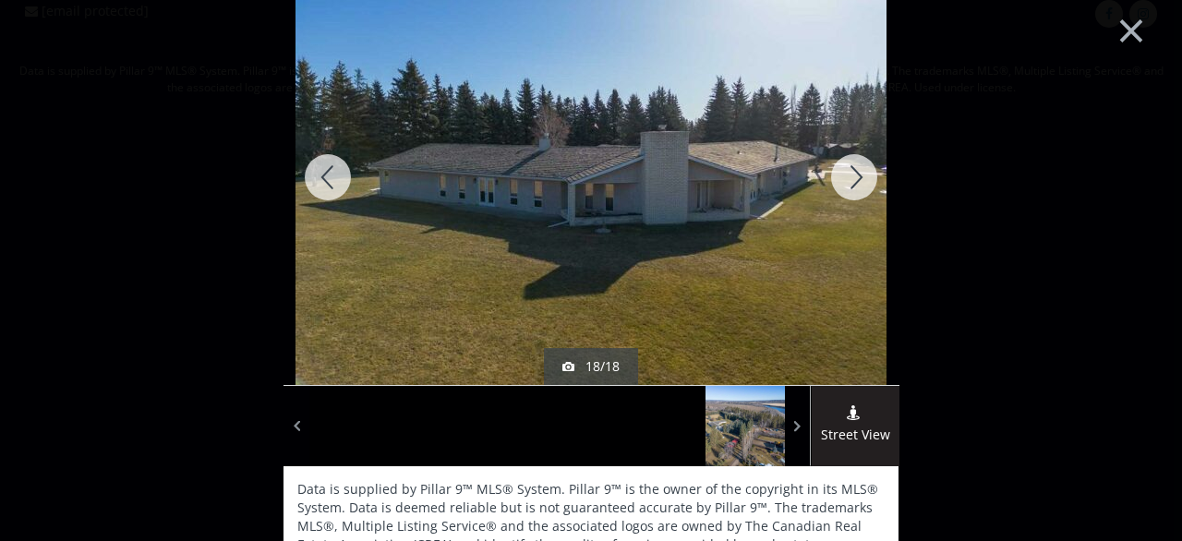
scroll to position [44, 0]
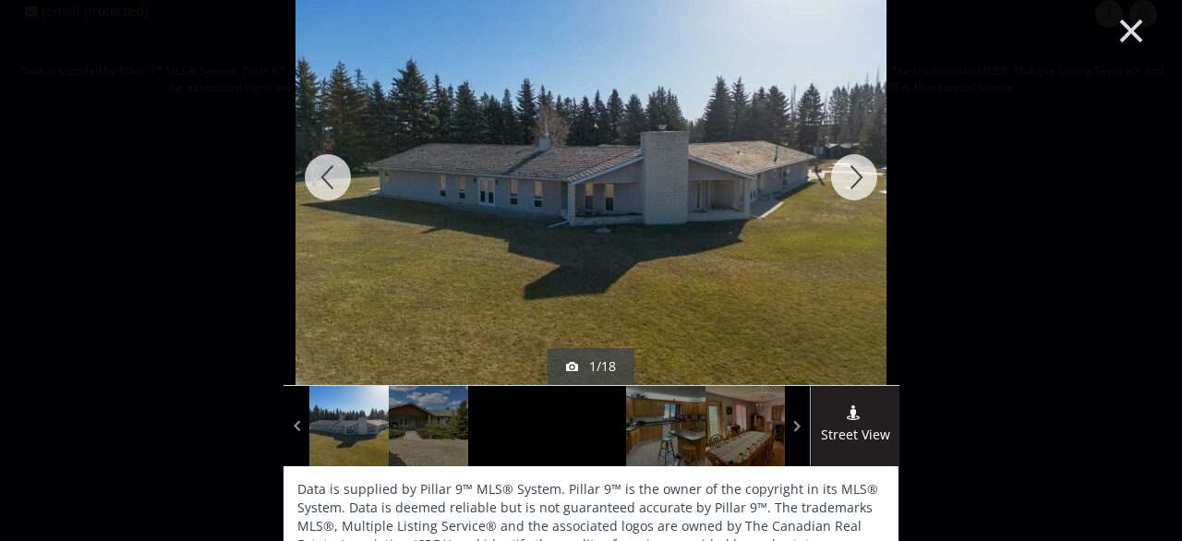
click at [1126, 19] on button "×" at bounding box center [1132, 29] width 102 height 76
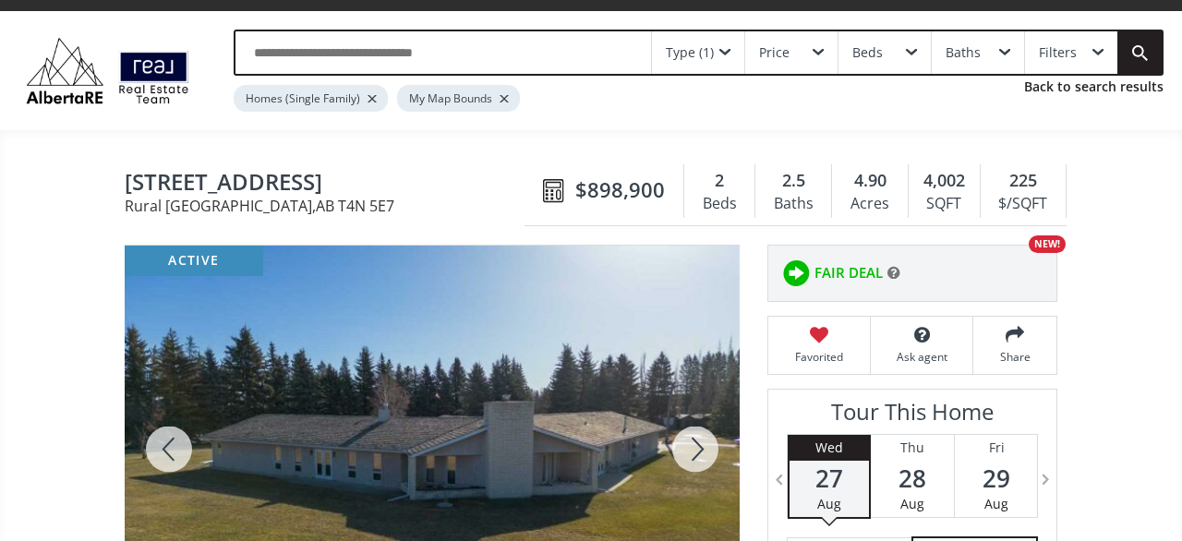
scroll to position [0, 0]
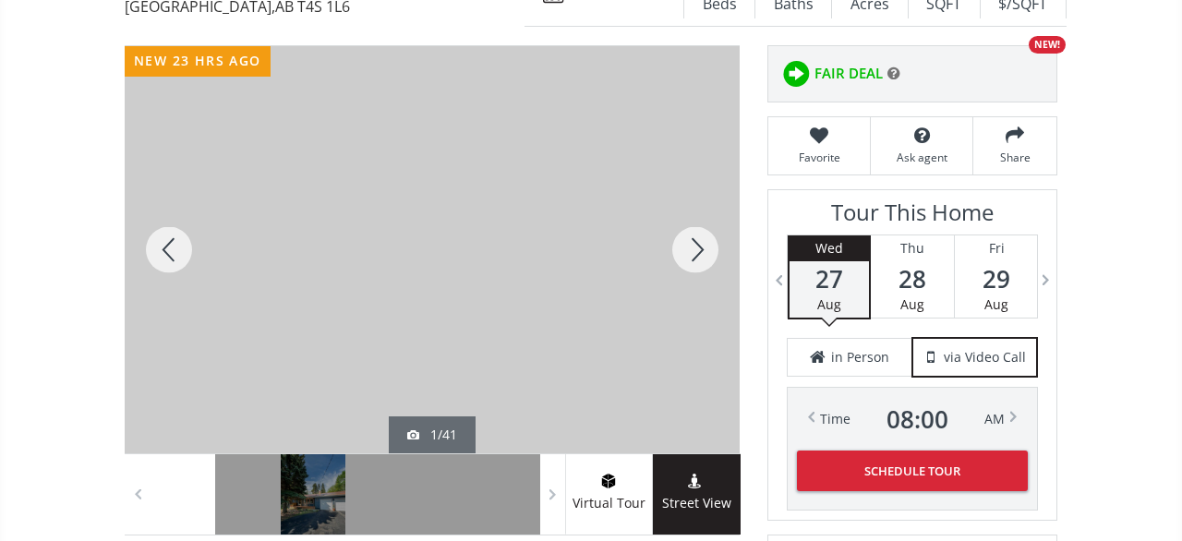
scroll to position [288, 0]
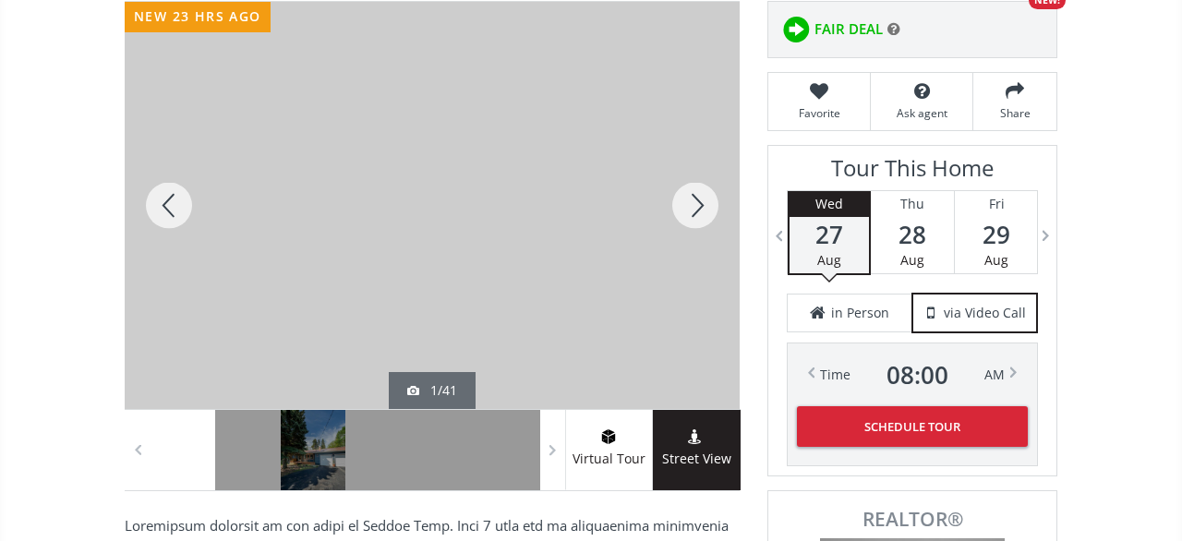
click at [713, 189] on div at bounding box center [695, 205] width 89 height 407
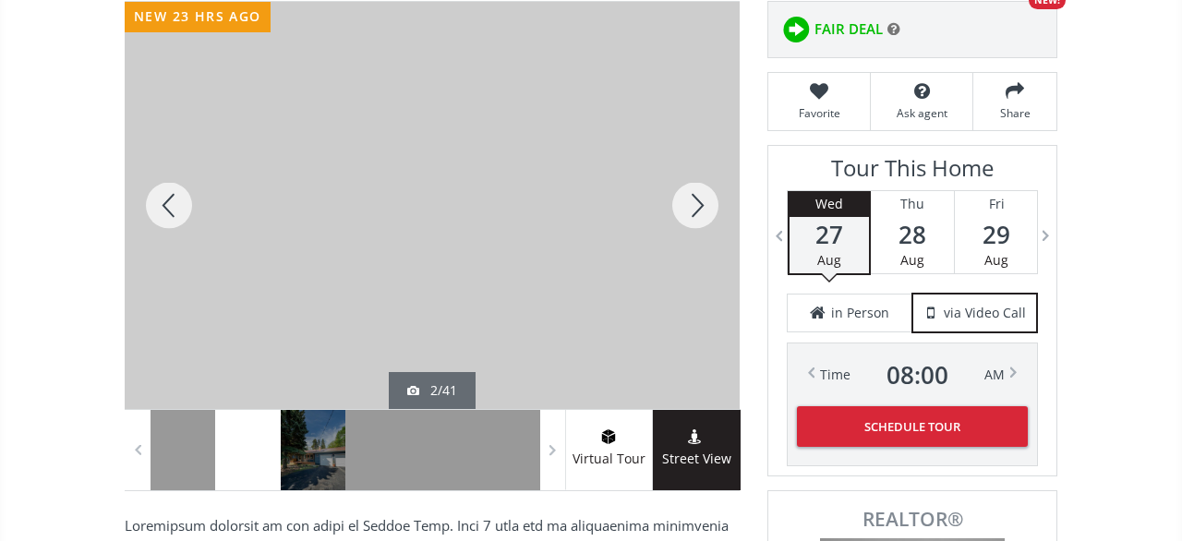
click at [713, 189] on div at bounding box center [695, 205] width 89 height 407
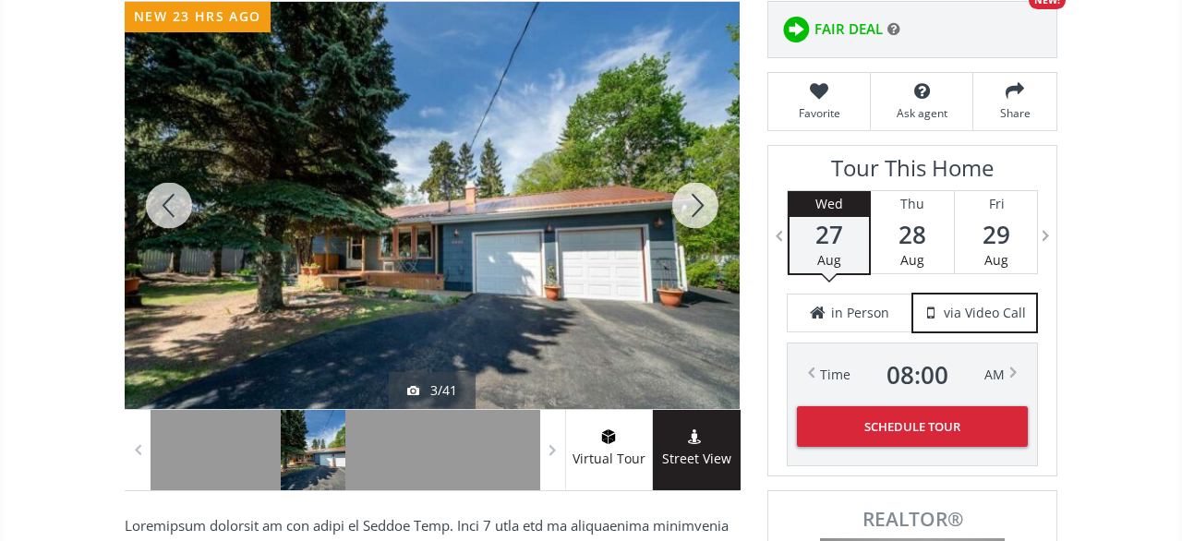
click at [713, 189] on div at bounding box center [695, 205] width 89 height 407
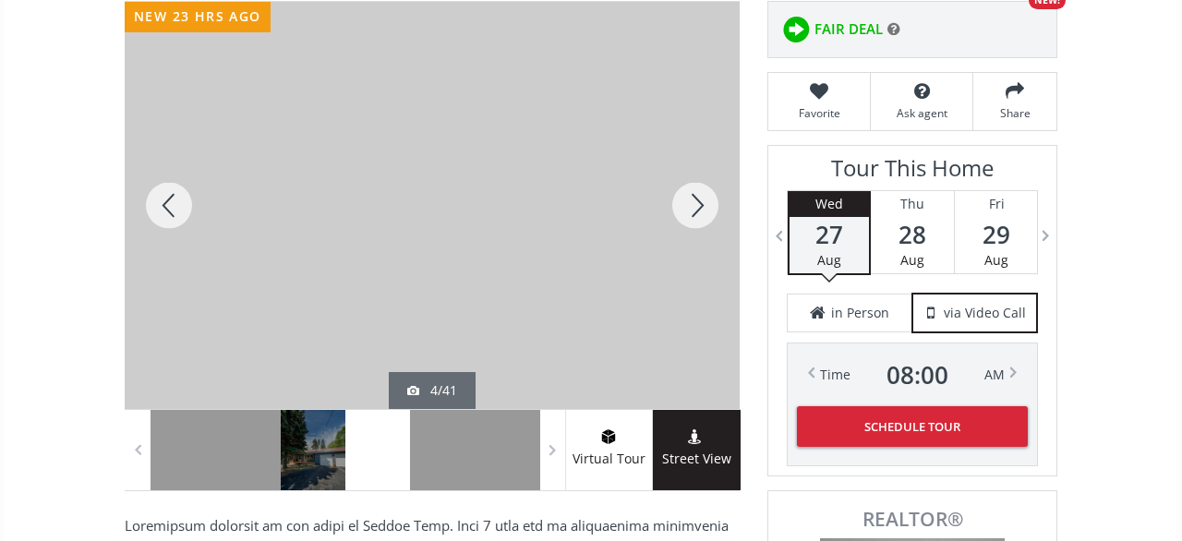
click at [713, 189] on div at bounding box center [695, 205] width 89 height 407
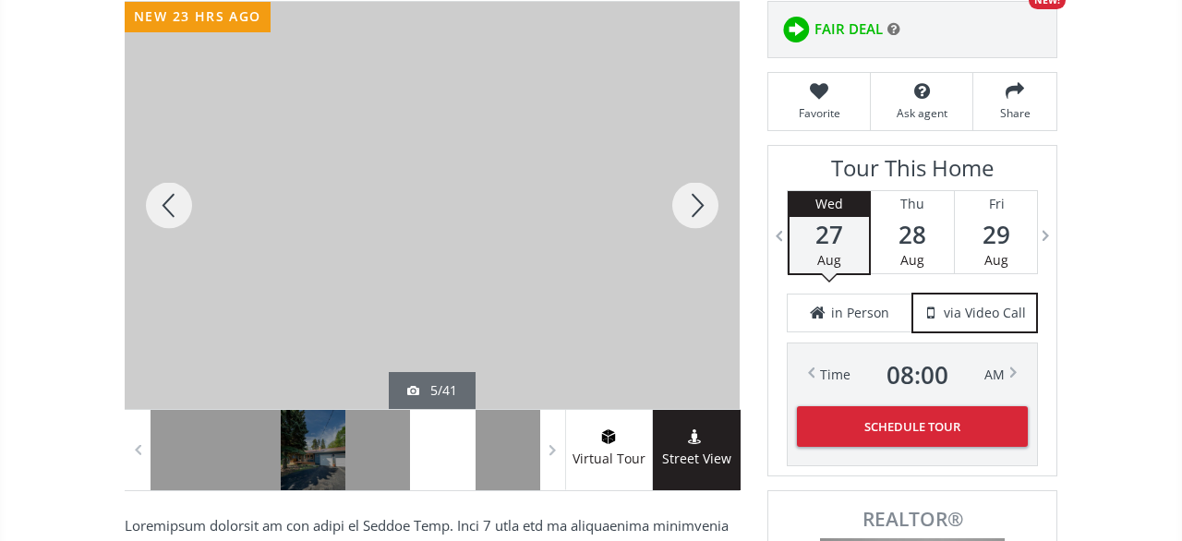
click at [713, 189] on div at bounding box center [695, 205] width 89 height 407
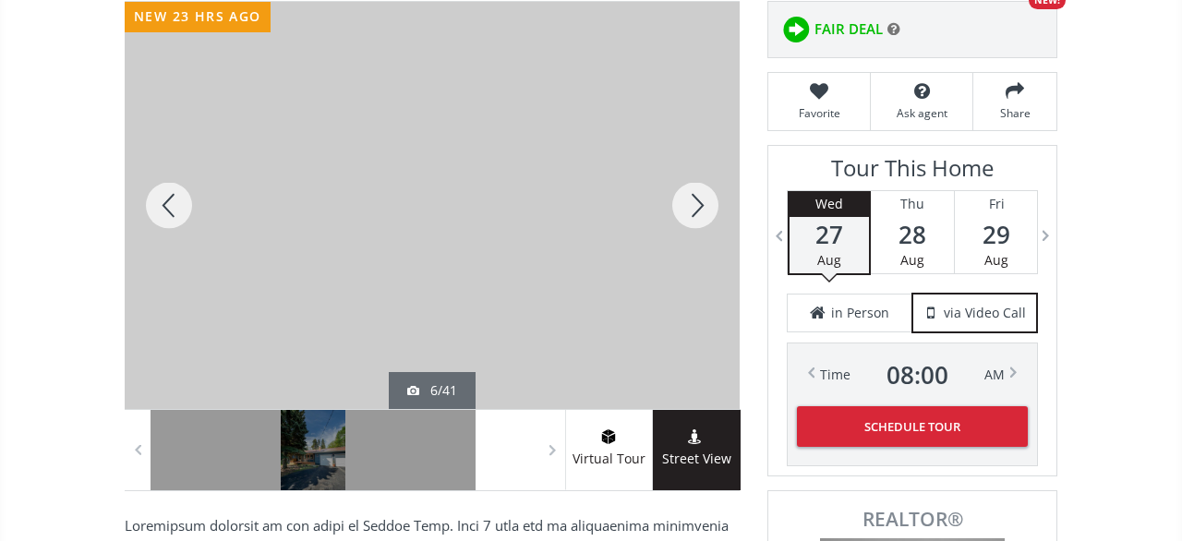
scroll to position [0, 0]
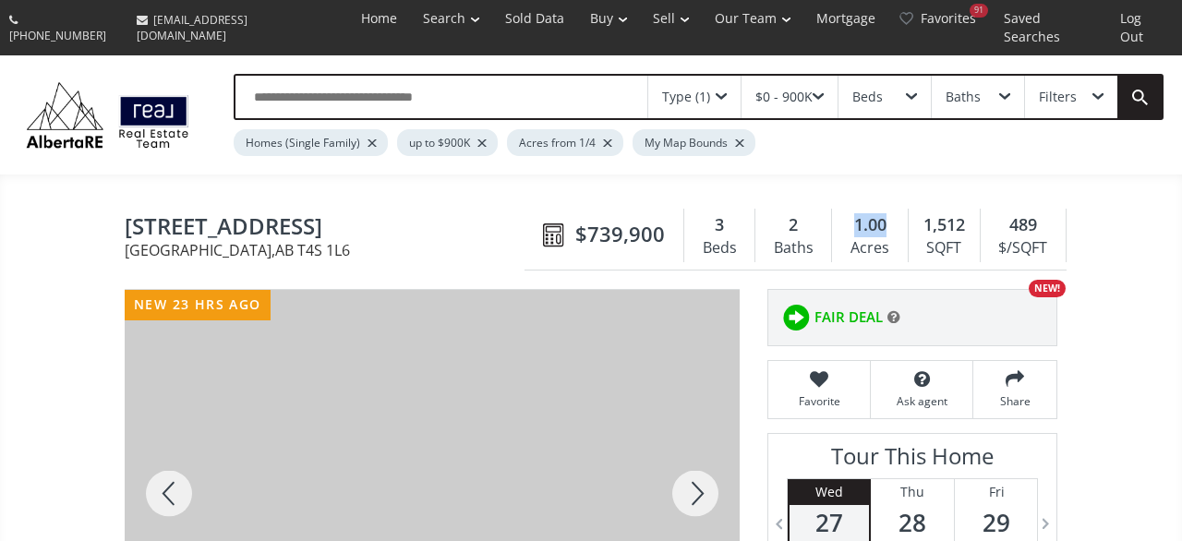
drag, startPoint x: 890, startPoint y: 210, endPoint x: 850, endPoint y: 210, distance: 39.7
click at [850, 213] on div "1.00" at bounding box center [870, 225] width 56 height 24
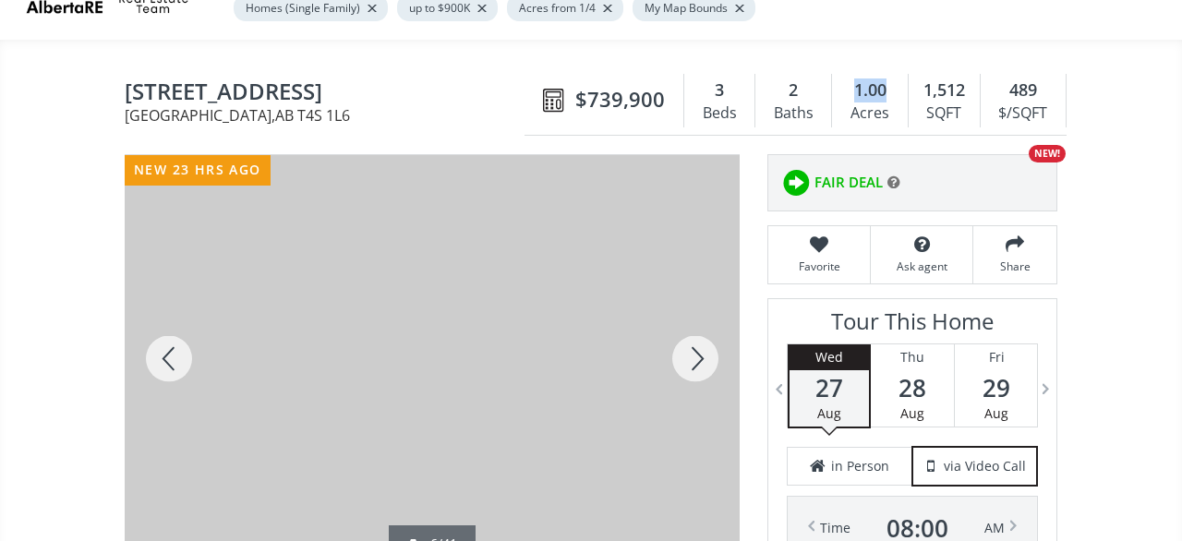
scroll to position [288, 0]
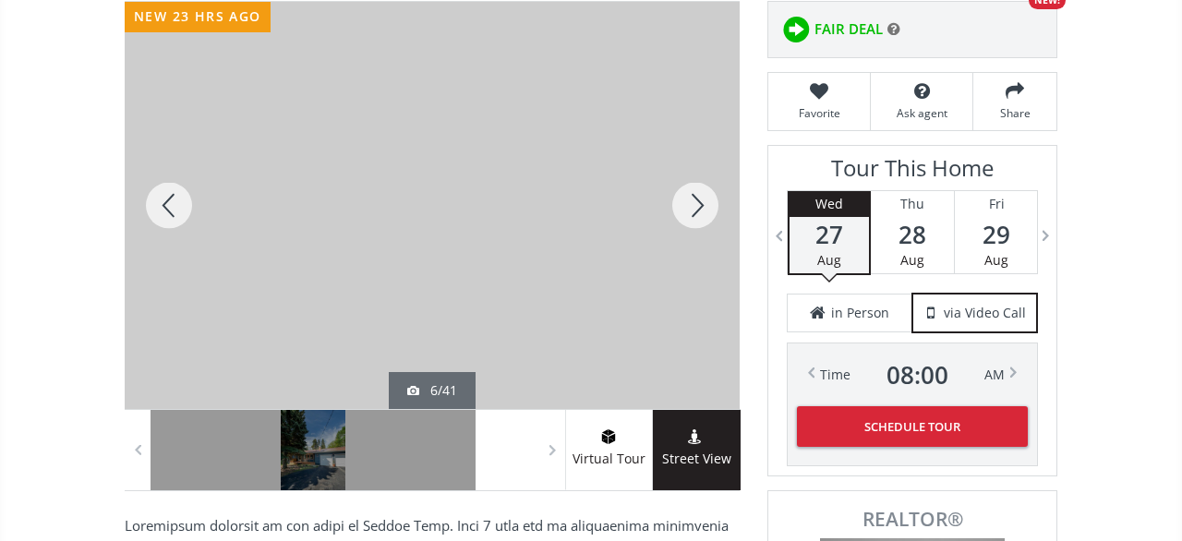
click at [681, 188] on div at bounding box center [695, 205] width 89 height 407
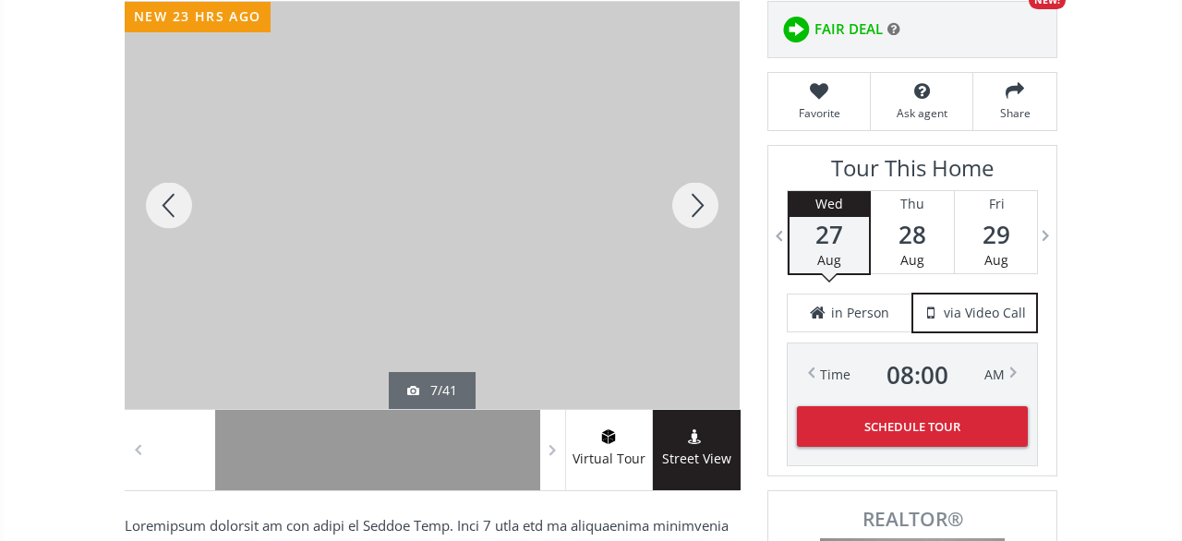
click at [681, 188] on div at bounding box center [695, 205] width 89 height 407
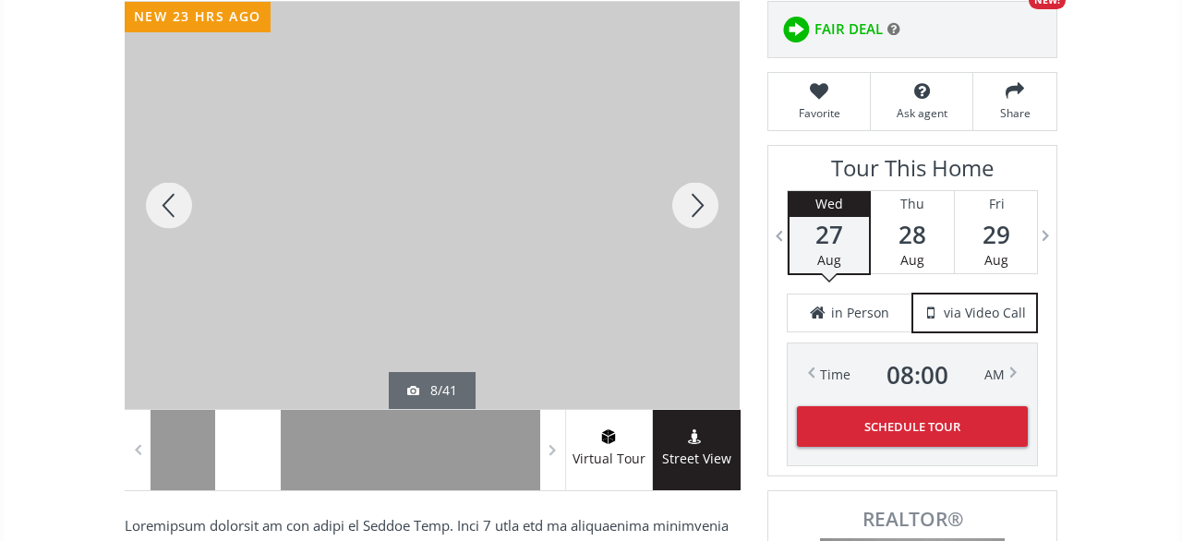
click at [681, 188] on div at bounding box center [695, 205] width 89 height 407
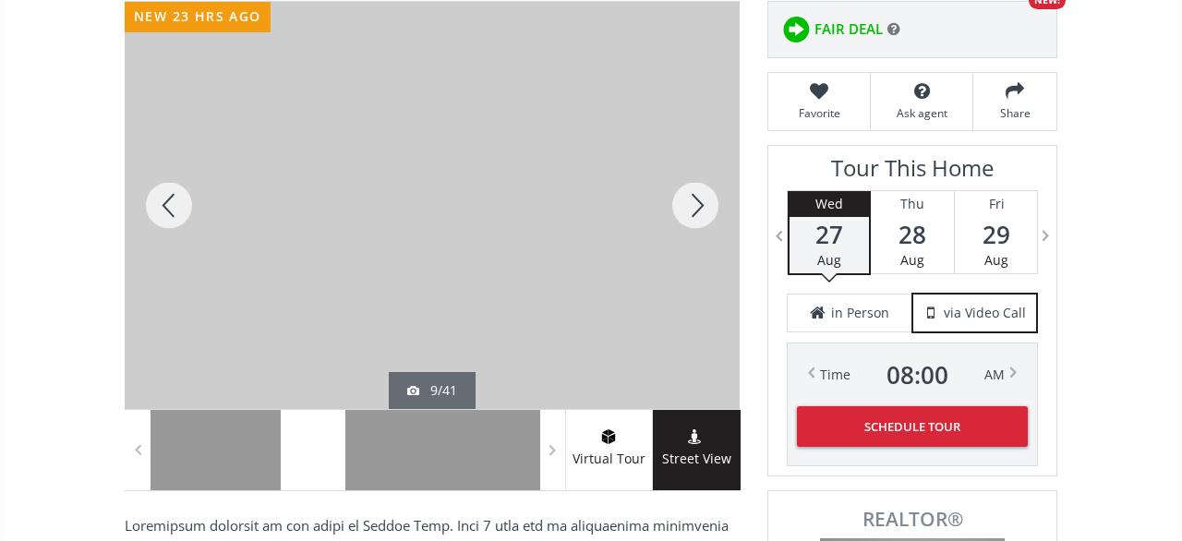
click at [681, 188] on div at bounding box center [695, 205] width 89 height 407
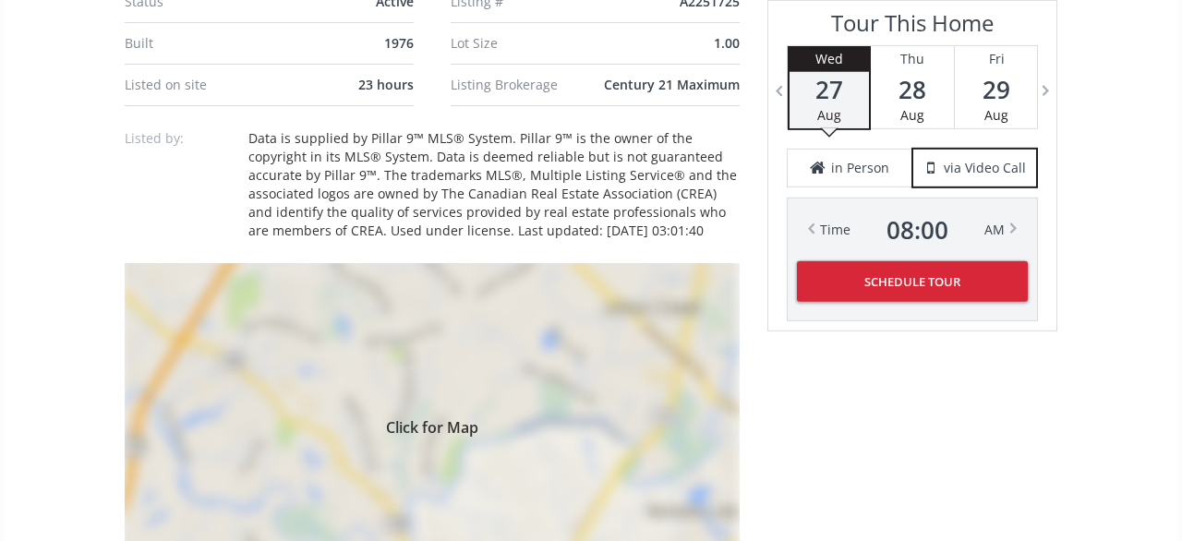
scroll to position [1537, 0]
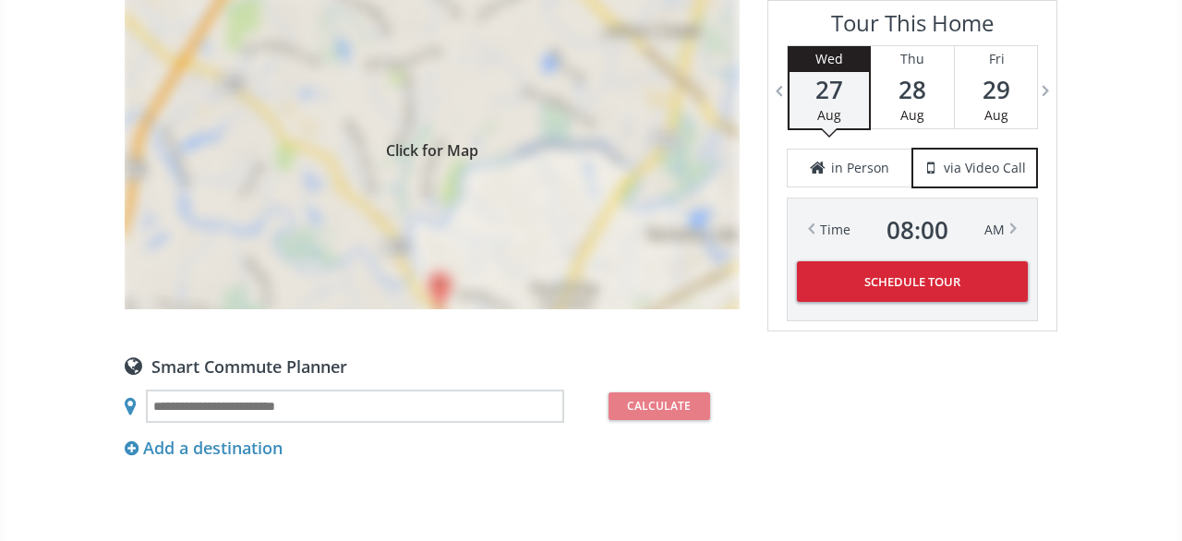
click at [634, 155] on div "Click for Map" at bounding box center [432, 147] width 615 height 323
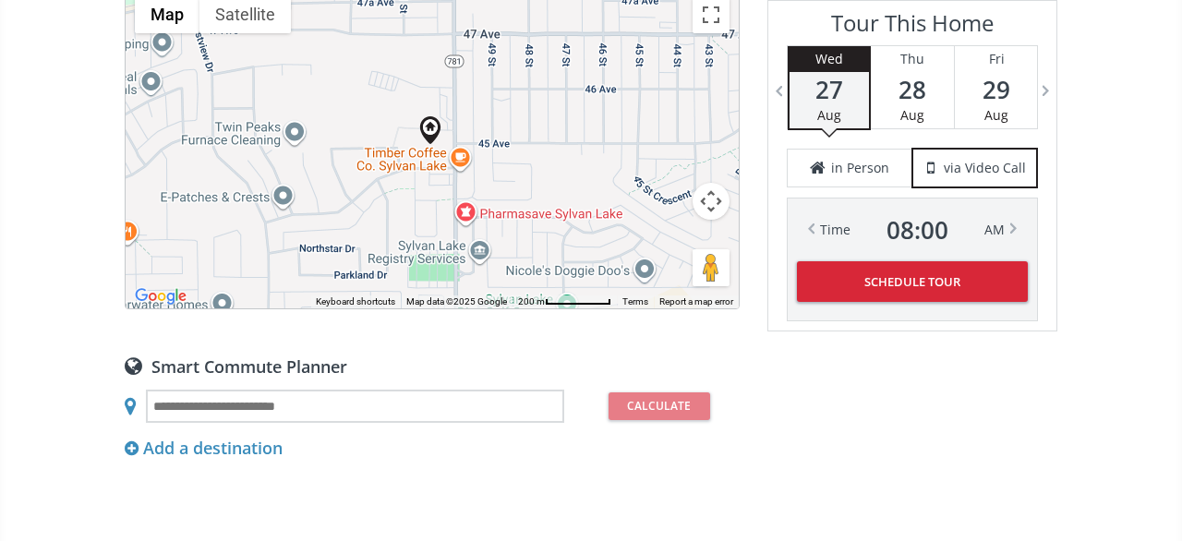
scroll to position [1441, 0]
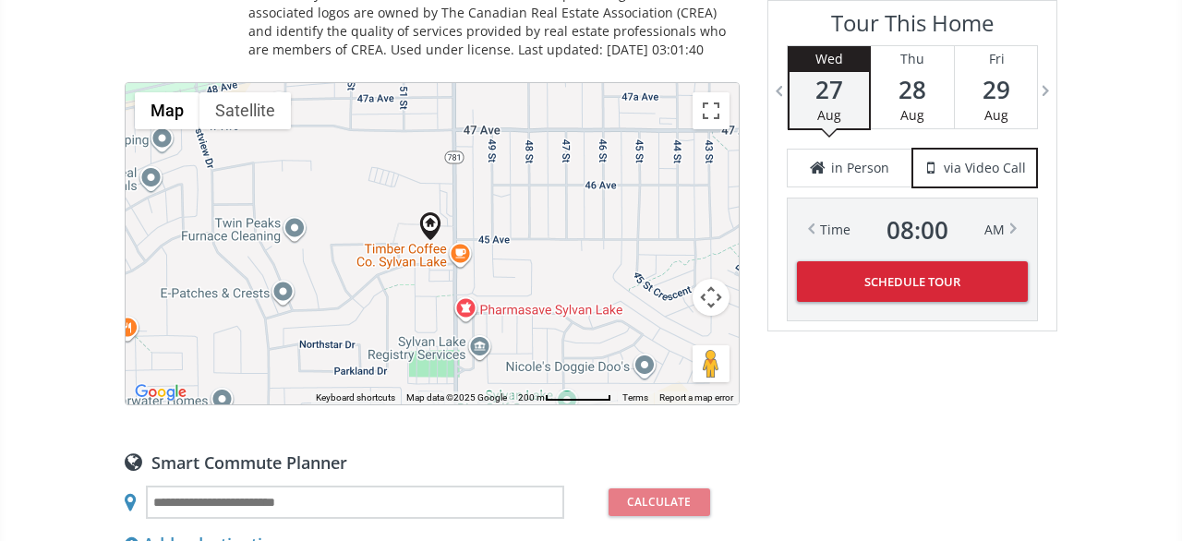
click at [704, 282] on button "Map camera controls" at bounding box center [711, 297] width 37 height 37
click at [654, 236] on button "Zoom in" at bounding box center [665, 251] width 37 height 37
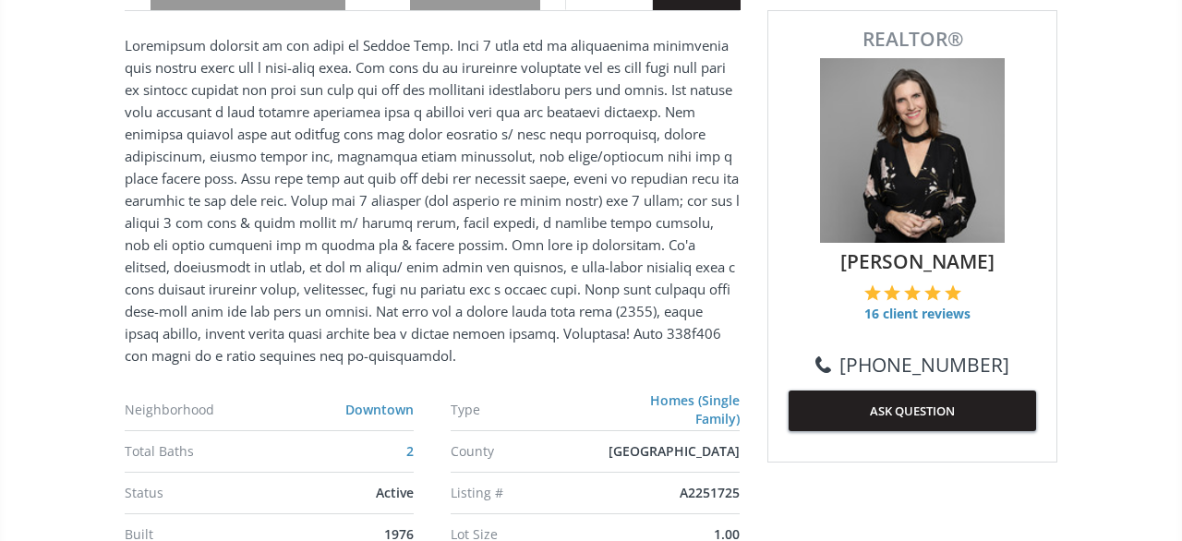
scroll to position [192, 0]
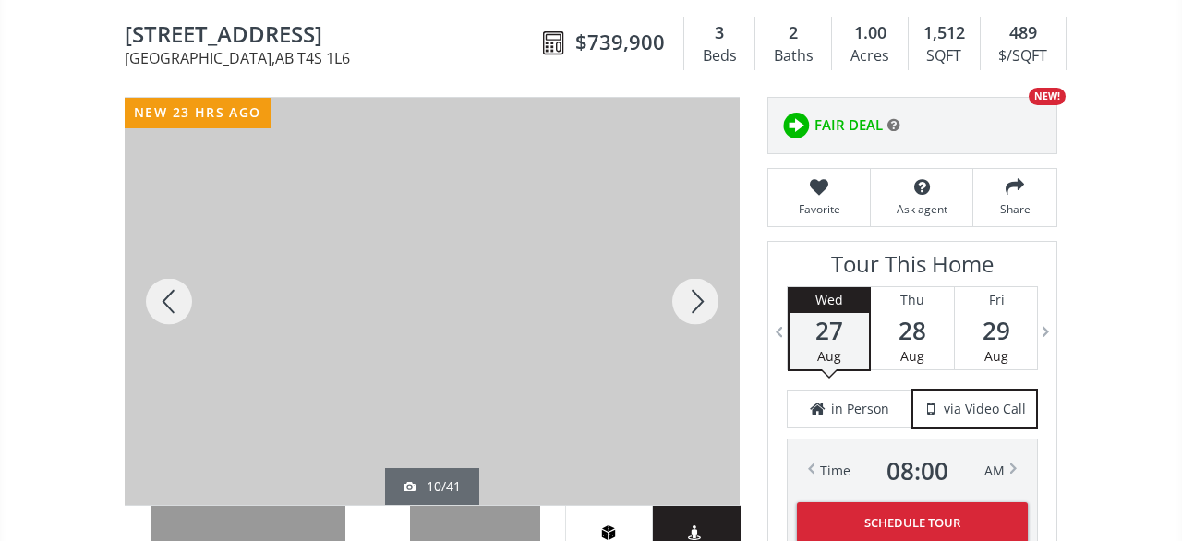
click at [719, 273] on div at bounding box center [695, 301] width 89 height 407
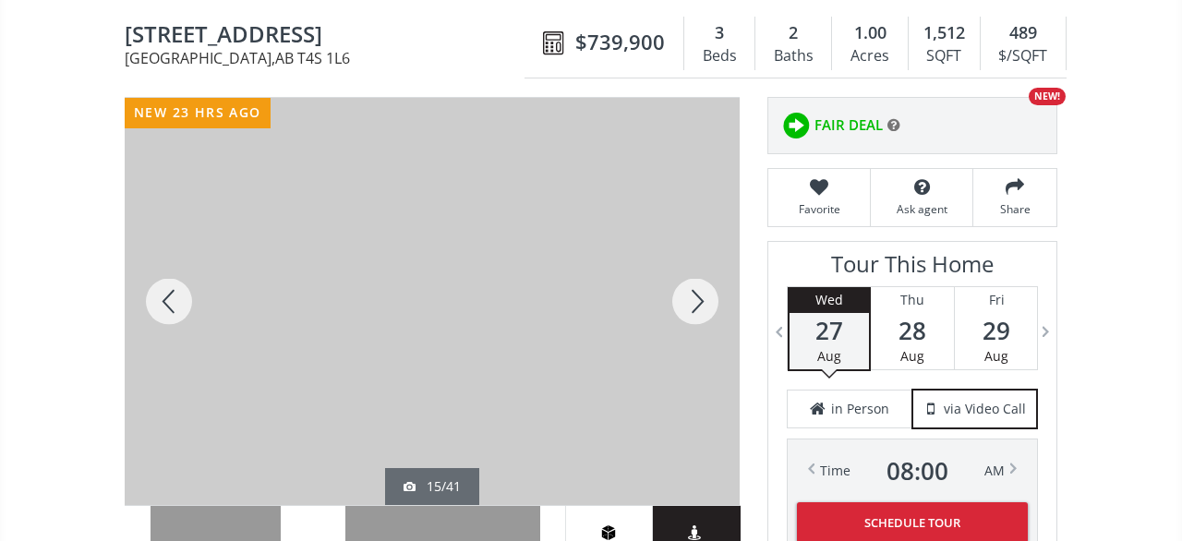
click at [719, 273] on div at bounding box center [695, 301] width 89 height 407
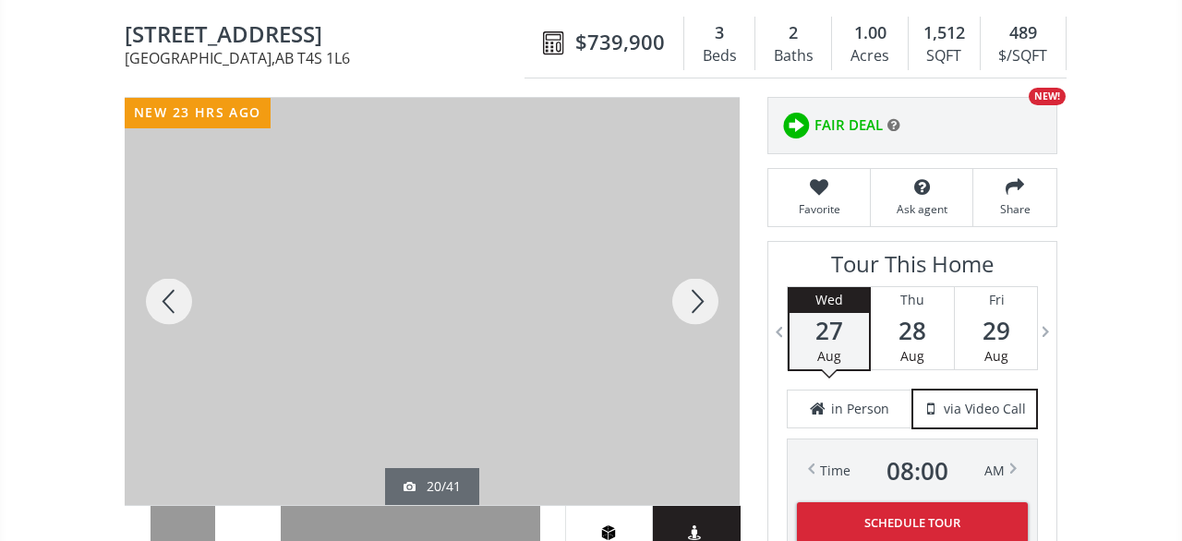
click at [719, 273] on div at bounding box center [695, 301] width 89 height 407
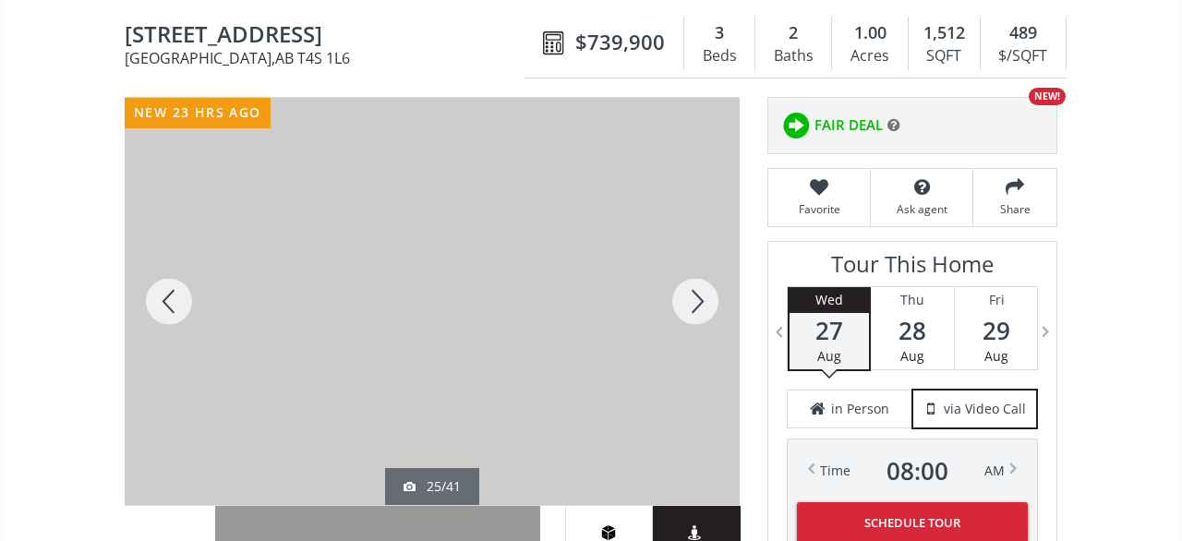
click at [719, 273] on div at bounding box center [695, 301] width 89 height 407
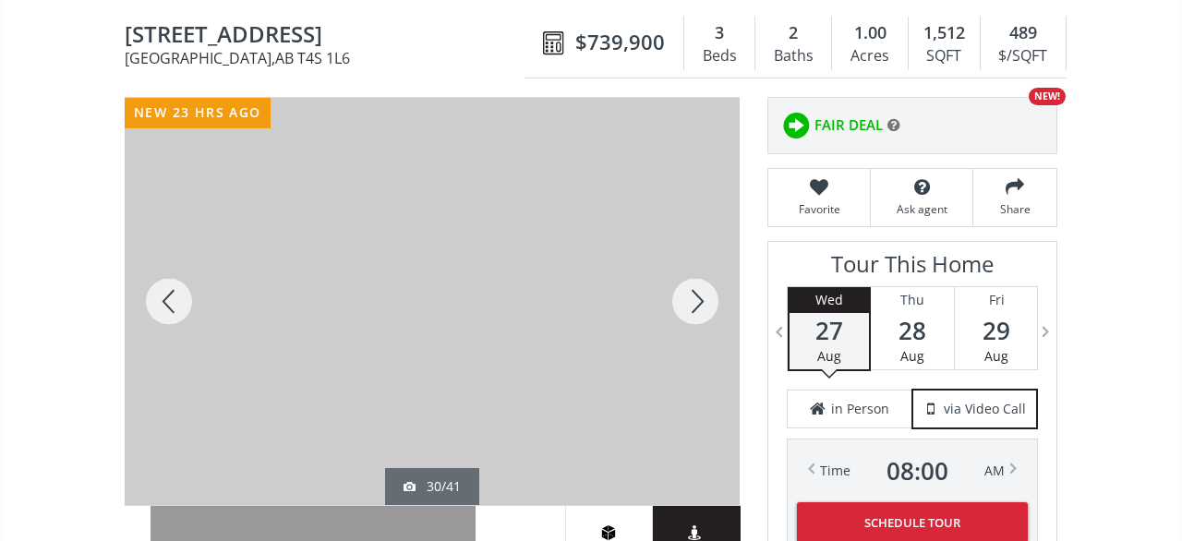
click at [719, 273] on div at bounding box center [695, 301] width 89 height 407
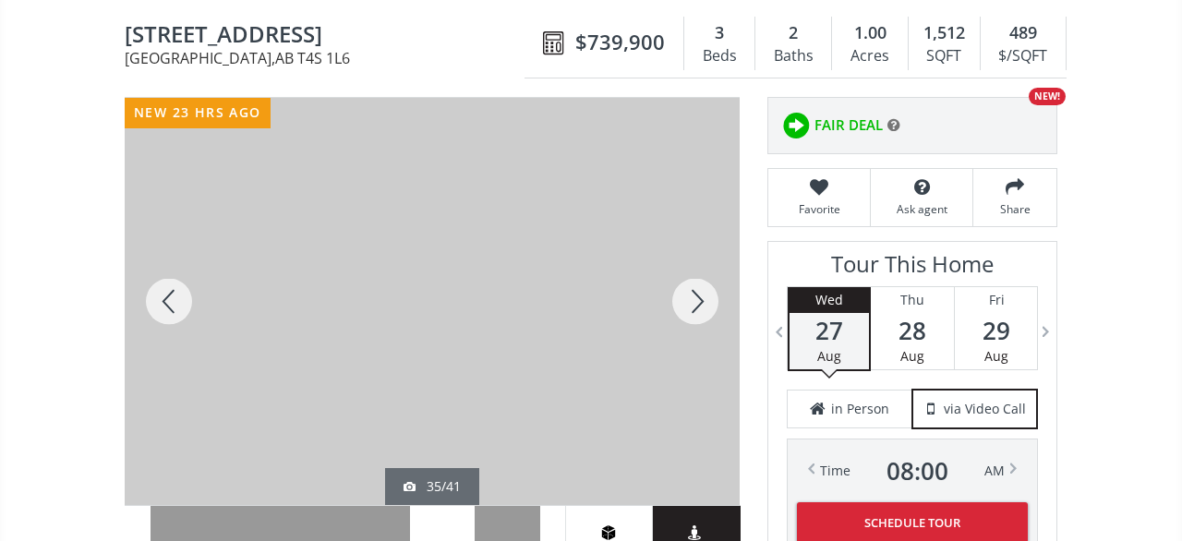
click at [719, 273] on div at bounding box center [695, 301] width 89 height 407
drag, startPoint x: 636, startPoint y: 16, endPoint x: 544, endPoint y: 16, distance: 92.4
click at [544, 17] on div "$739,900" at bounding box center [605, 44] width 160 height 54
click at [716, 285] on div at bounding box center [695, 301] width 89 height 407
click at [709, 281] on div at bounding box center [695, 301] width 89 height 407
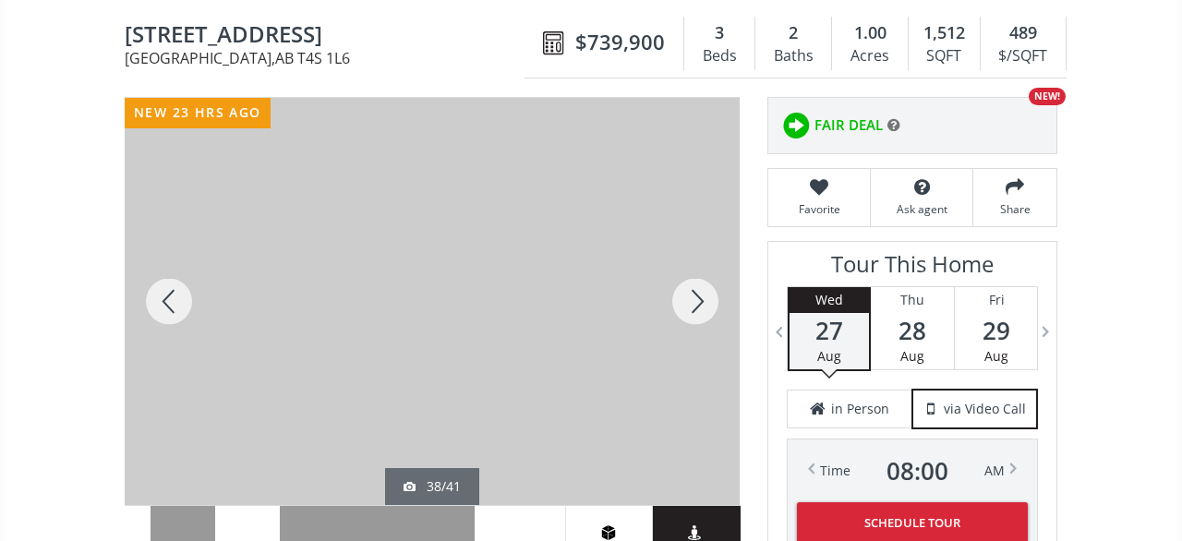
click at [709, 281] on div at bounding box center [695, 301] width 89 height 407
click at [709, 280] on div at bounding box center [695, 301] width 89 height 407
click at [703, 284] on div at bounding box center [695, 301] width 89 height 407
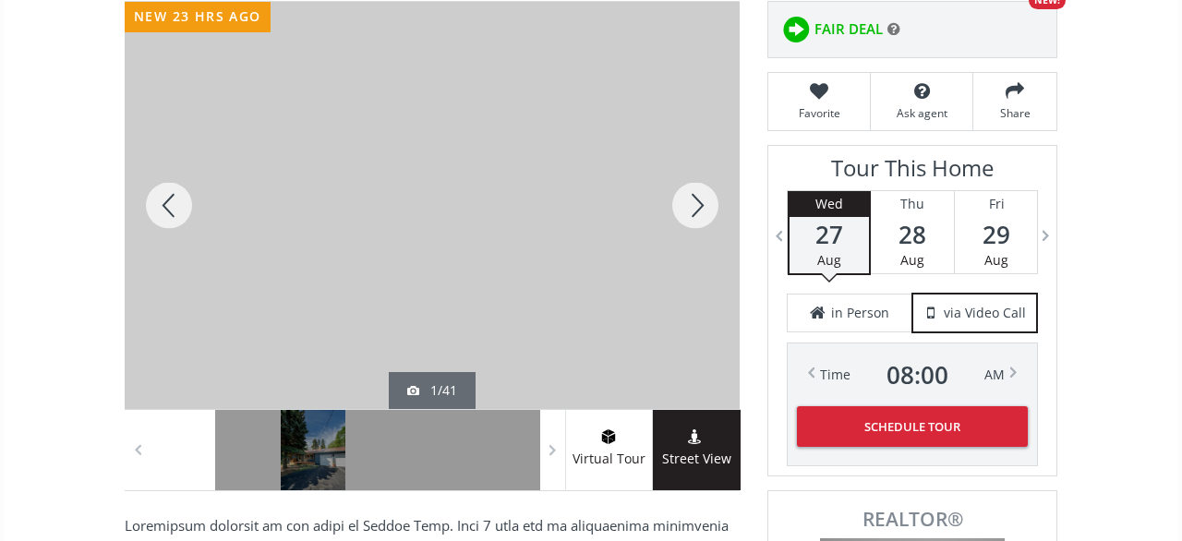
scroll to position [0, 0]
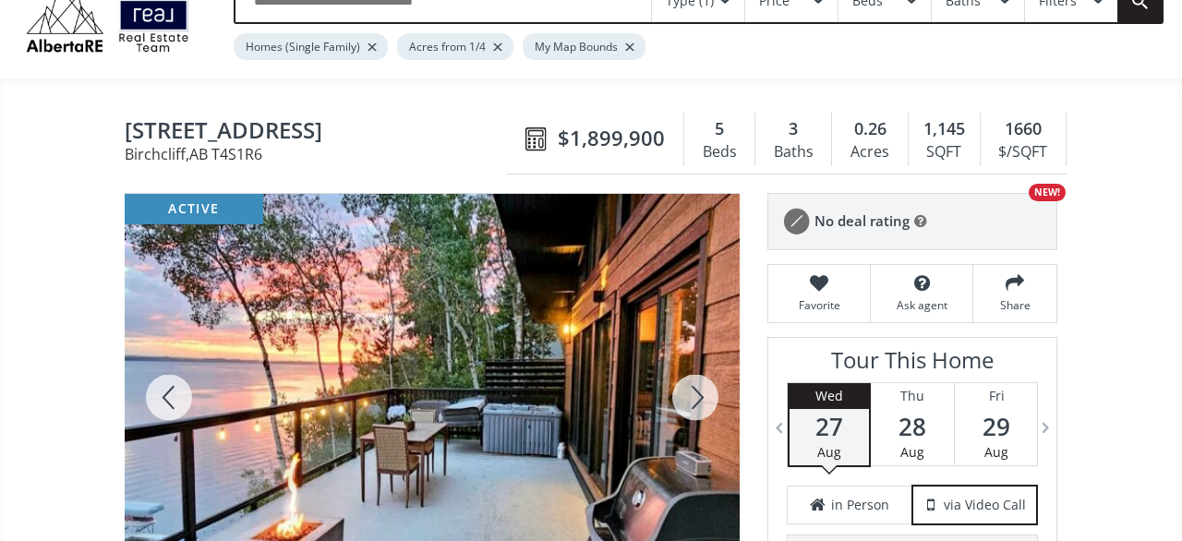
scroll to position [192, 0]
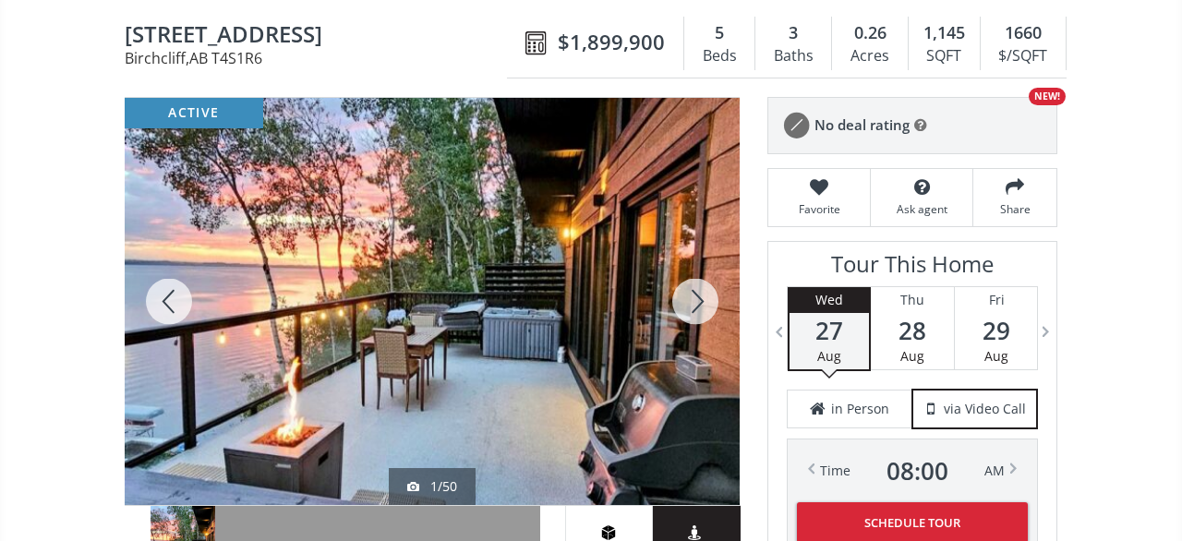
click at [690, 276] on div at bounding box center [695, 301] width 89 height 407
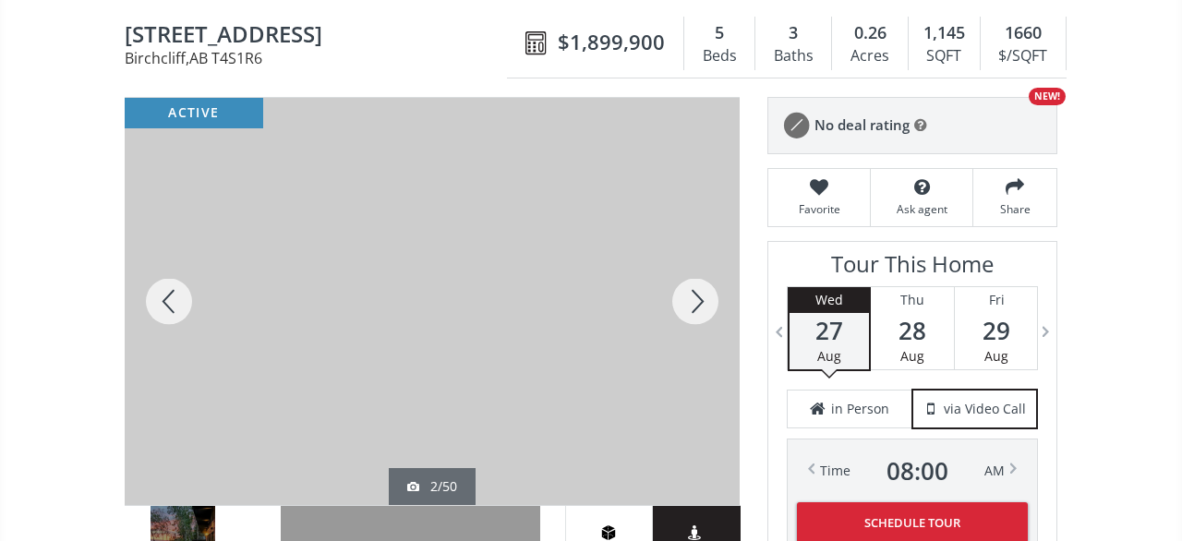
click at [690, 276] on div at bounding box center [695, 301] width 89 height 407
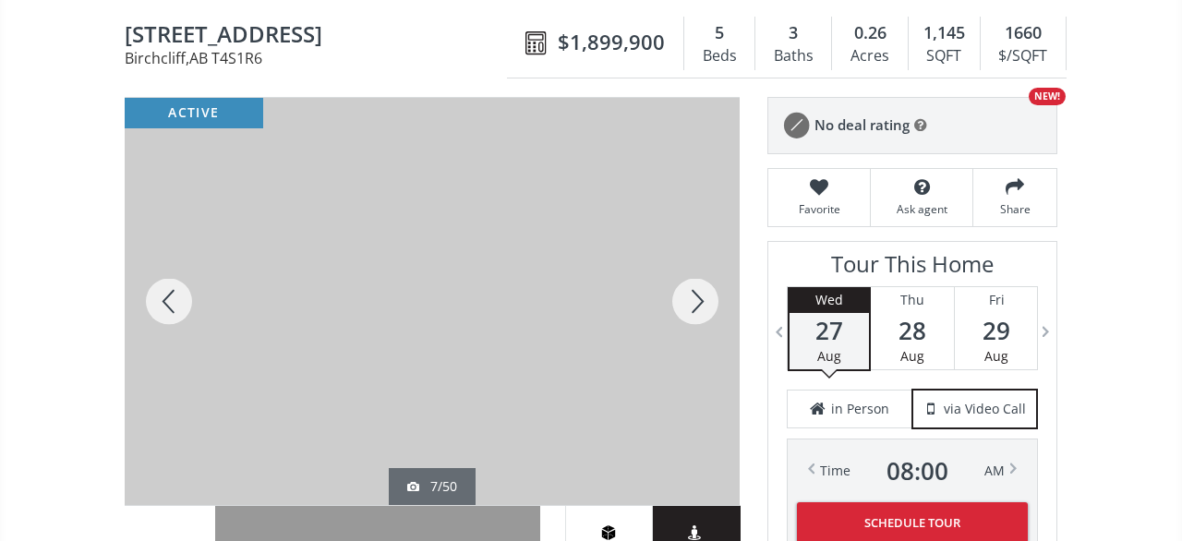
click at [690, 276] on div at bounding box center [695, 301] width 89 height 407
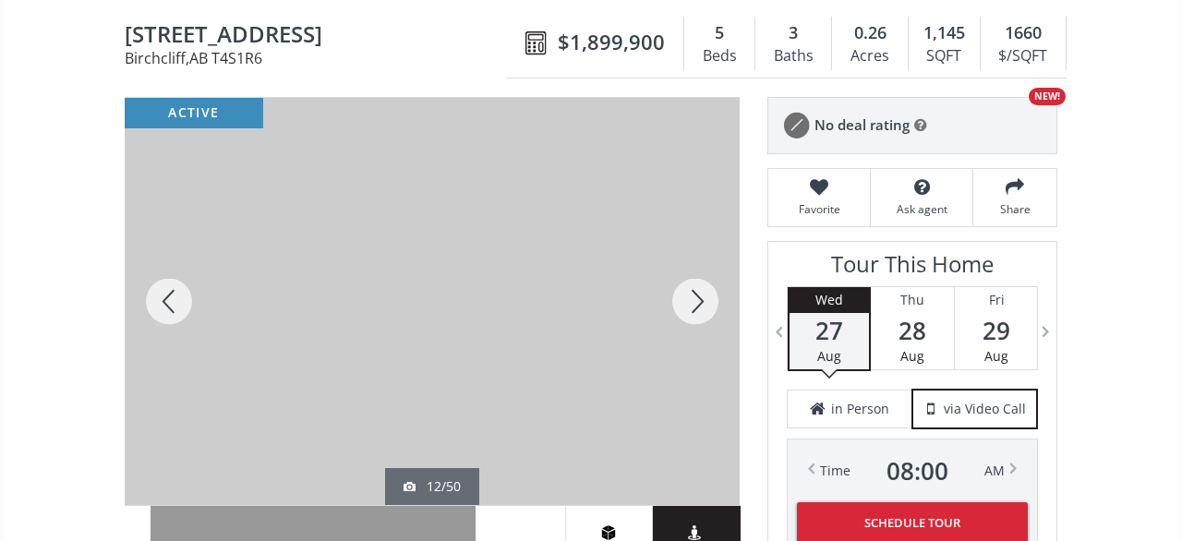
click at [690, 276] on div at bounding box center [695, 301] width 89 height 407
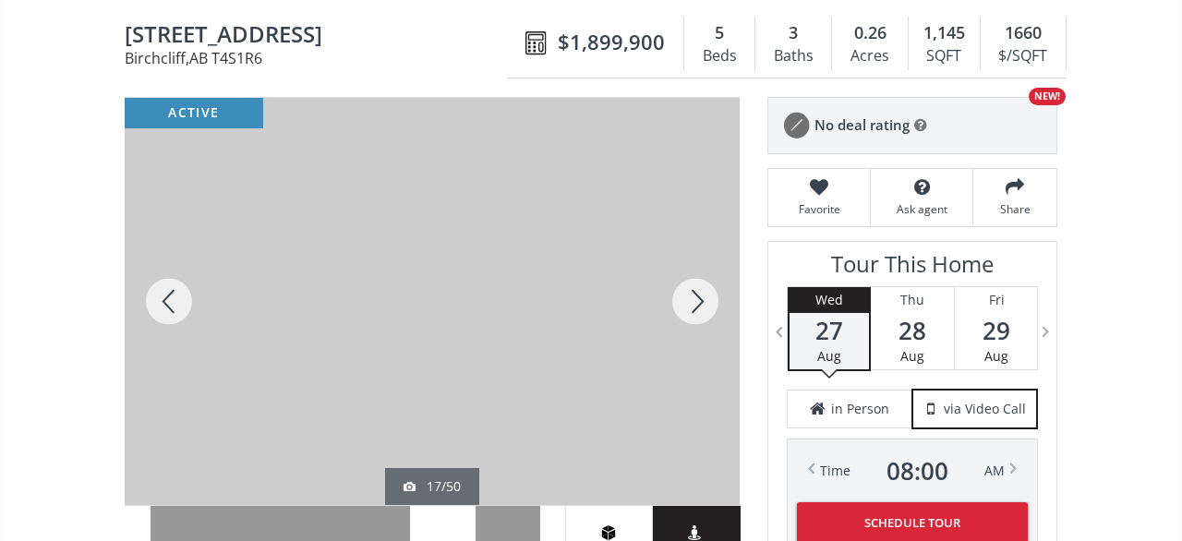
click at [690, 276] on div at bounding box center [695, 301] width 89 height 407
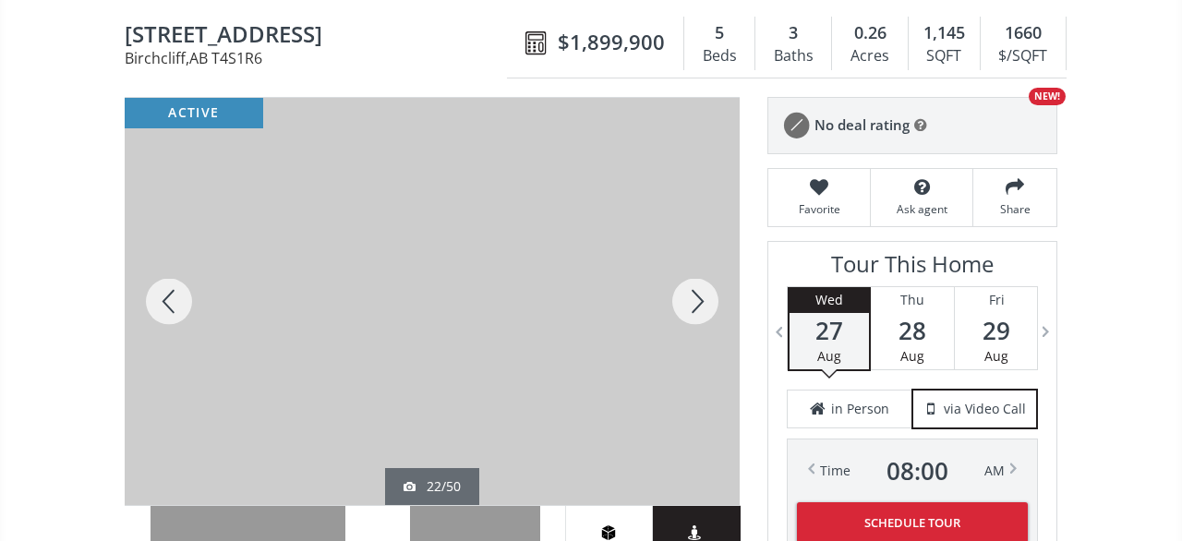
click at [690, 276] on div at bounding box center [695, 301] width 89 height 407
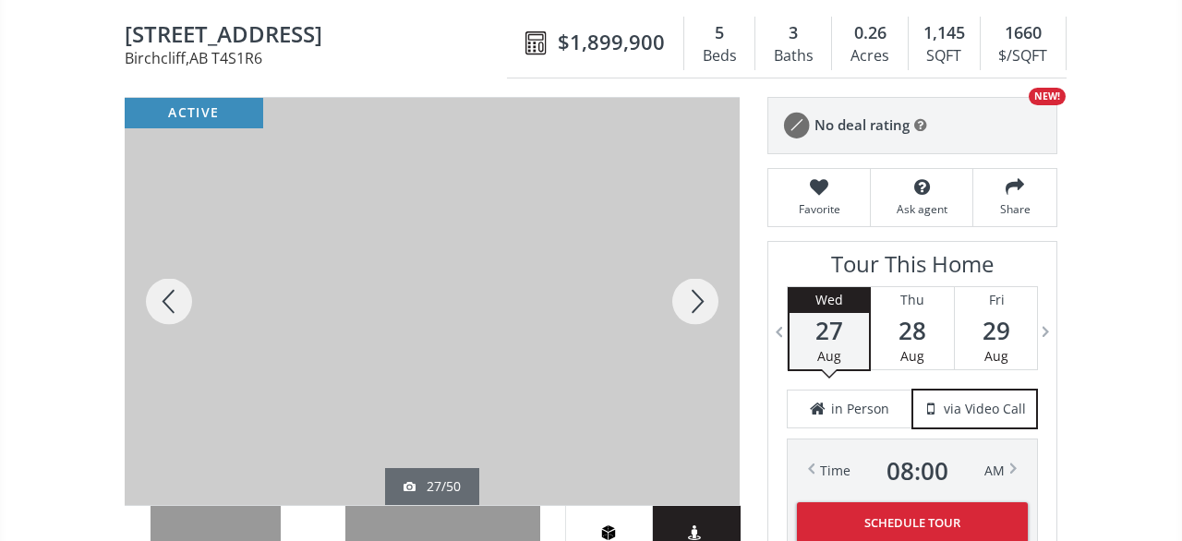
click at [690, 276] on div at bounding box center [695, 301] width 89 height 407
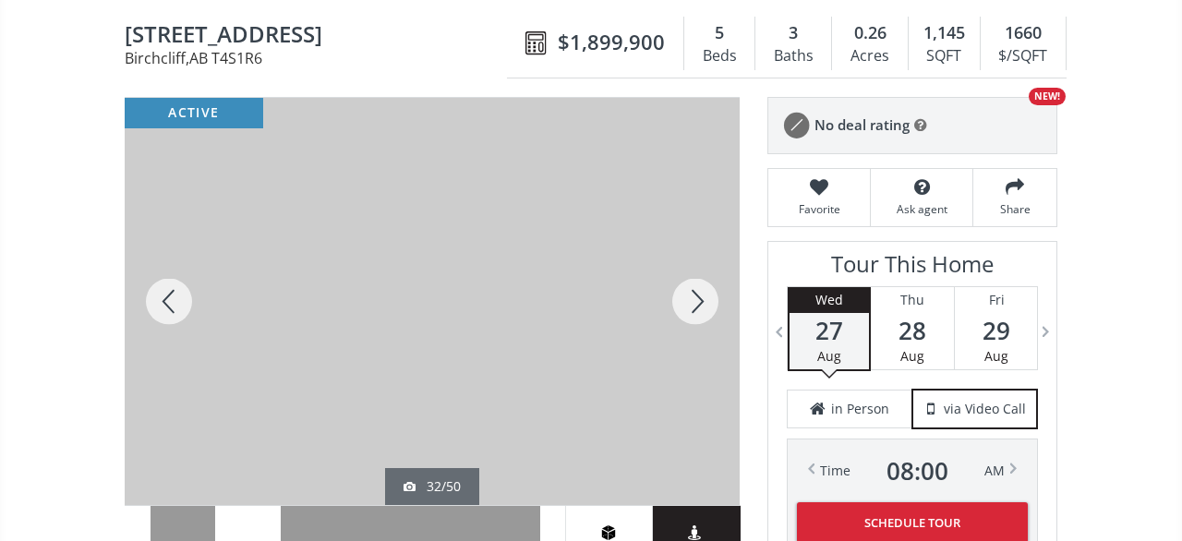
click at [690, 276] on div at bounding box center [695, 301] width 89 height 407
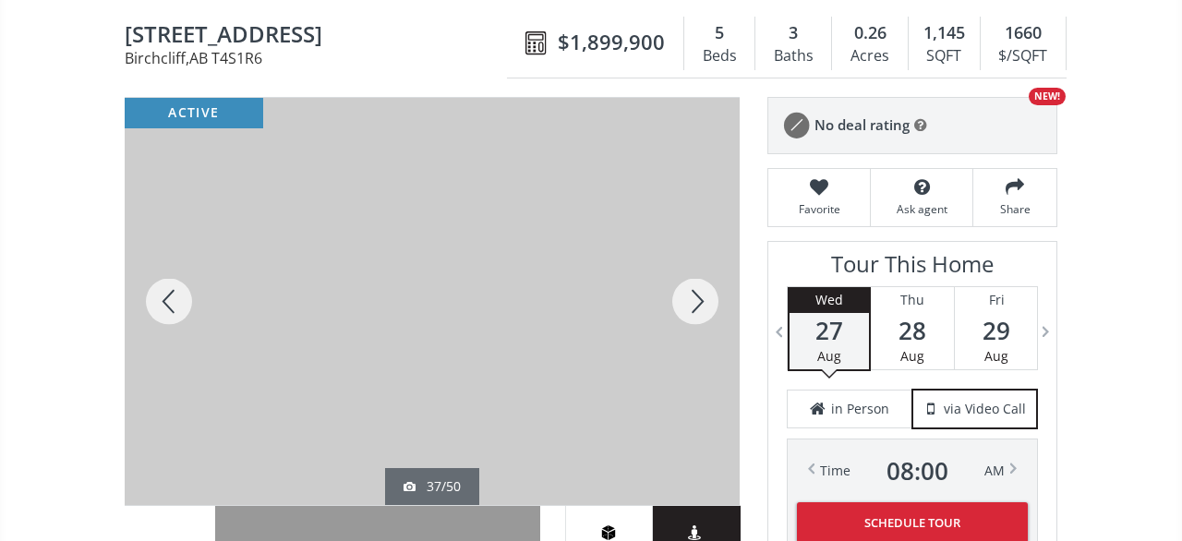
click at [690, 276] on div at bounding box center [695, 301] width 89 height 407
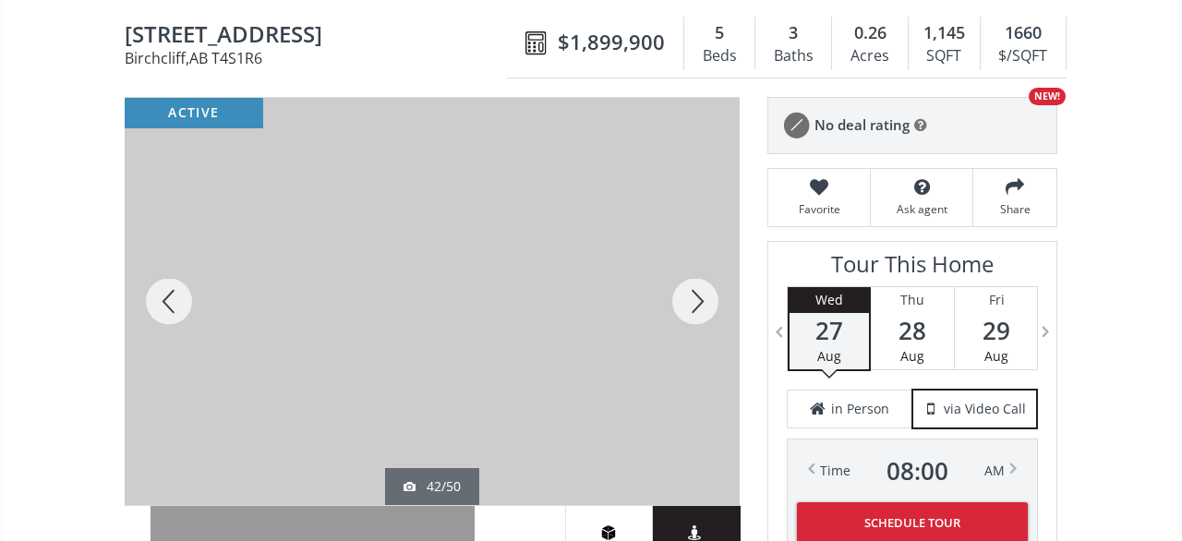
click at [690, 276] on div at bounding box center [695, 301] width 89 height 407
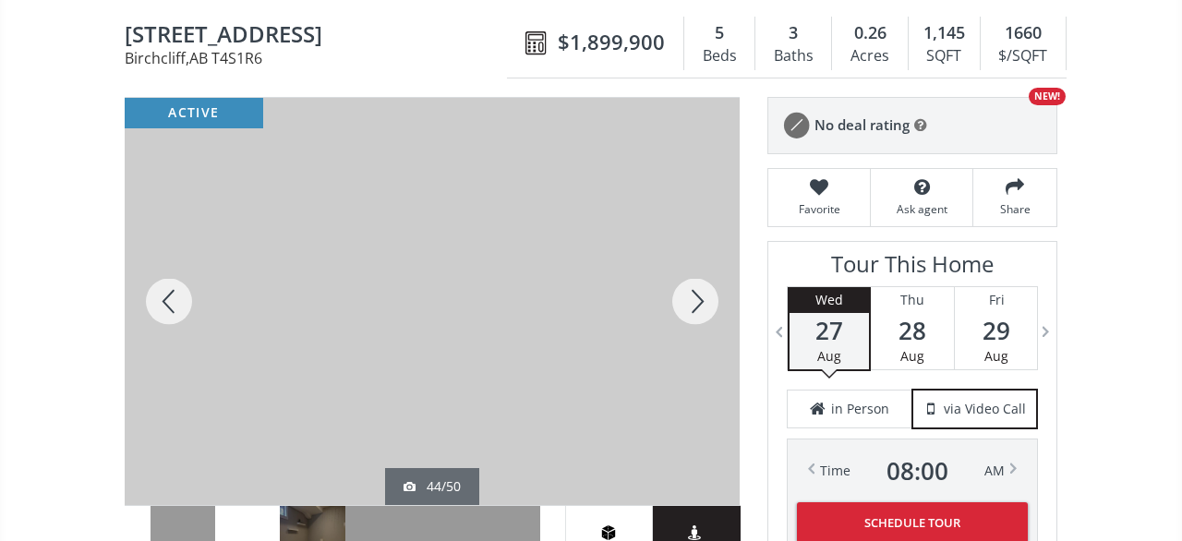
click at [690, 276] on div at bounding box center [695, 301] width 89 height 407
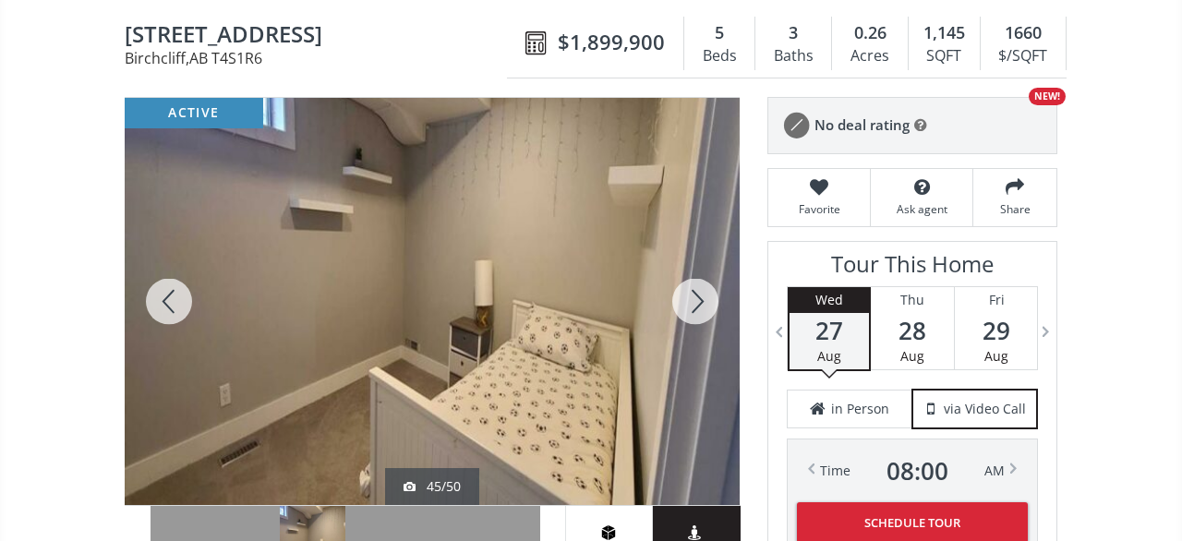
click at [690, 276] on div at bounding box center [695, 301] width 89 height 407
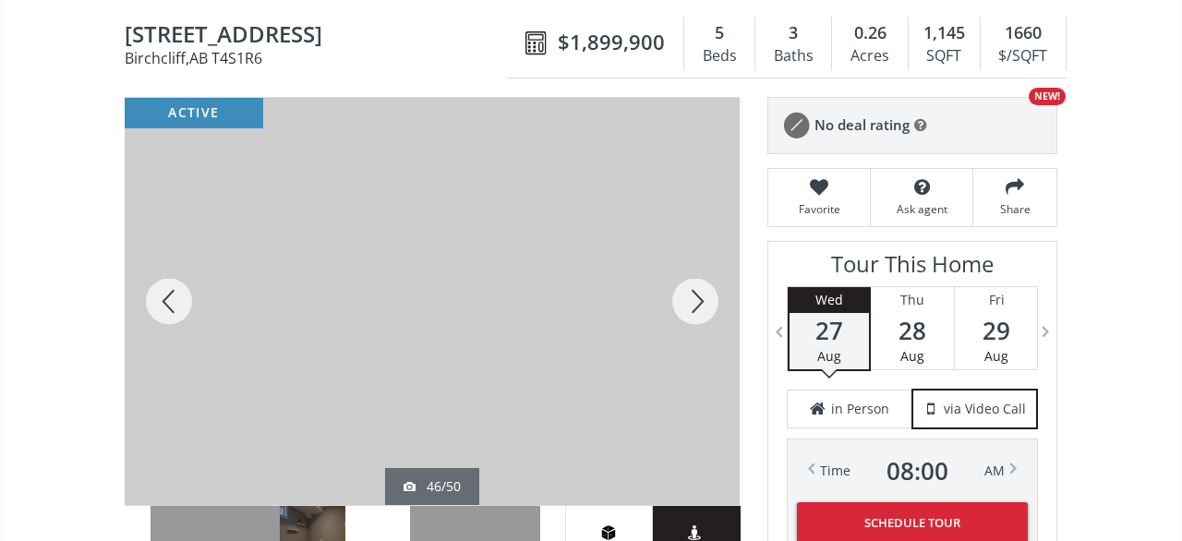
click at [690, 276] on div at bounding box center [695, 301] width 89 height 407
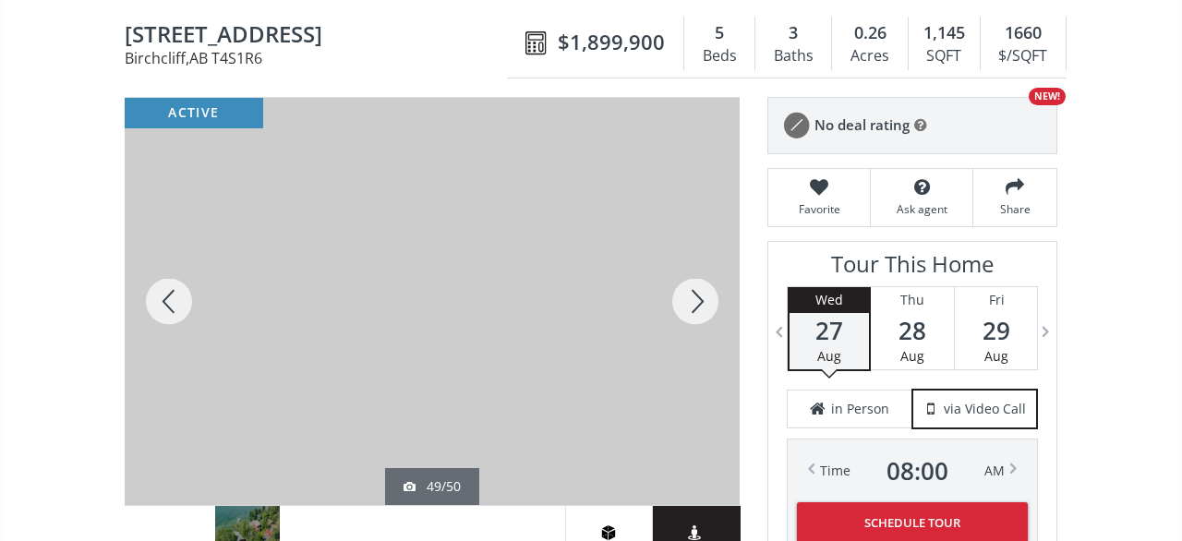
click at [690, 276] on div at bounding box center [695, 301] width 89 height 407
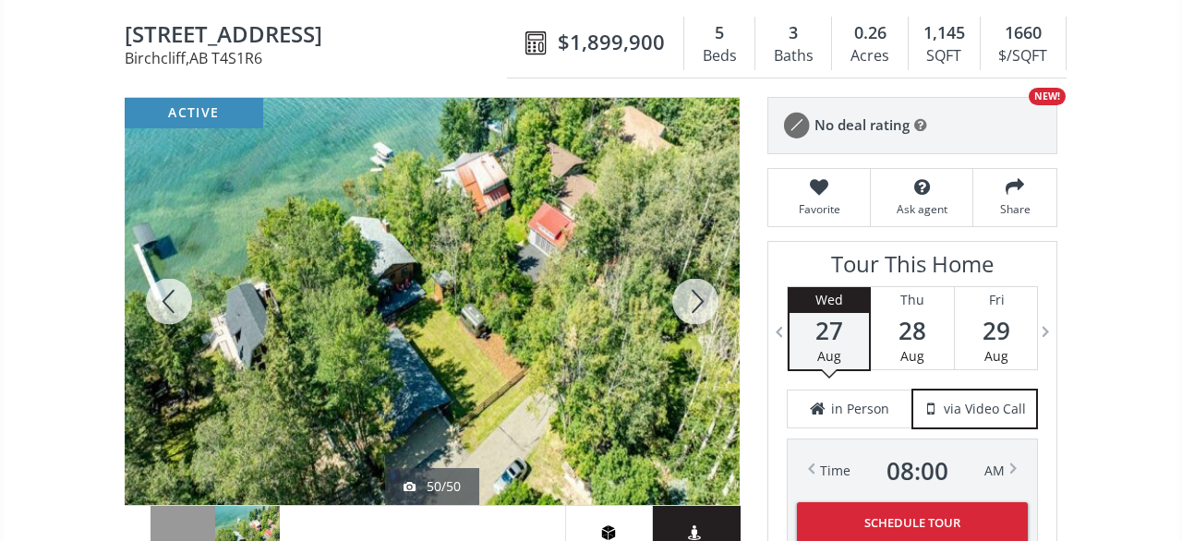
click at [690, 276] on div at bounding box center [695, 301] width 89 height 407
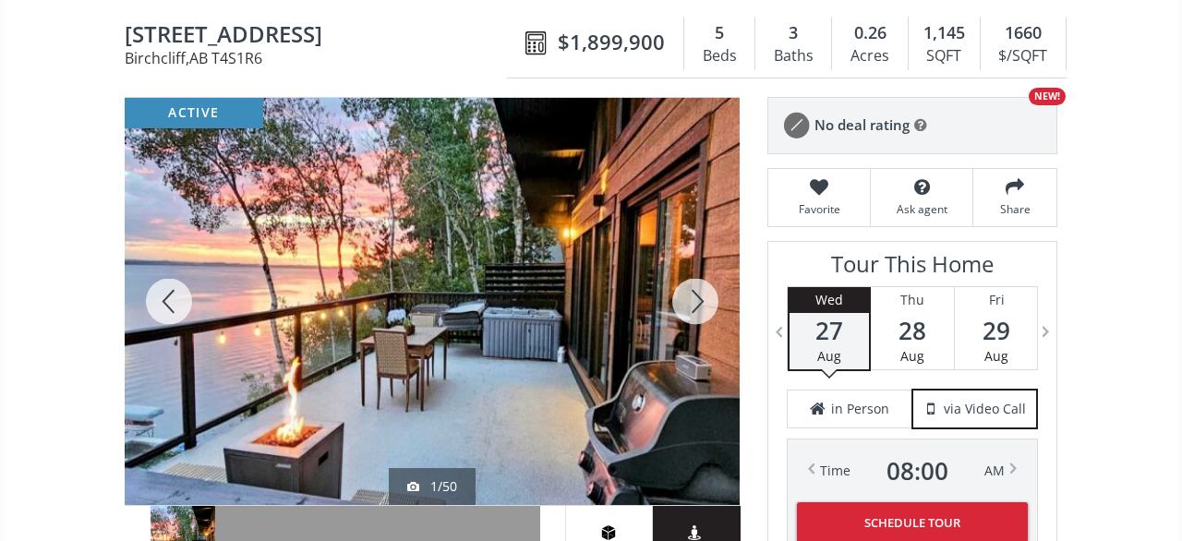
click at [690, 276] on div at bounding box center [695, 301] width 89 height 407
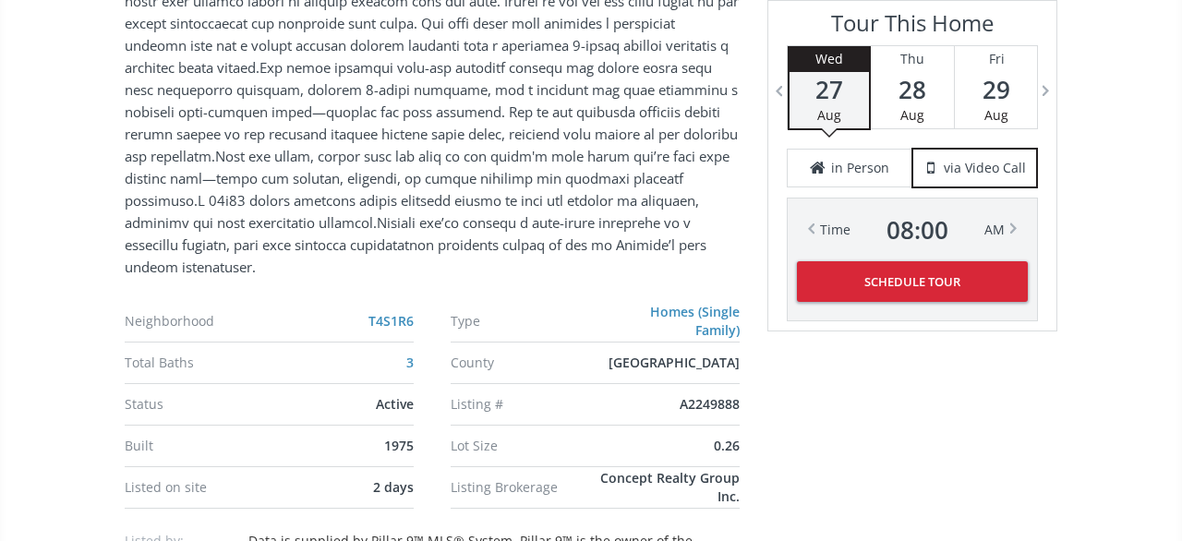
scroll to position [1729, 0]
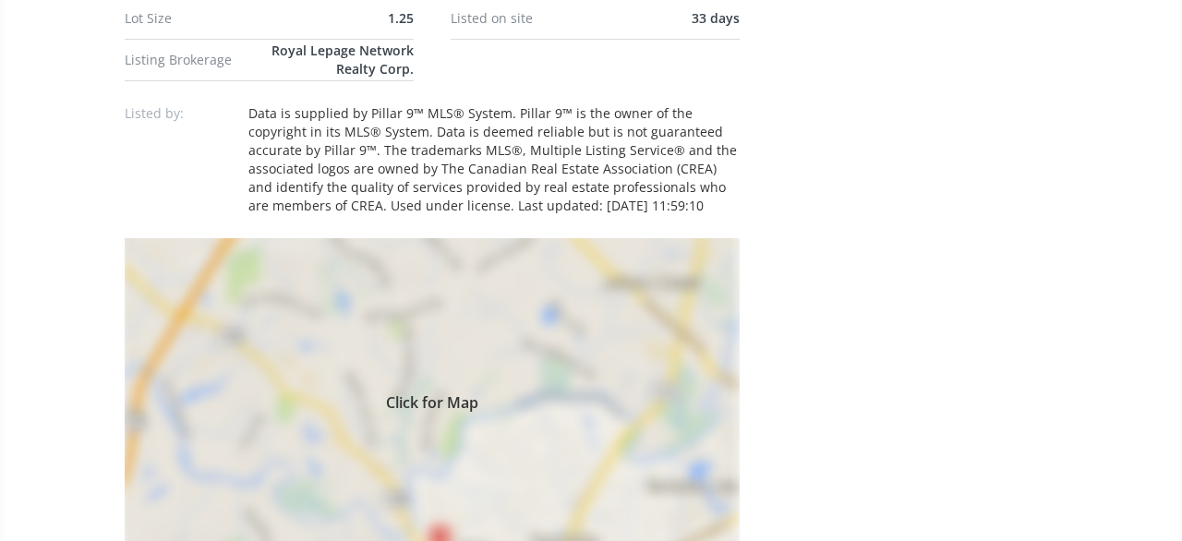
scroll to position [1441, 0]
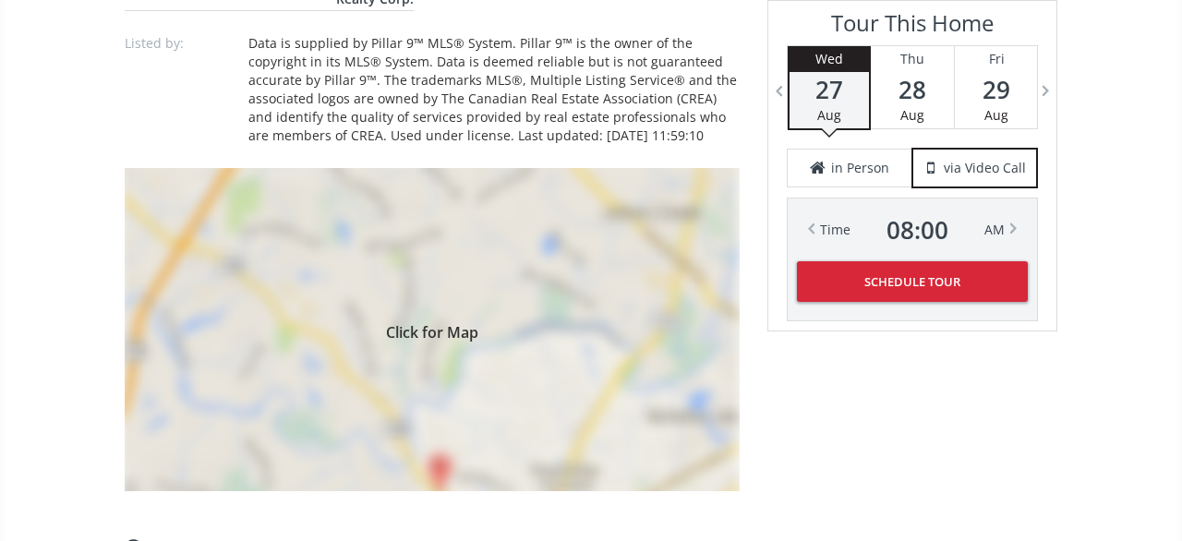
click at [506, 368] on div "Click for Map" at bounding box center [432, 329] width 615 height 323
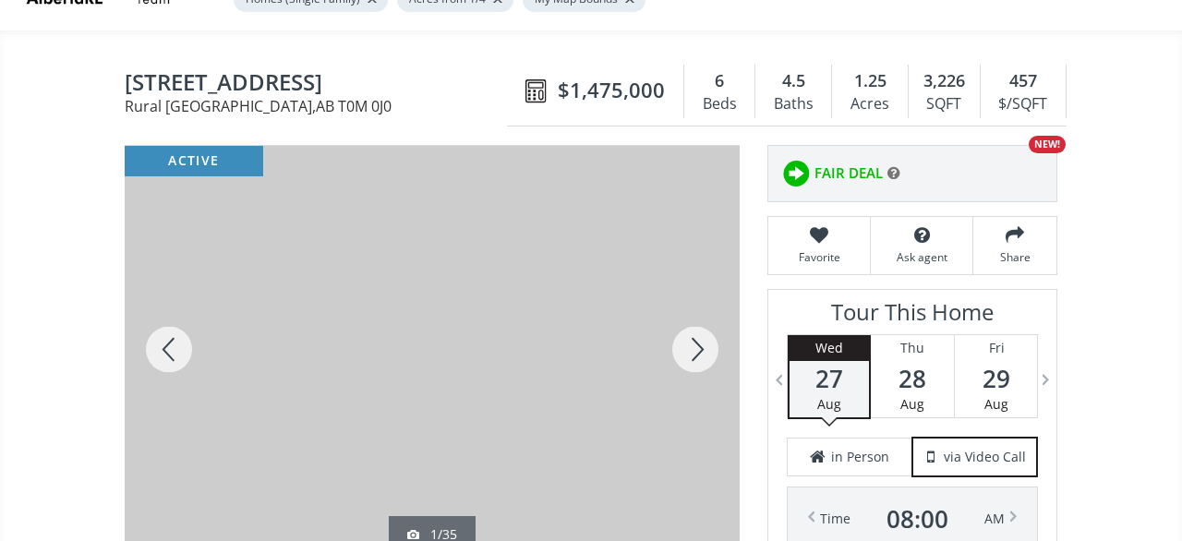
scroll to position [192, 0]
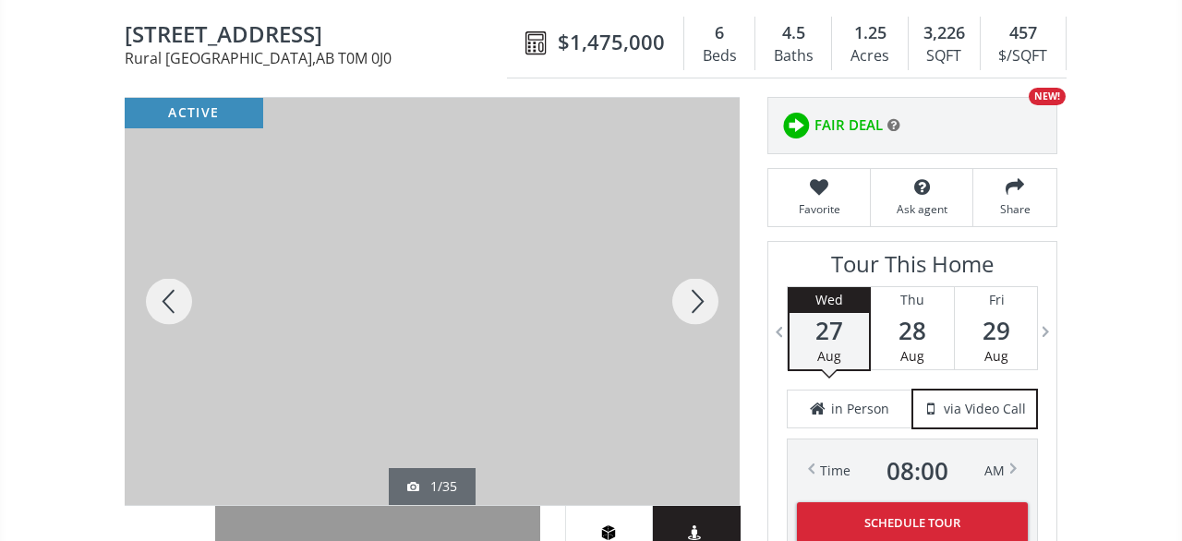
click at [689, 283] on div at bounding box center [695, 301] width 89 height 407
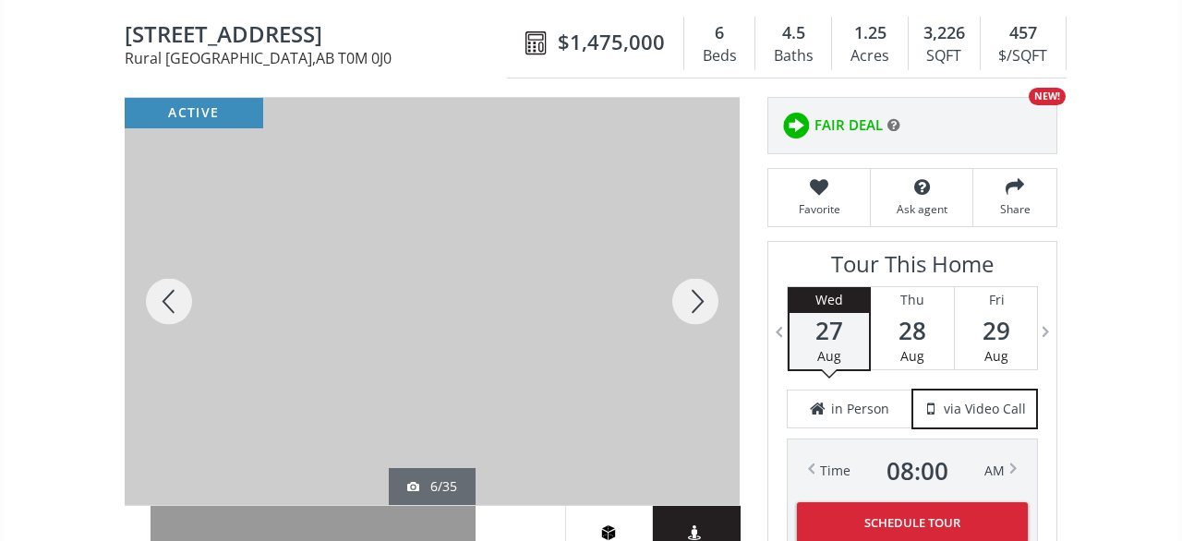
click at [689, 283] on div at bounding box center [695, 301] width 89 height 407
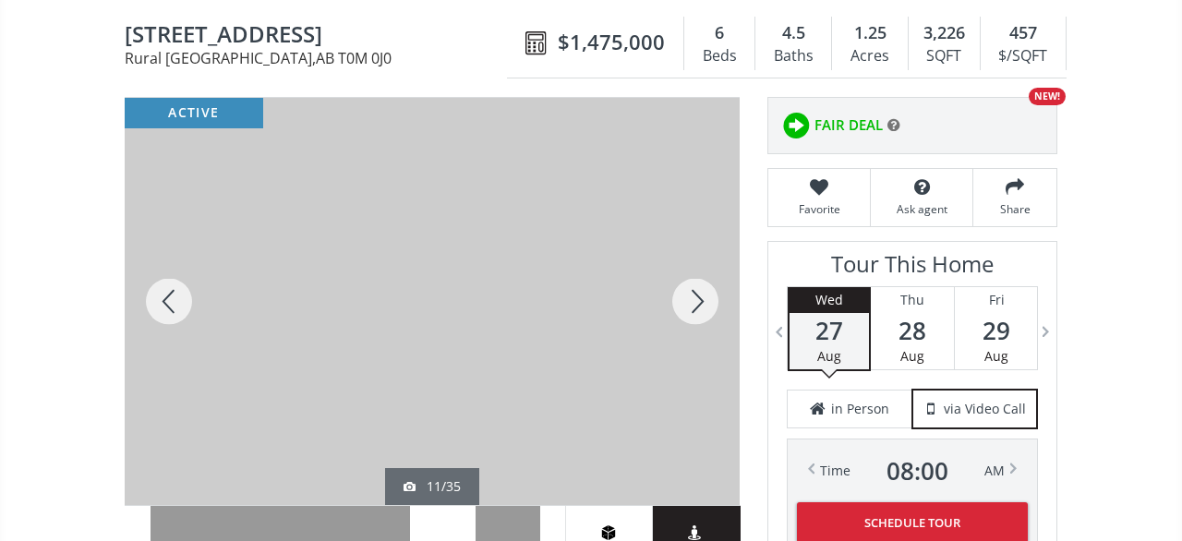
click at [689, 283] on div at bounding box center [695, 301] width 89 height 407
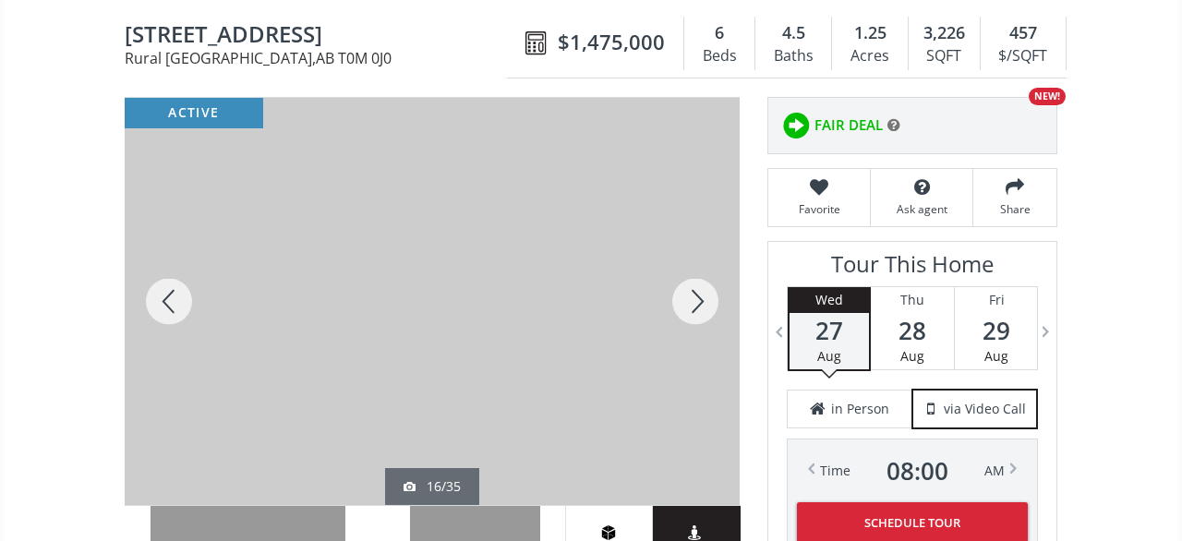
click at [689, 283] on div at bounding box center [695, 301] width 89 height 407
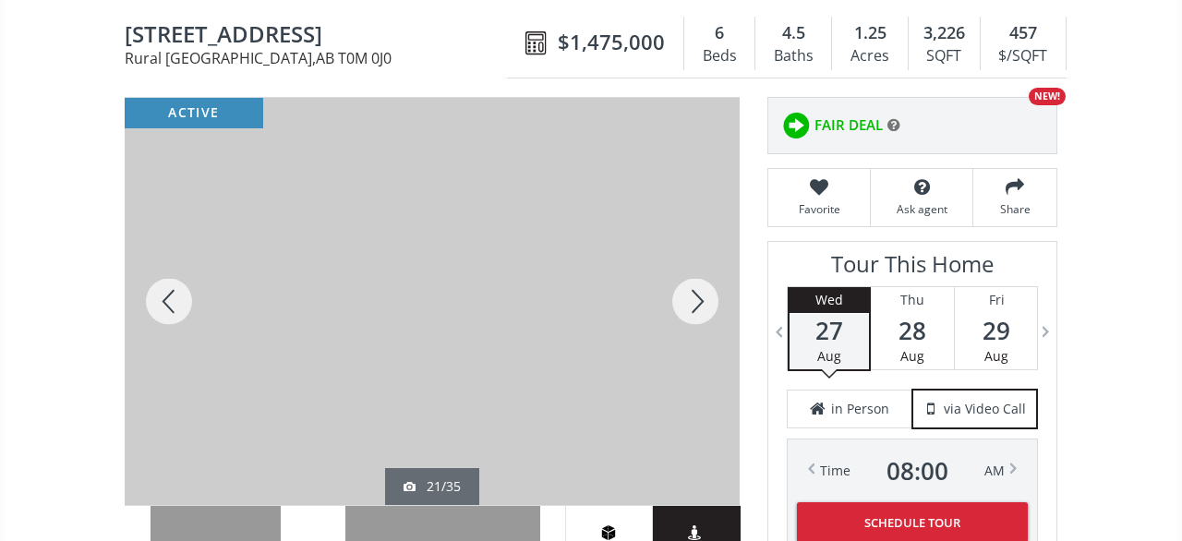
click at [689, 283] on div at bounding box center [695, 301] width 89 height 407
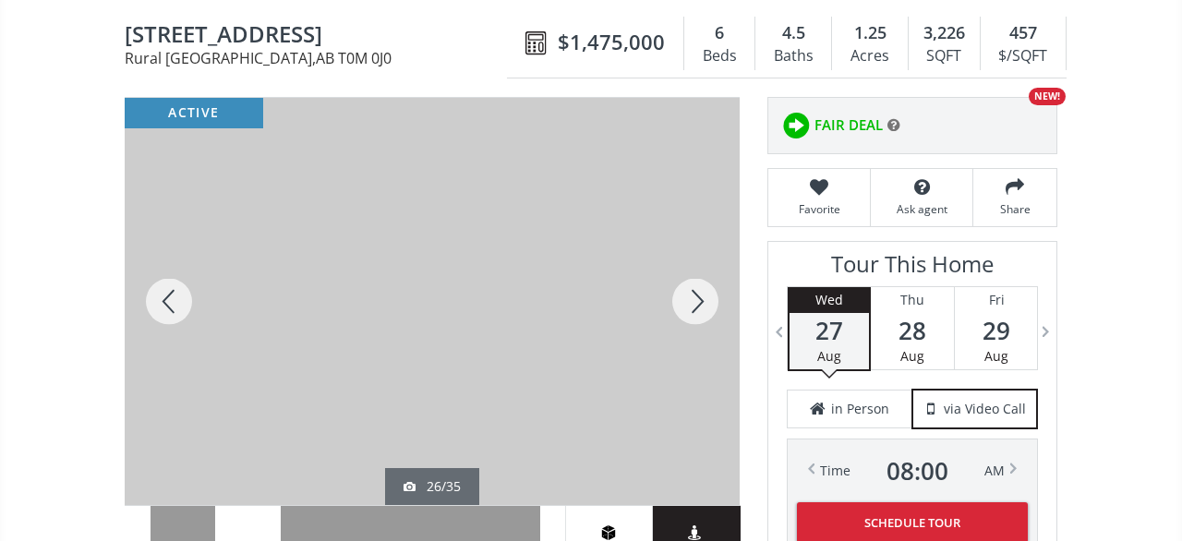
click at [689, 283] on div at bounding box center [695, 301] width 89 height 407
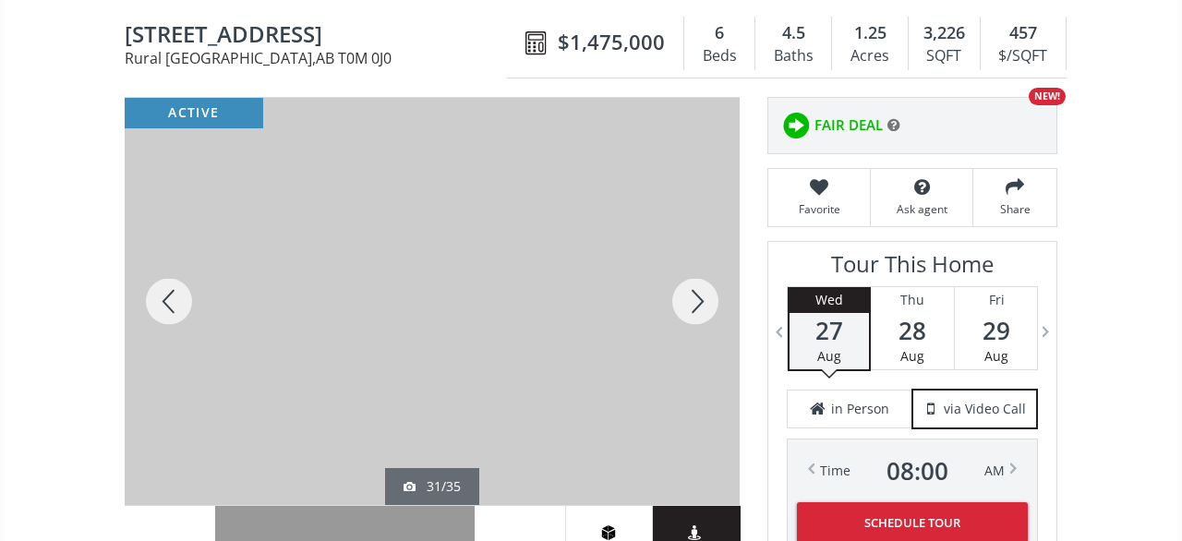
click at [689, 283] on div at bounding box center [695, 301] width 89 height 407
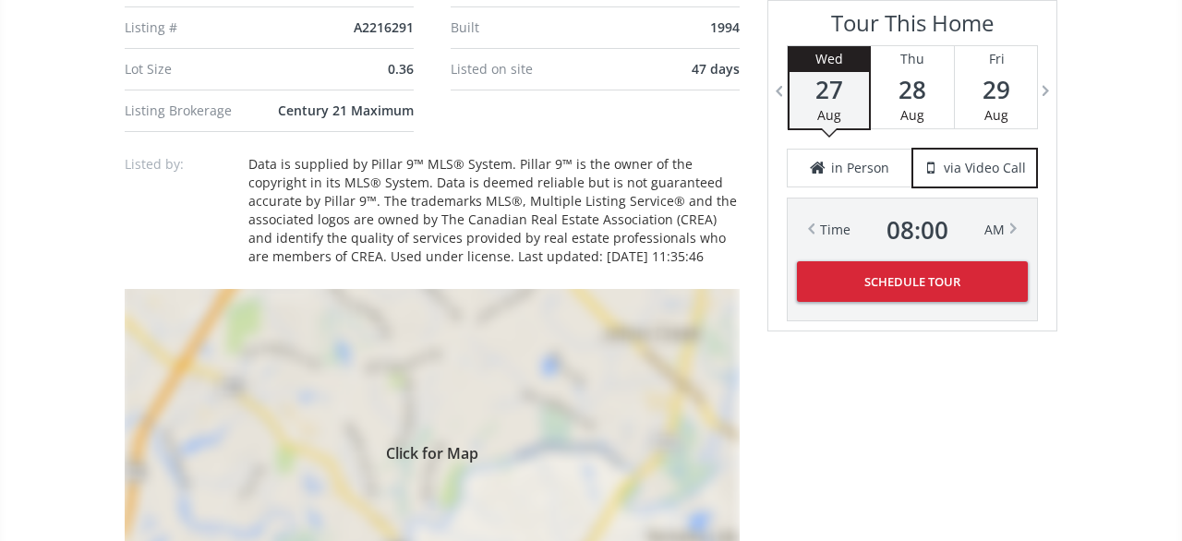
scroll to position [1441, 0]
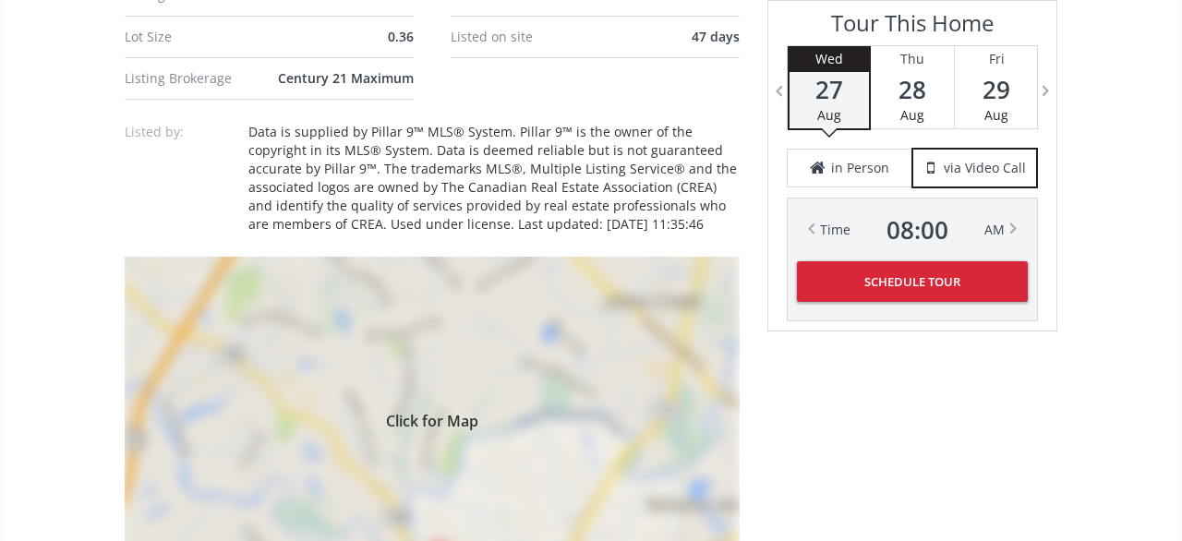
click at [514, 411] on span "Click for Map" at bounding box center [432, 418] width 615 height 15
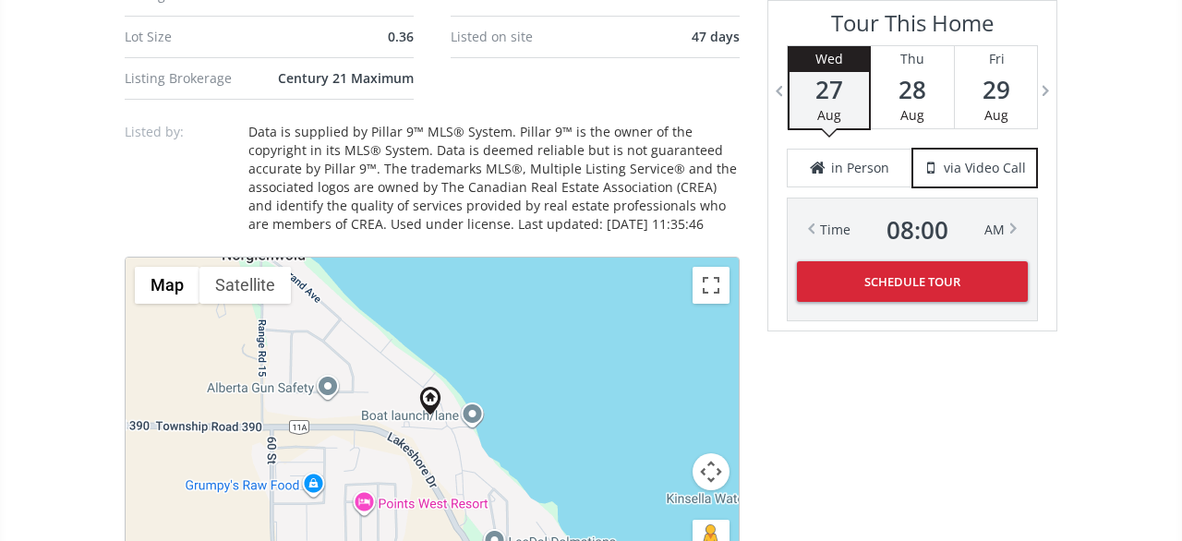
click at [712, 463] on button "Map camera controls" at bounding box center [711, 472] width 37 height 37
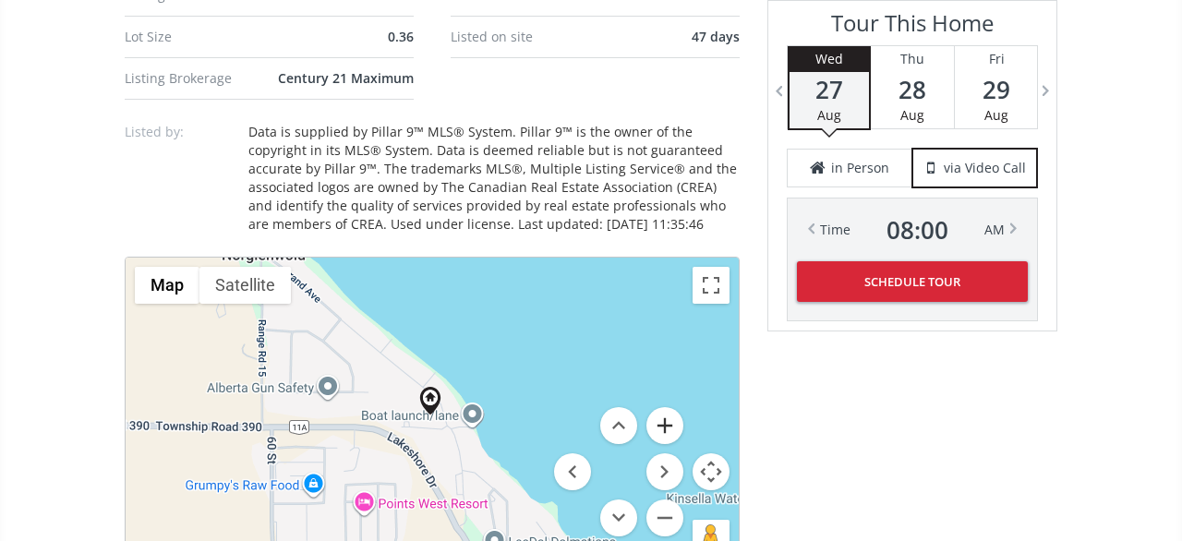
click at [674, 418] on button "Zoom in" at bounding box center [665, 425] width 37 height 37
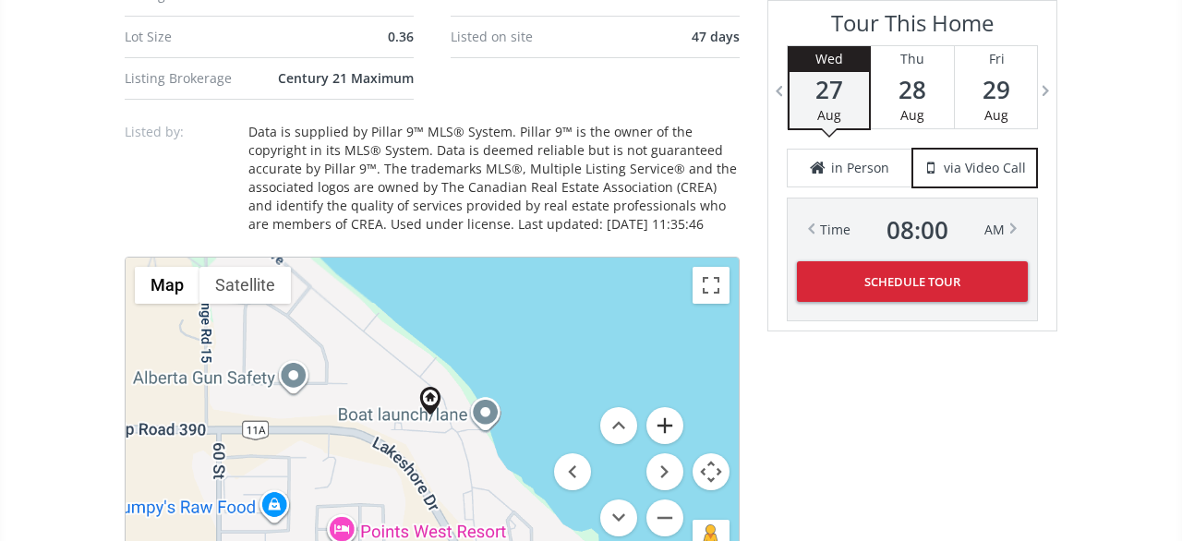
click at [674, 418] on button "Zoom in" at bounding box center [665, 425] width 37 height 37
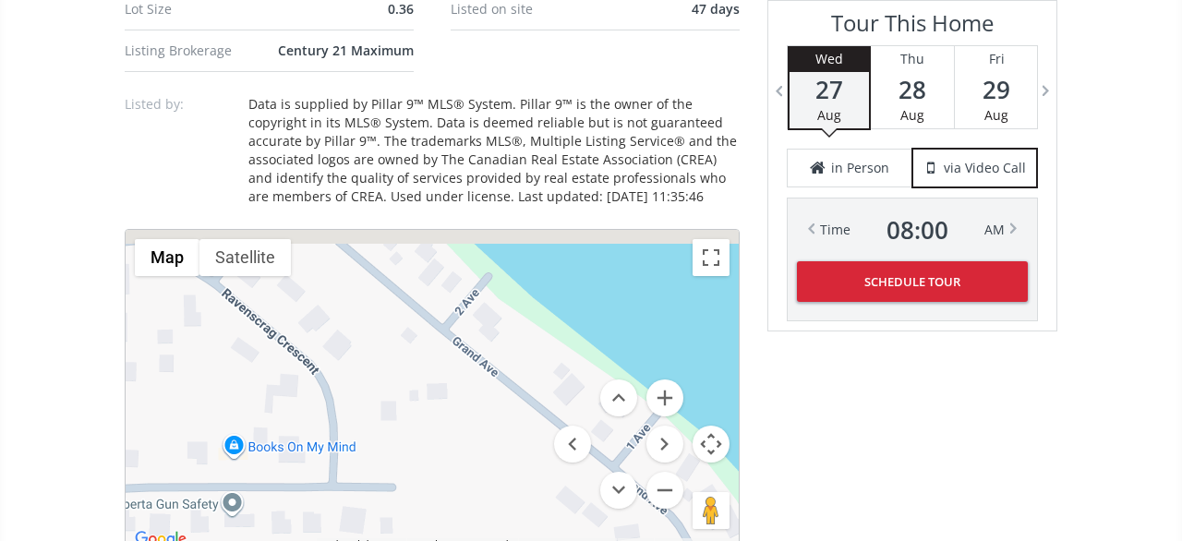
scroll to position [1472, 0]
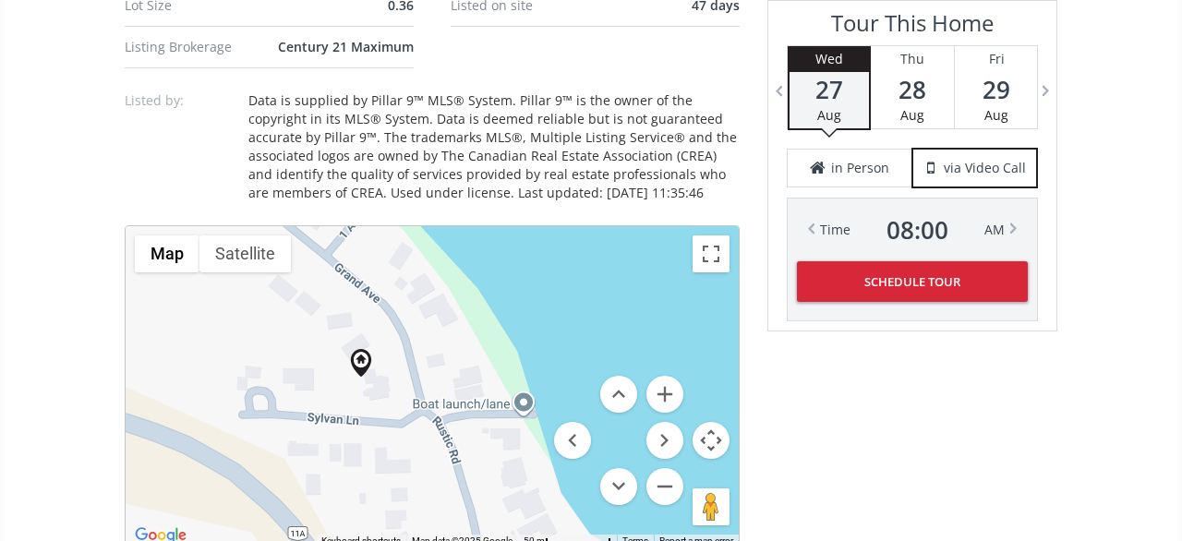
drag, startPoint x: 468, startPoint y: 365, endPoint x: 408, endPoint y: 333, distance: 67.8
click at [408, 333] on div at bounding box center [432, 386] width 613 height 321
click at [245, 245] on button "Satellite" at bounding box center [245, 254] width 91 height 37
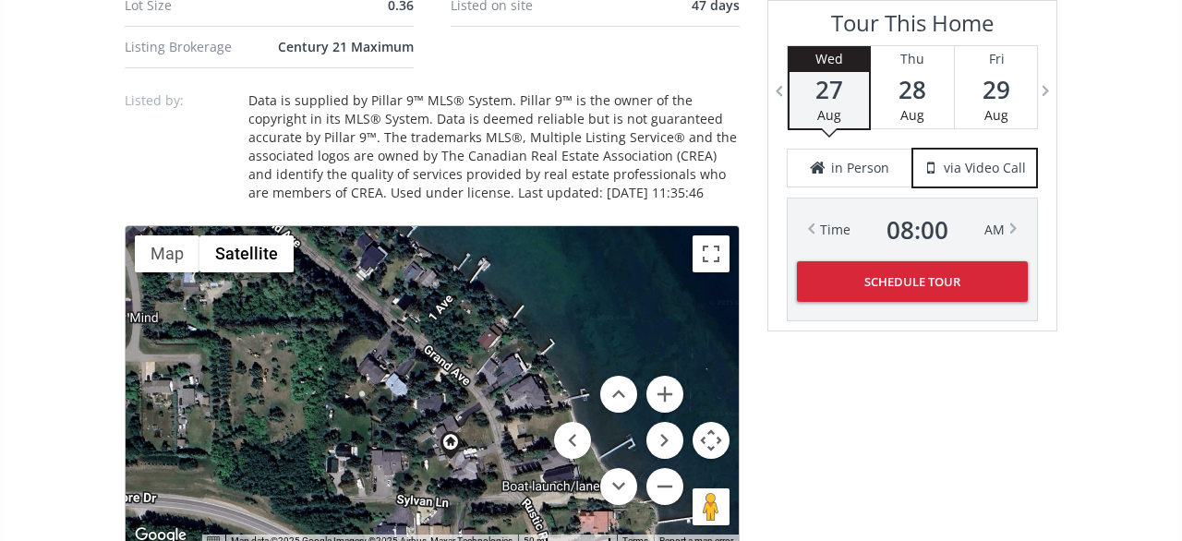
drag, startPoint x: 406, startPoint y: 299, endPoint x: 526, endPoint y: 477, distance: 213.7
click at [526, 477] on div at bounding box center [432, 386] width 613 height 321
click at [666, 376] on button "Zoom in" at bounding box center [665, 394] width 37 height 37
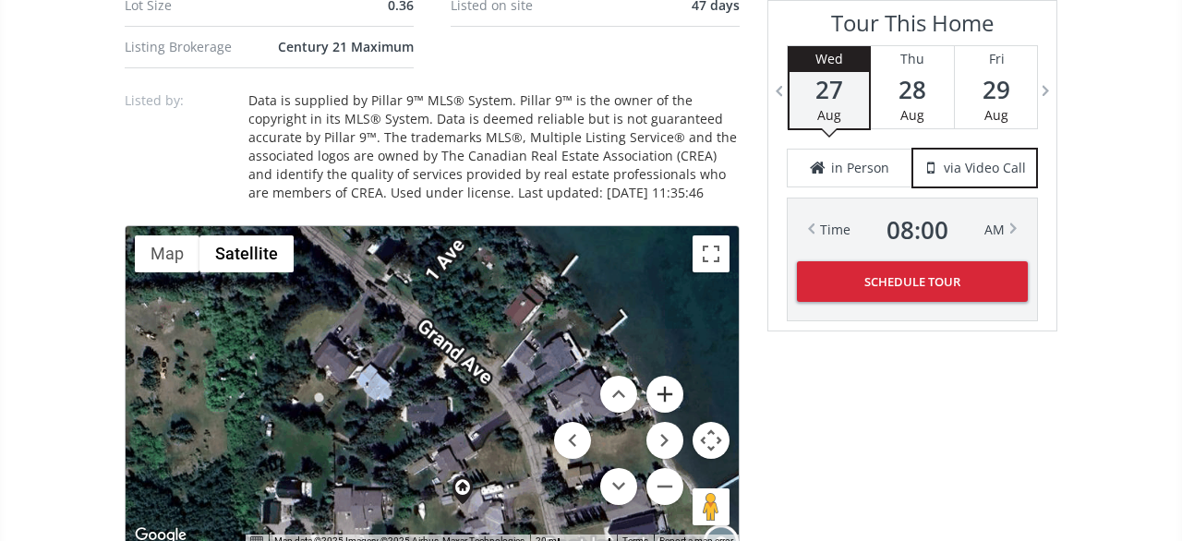
click at [666, 376] on button "Zoom in" at bounding box center [665, 394] width 37 height 37
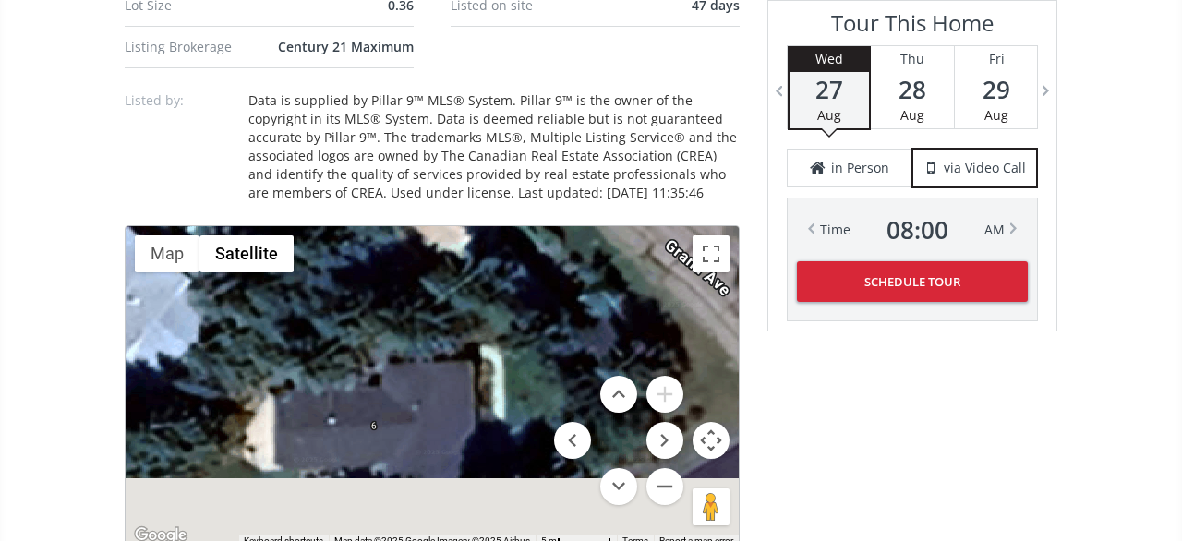
drag, startPoint x: 476, startPoint y: 457, endPoint x: 374, endPoint y: 210, distance: 267.6
click at [374, 226] on div at bounding box center [432, 386] width 613 height 321
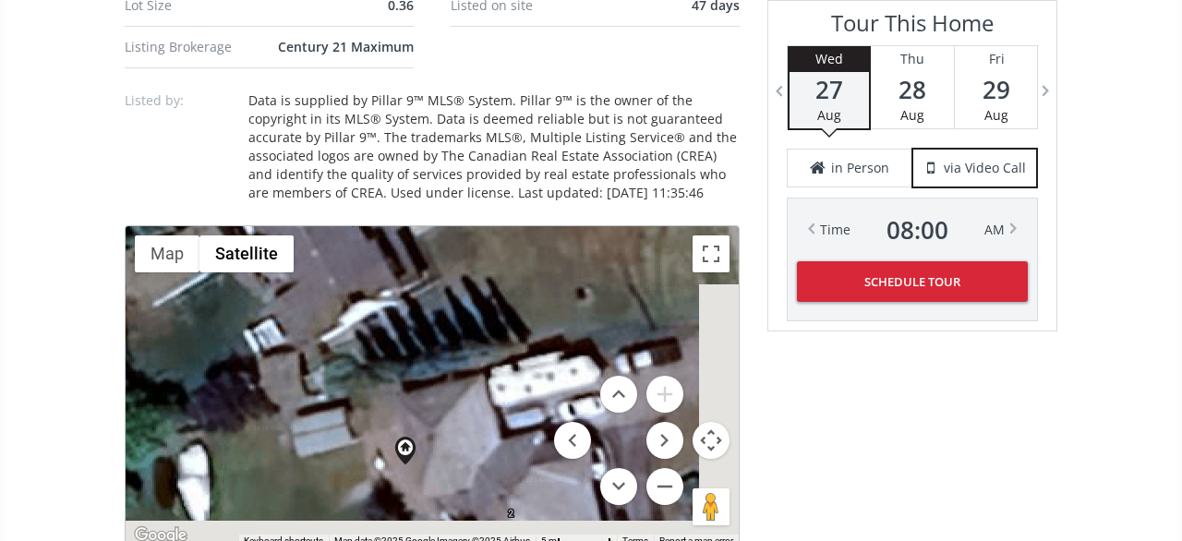
drag, startPoint x: 464, startPoint y: 379, endPoint x: 378, endPoint y: 143, distance: 250.7
click at [378, 226] on div at bounding box center [432, 386] width 613 height 321
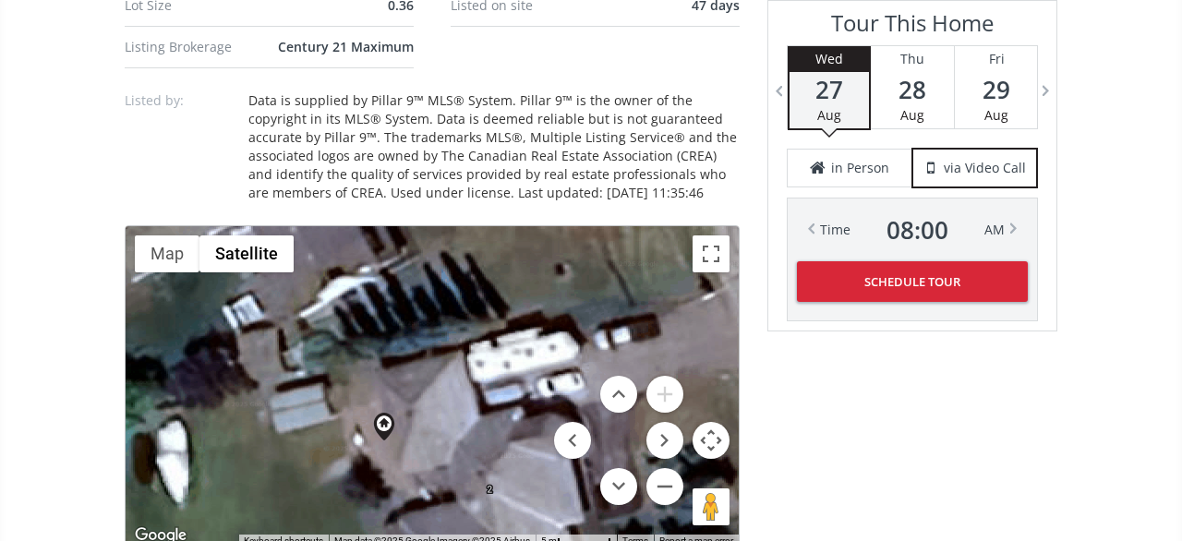
click at [686, 468] on div at bounding box center [432, 386] width 613 height 321
click at [682, 474] on button "Zoom out" at bounding box center [665, 486] width 37 height 37
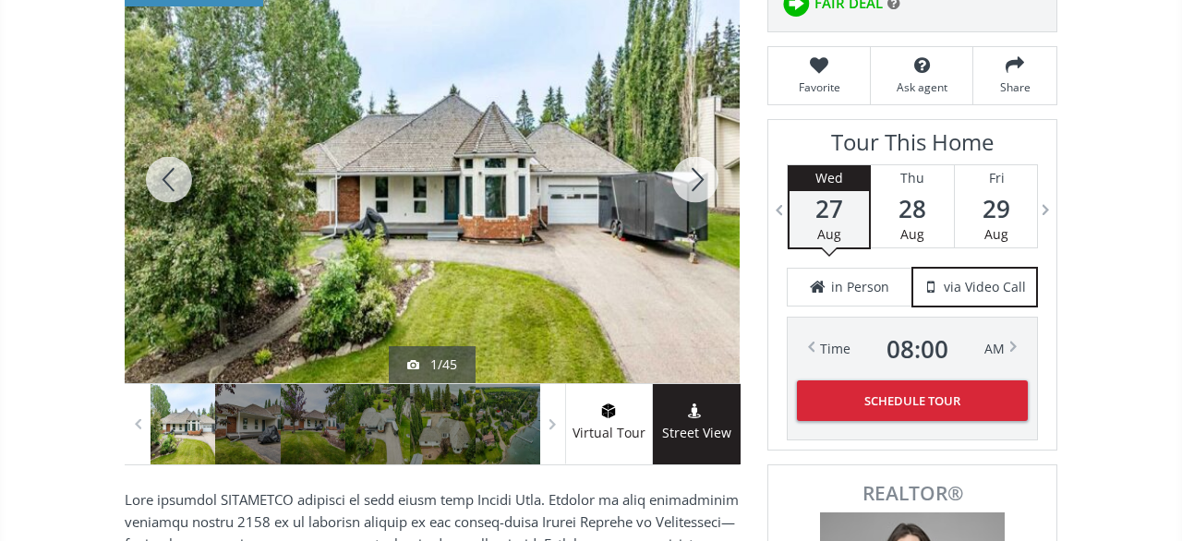
scroll to position [192, 0]
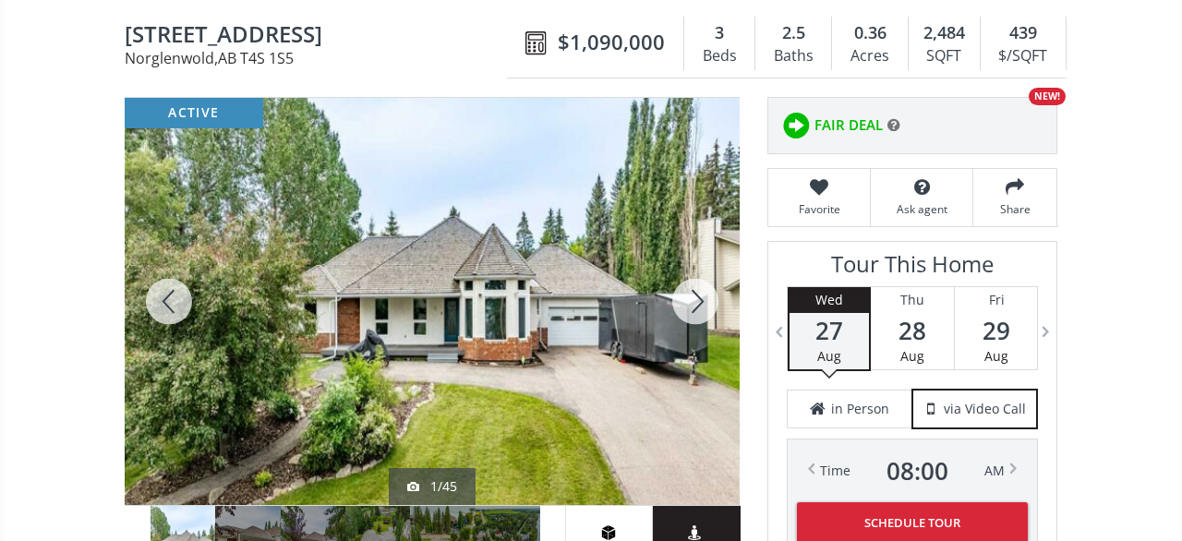
click at [701, 293] on div at bounding box center [695, 301] width 89 height 407
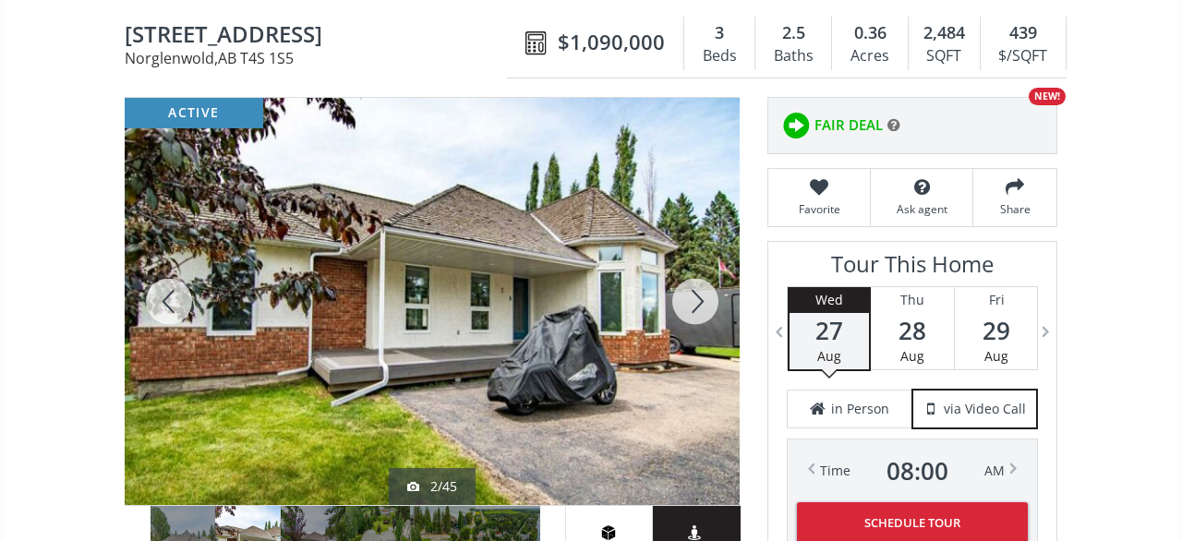
click at [701, 293] on div at bounding box center [695, 301] width 89 height 407
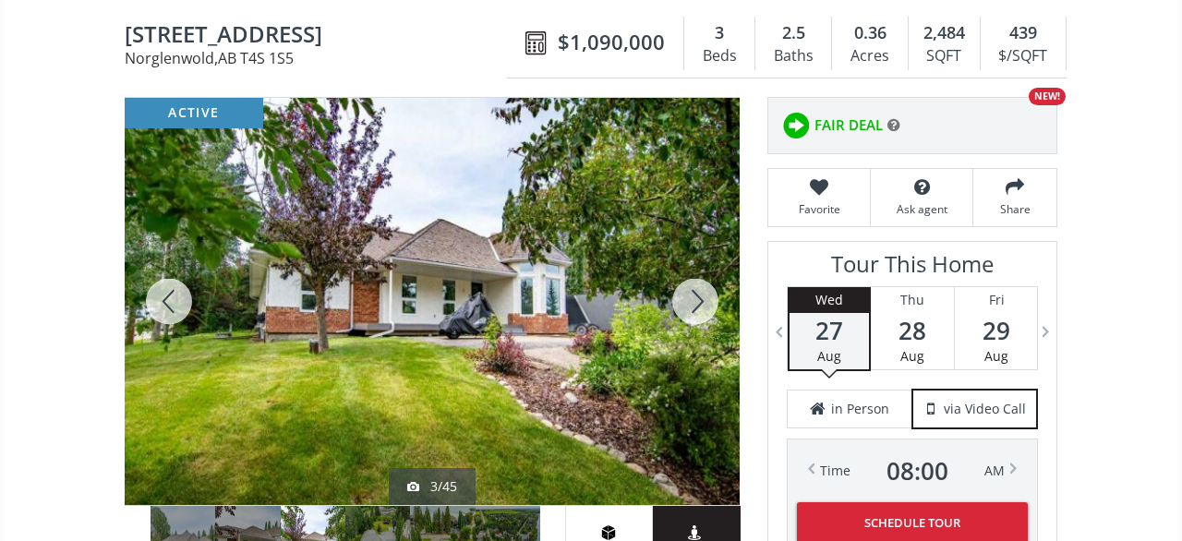
click at [701, 293] on div at bounding box center [695, 301] width 89 height 407
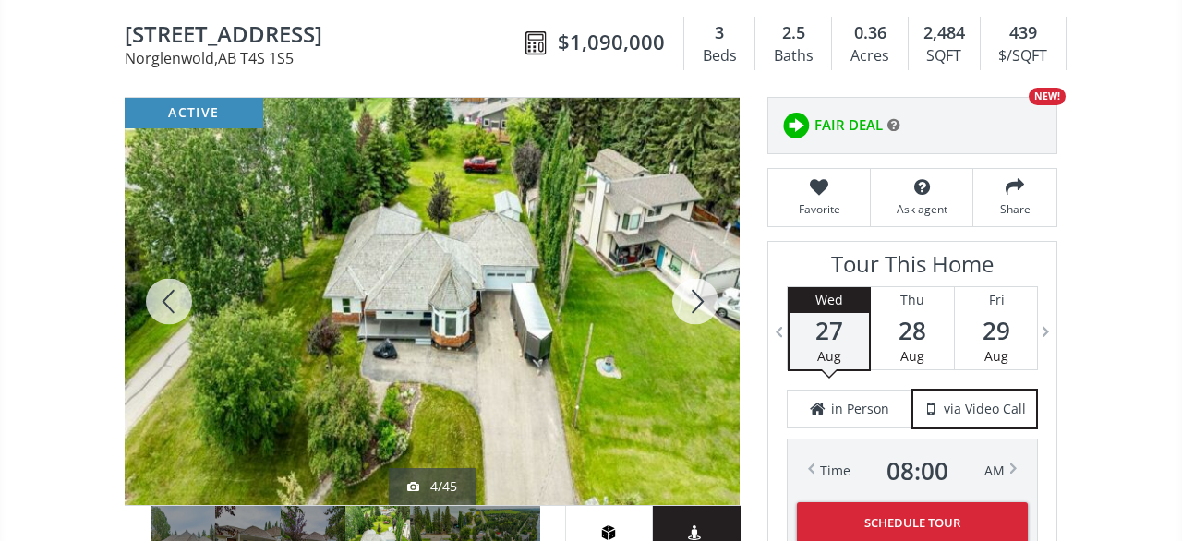
click at [701, 293] on div at bounding box center [695, 301] width 89 height 407
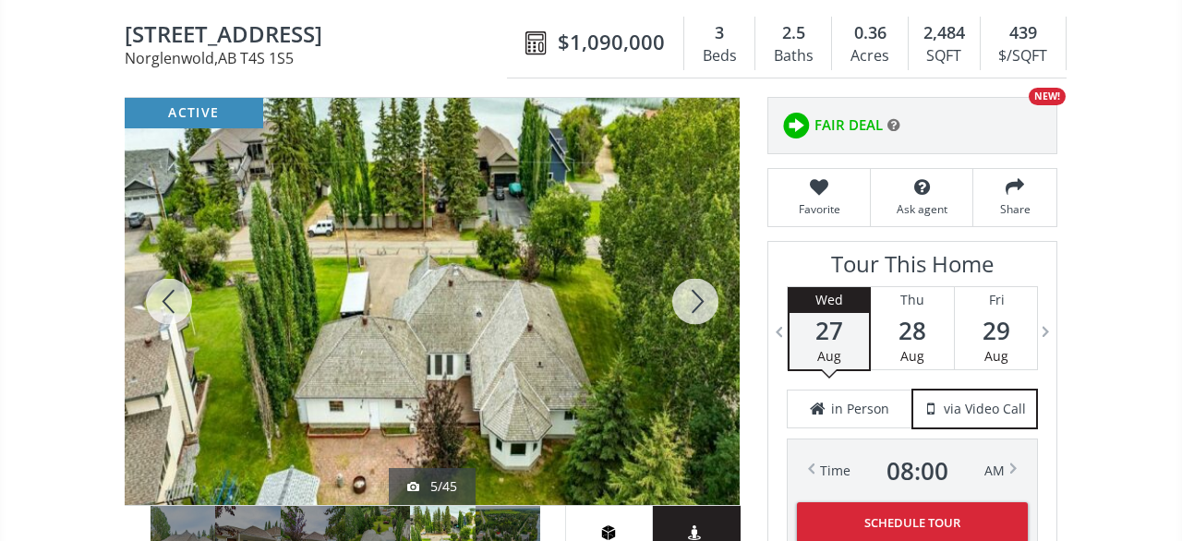
click at [701, 293] on div at bounding box center [695, 301] width 89 height 407
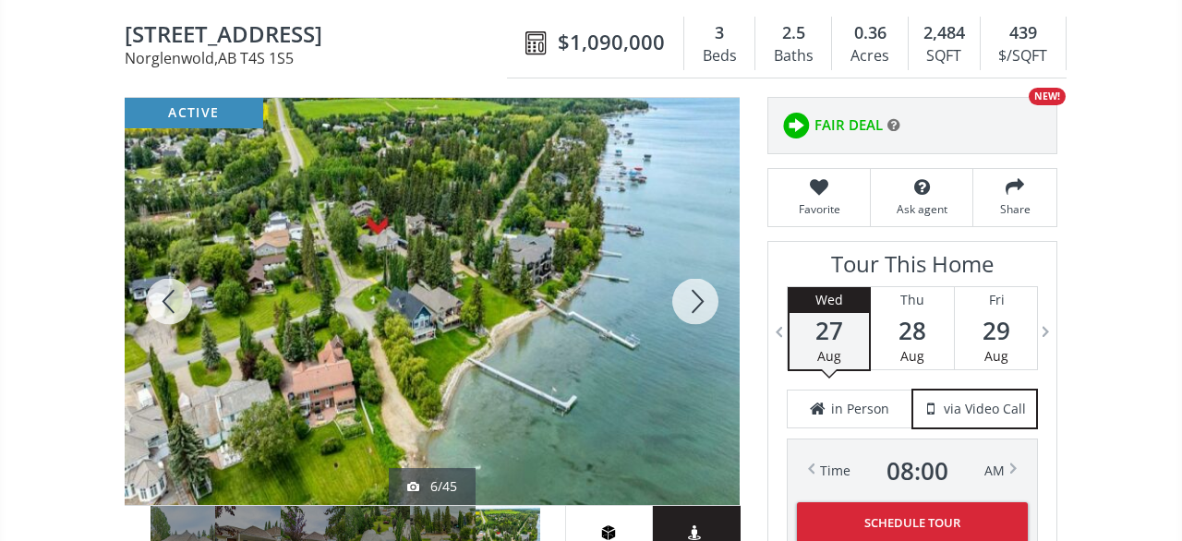
click at [701, 293] on div at bounding box center [695, 301] width 89 height 407
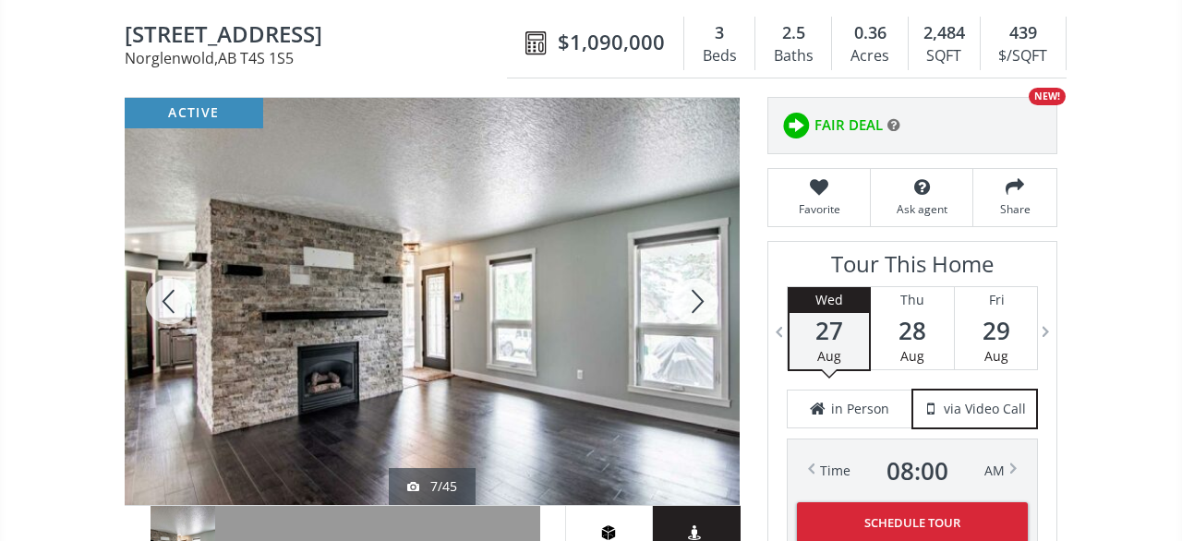
click at [701, 293] on div at bounding box center [695, 301] width 89 height 407
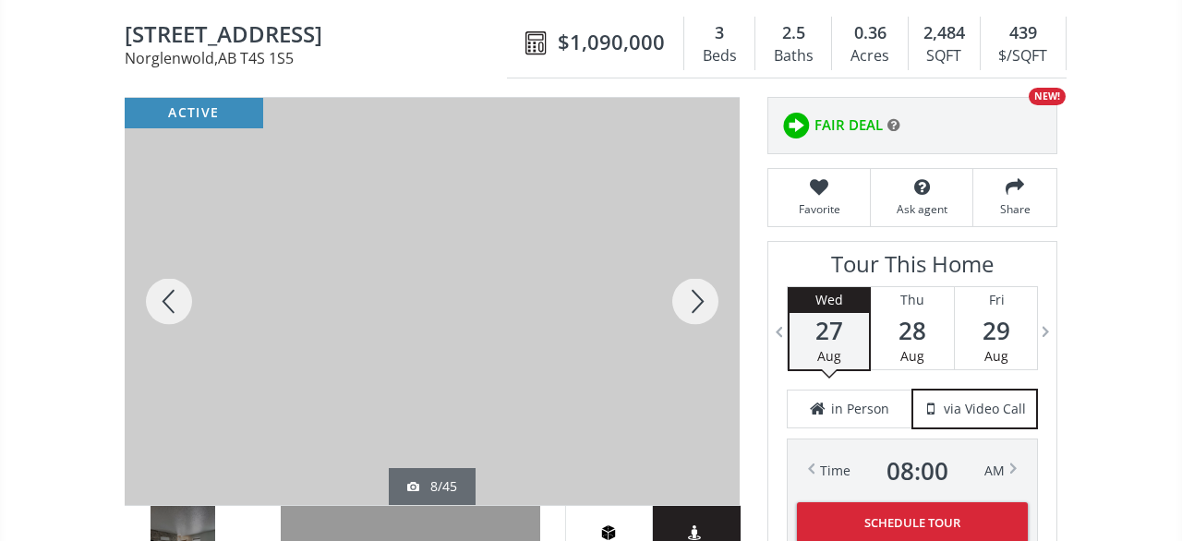
click at [701, 293] on div at bounding box center [695, 301] width 89 height 407
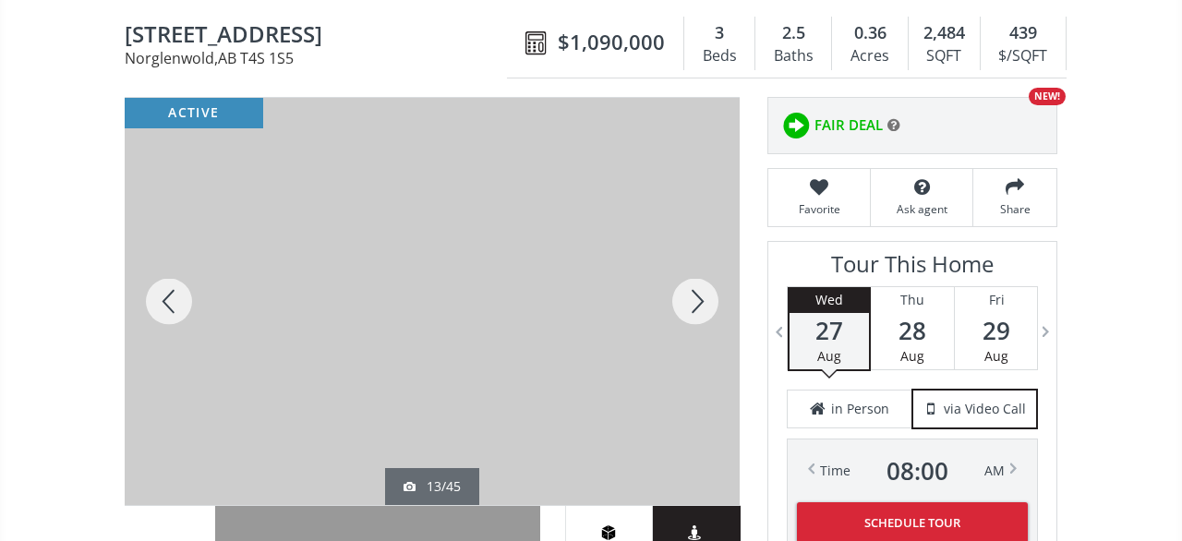
click at [701, 293] on div at bounding box center [695, 301] width 89 height 407
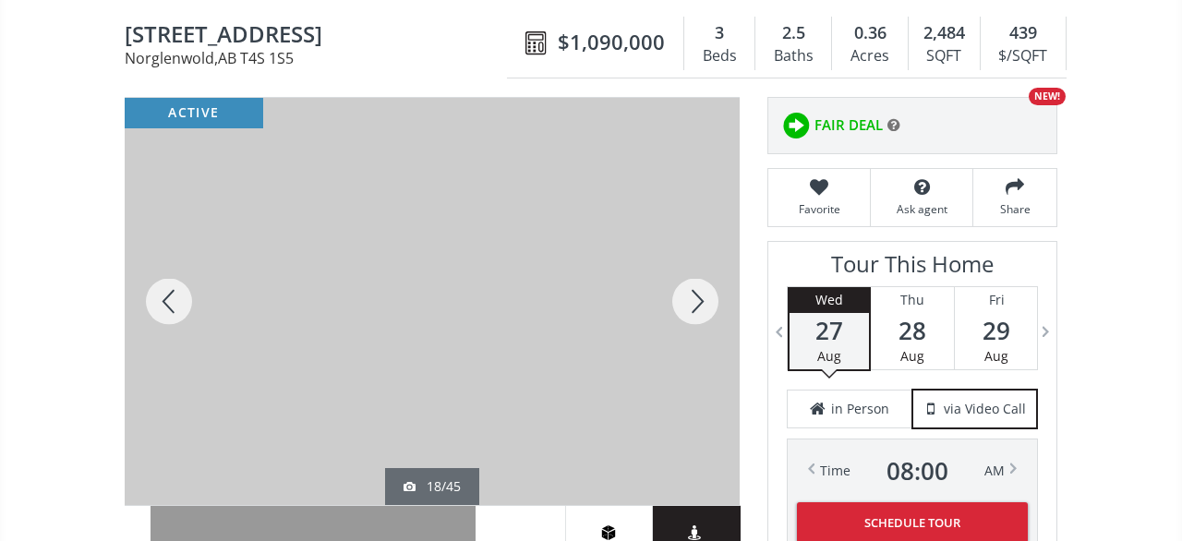
click at [701, 293] on div at bounding box center [695, 301] width 89 height 407
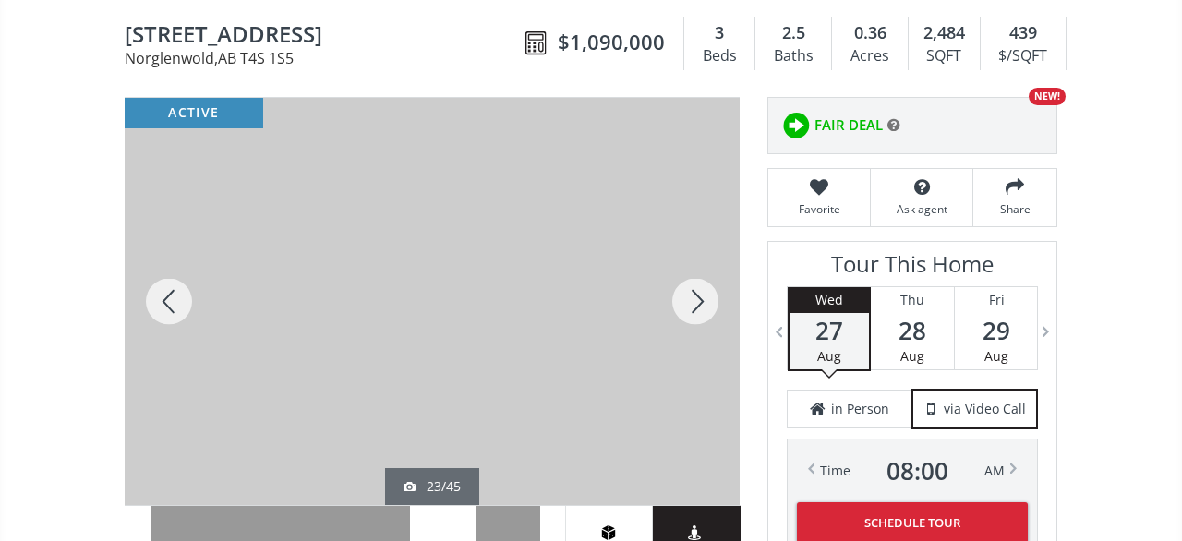
click at [701, 293] on div at bounding box center [695, 301] width 89 height 407
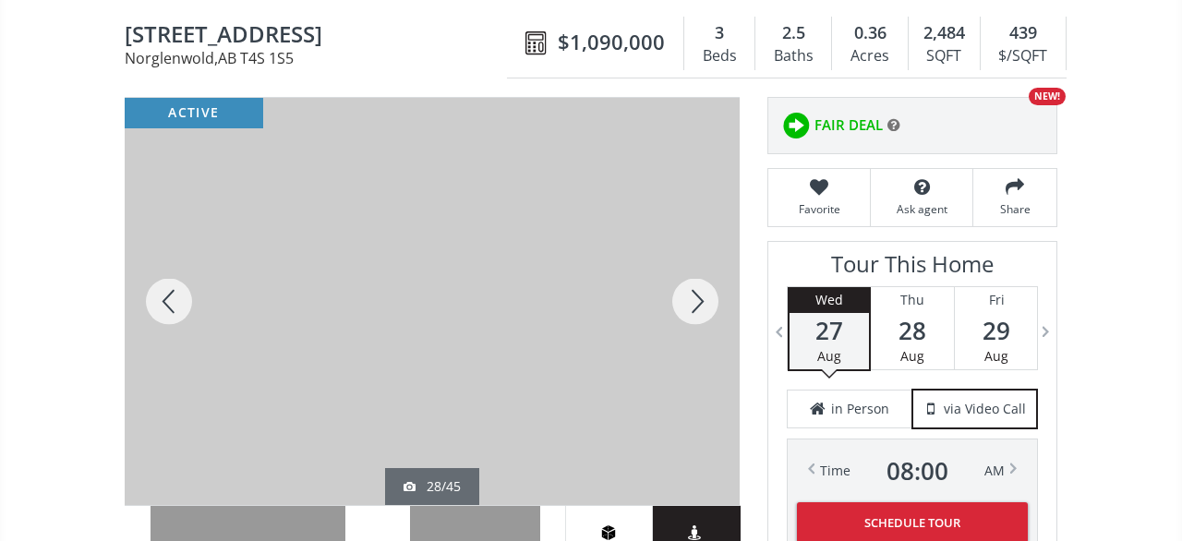
click at [701, 293] on div at bounding box center [695, 301] width 89 height 407
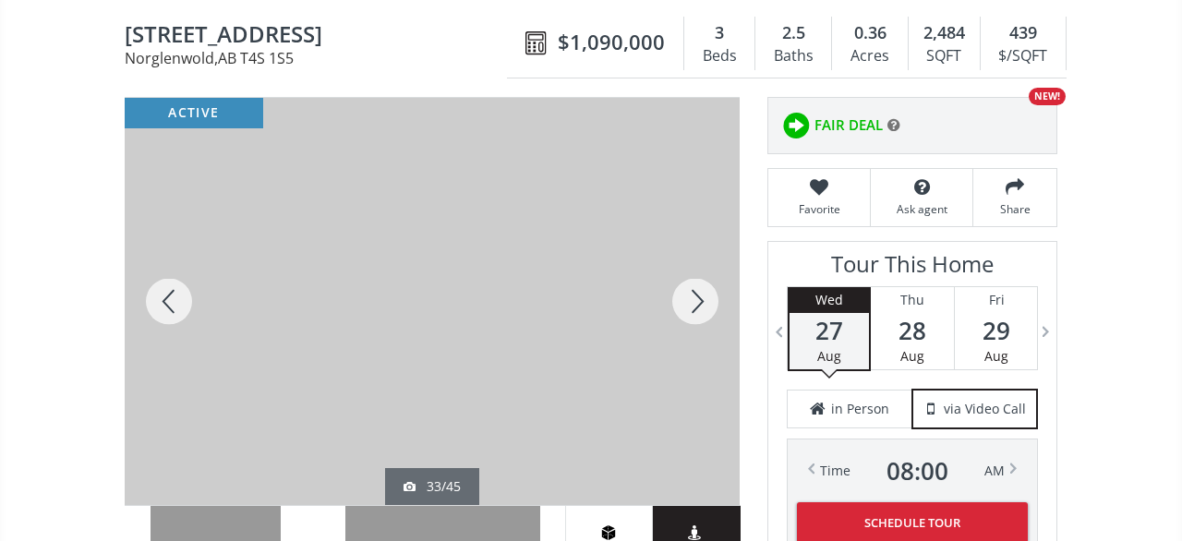
click at [701, 293] on div at bounding box center [695, 301] width 89 height 407
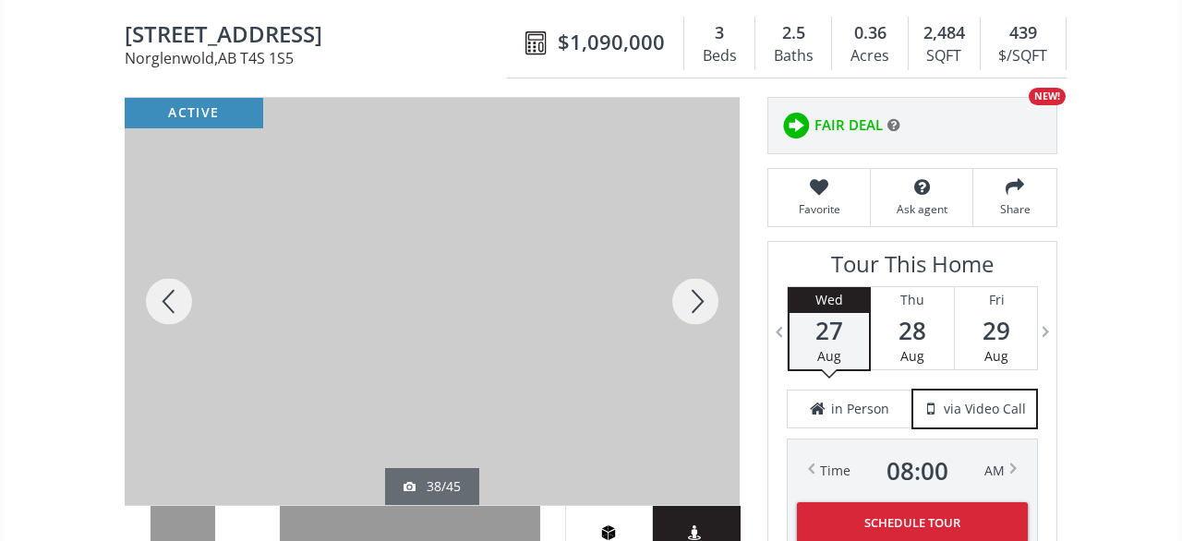
click at [701, 293] on div at bounding box center [695, 301] width 89 height 407
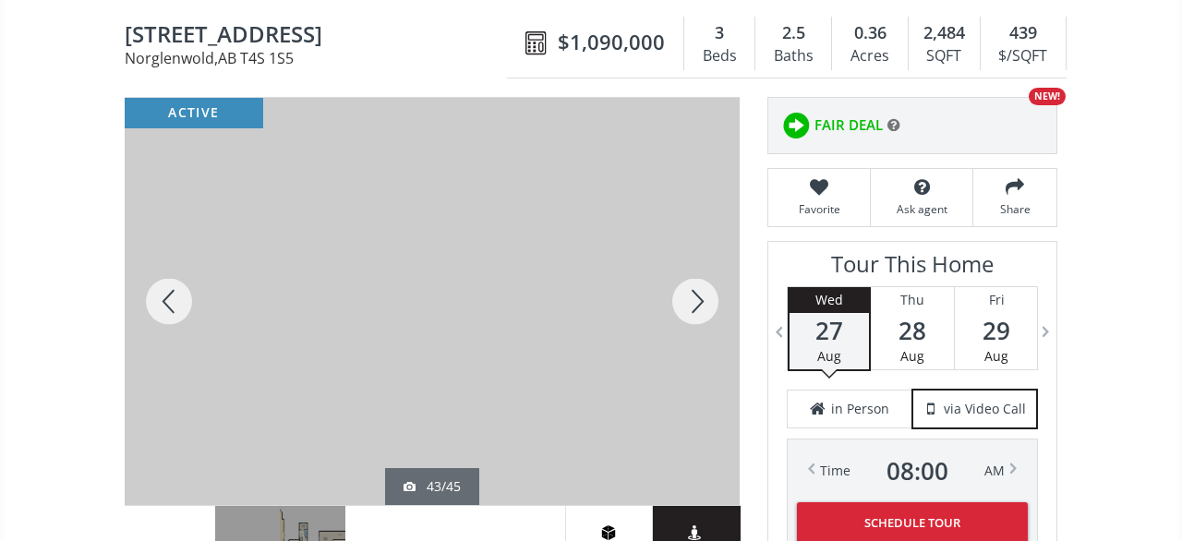
click at [701, 293] on div at bounding box center [695, 301] width 89 height 407
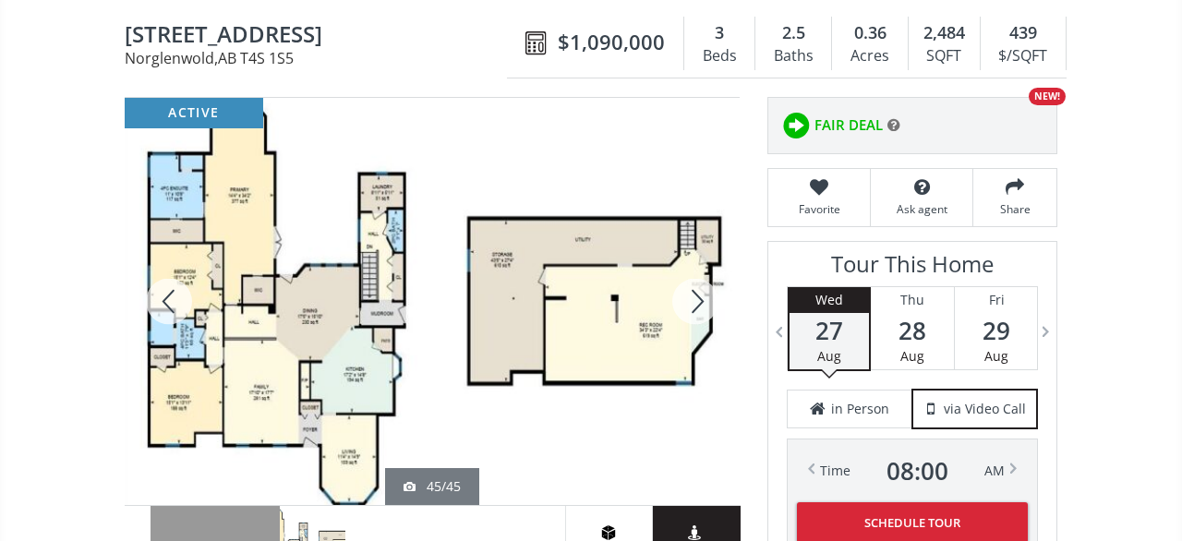
click at [701, 293] on div at bounding box center [695, 301] width 89 height 407
